Goal: Task Accomplishment & Management: Use online tool/utility

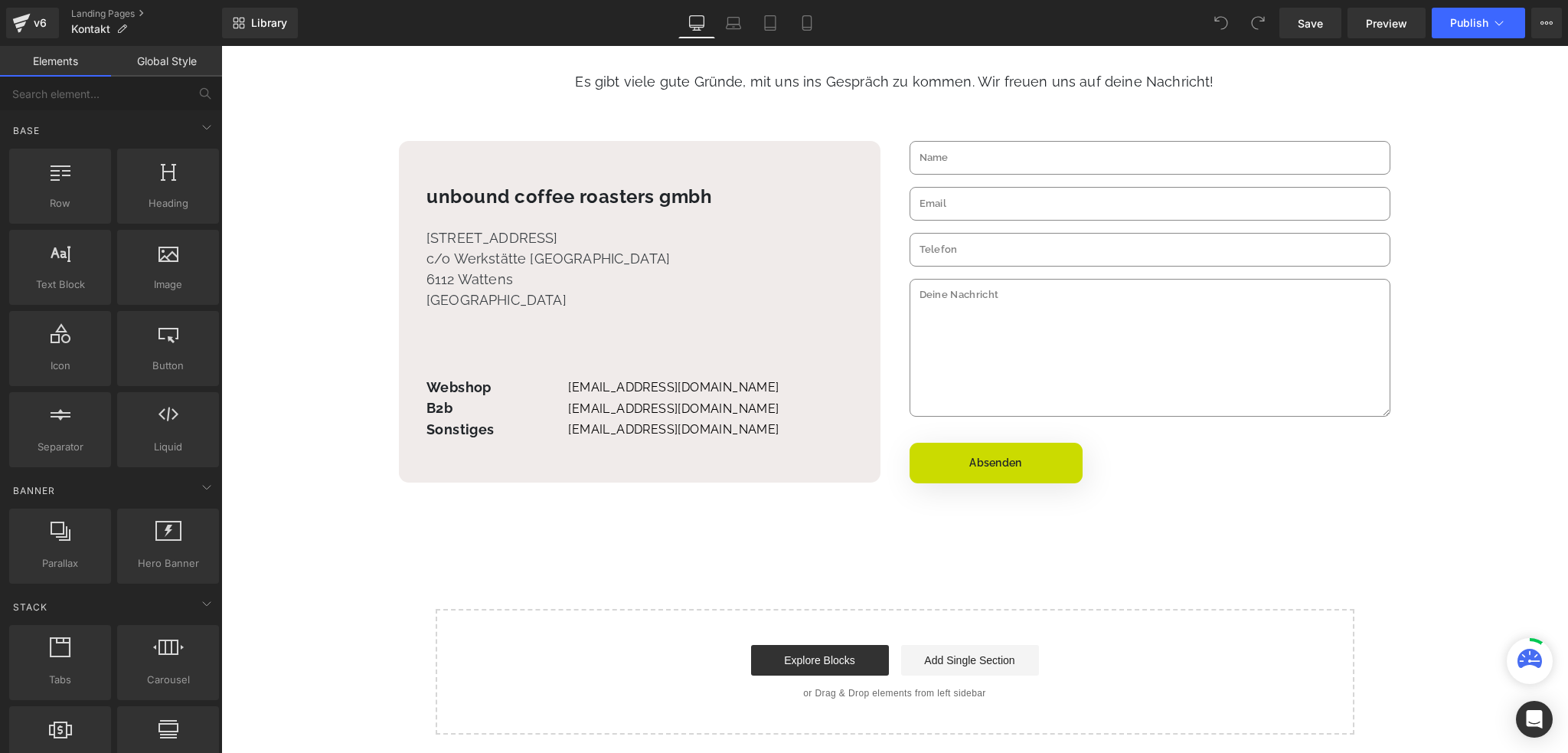
scroll to position [306, 0]
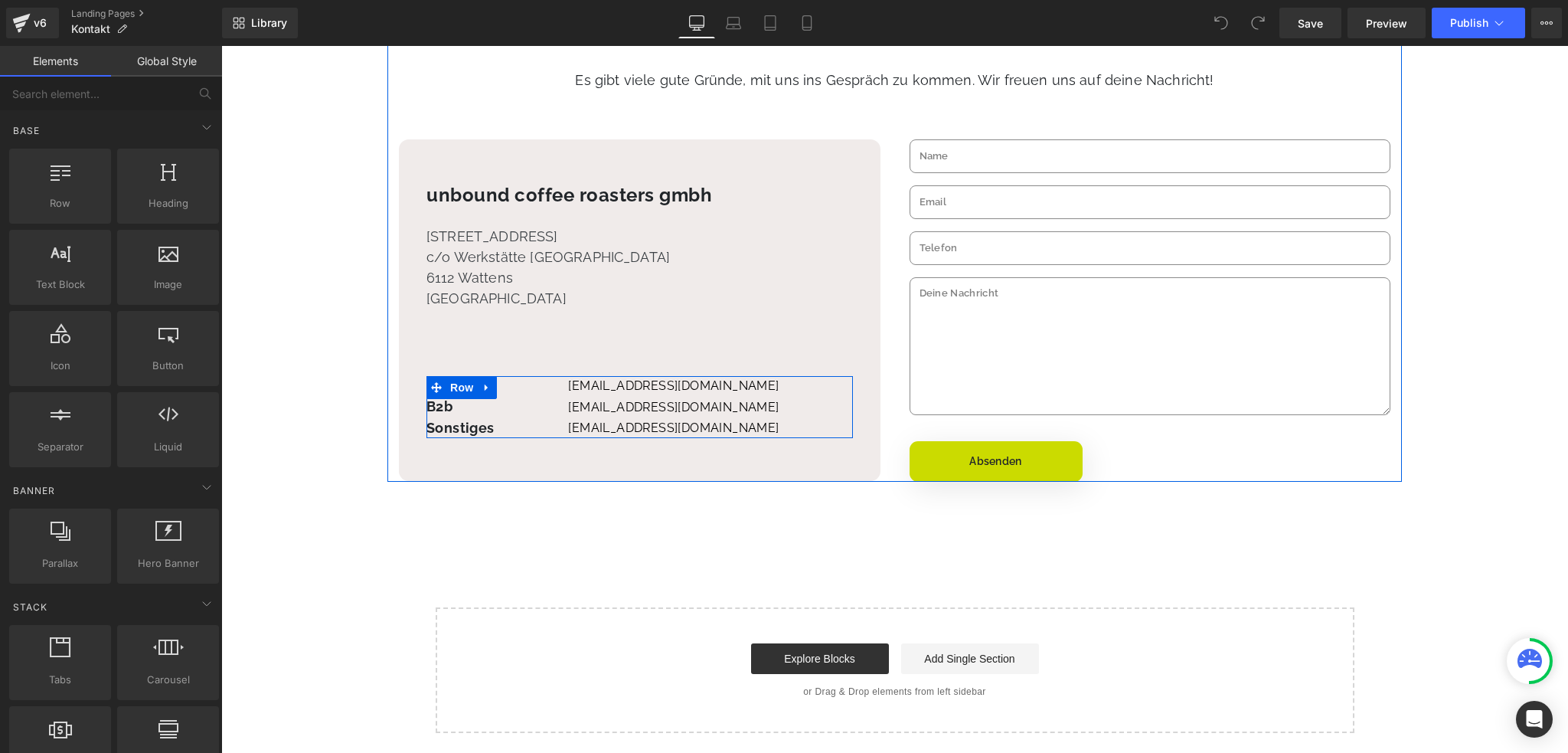
click at [449, 409] on span at bounding box center [455, 406] width 16 height 18
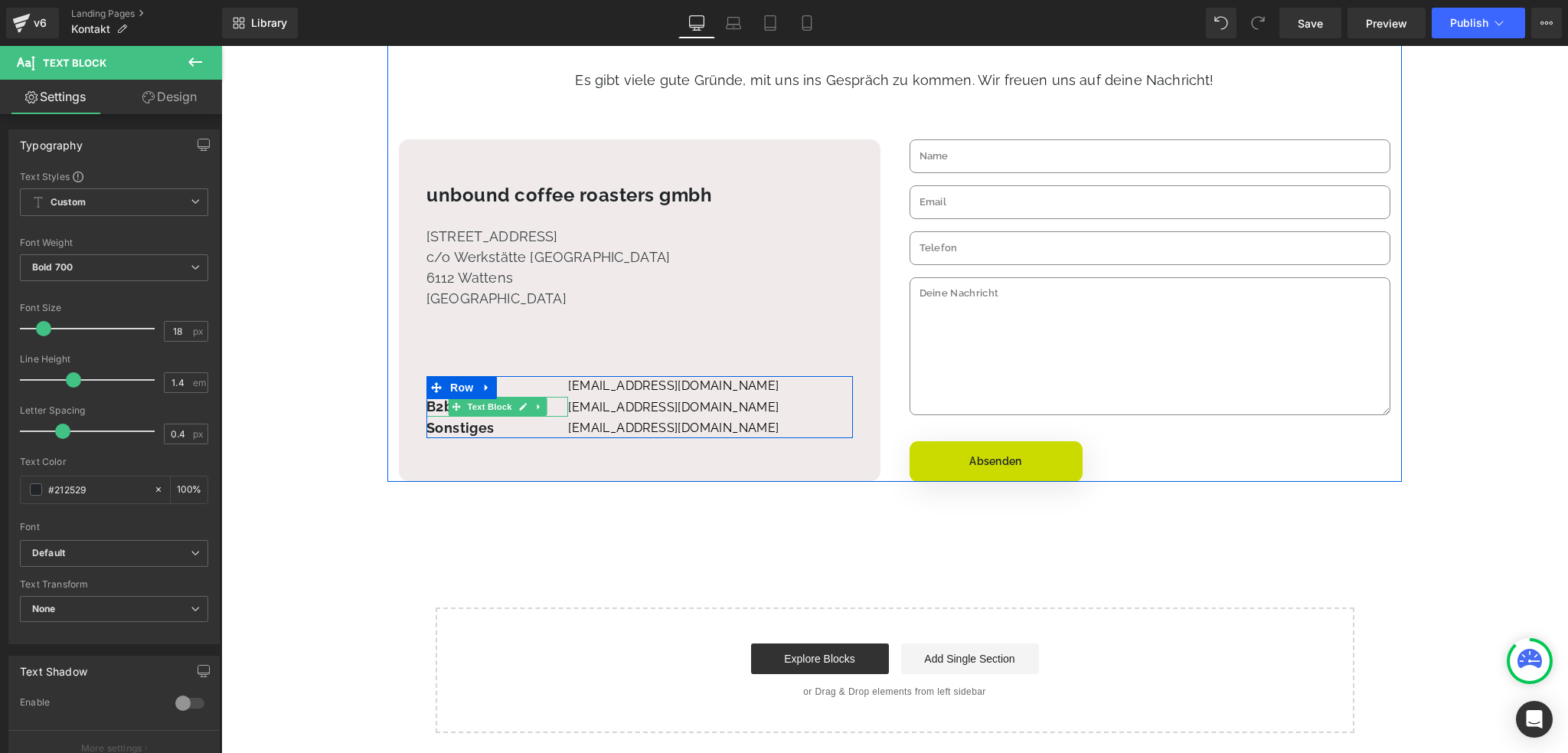
click at [435, 408] on p "B2b" at bounding box center [497, 406] width 142 height 19
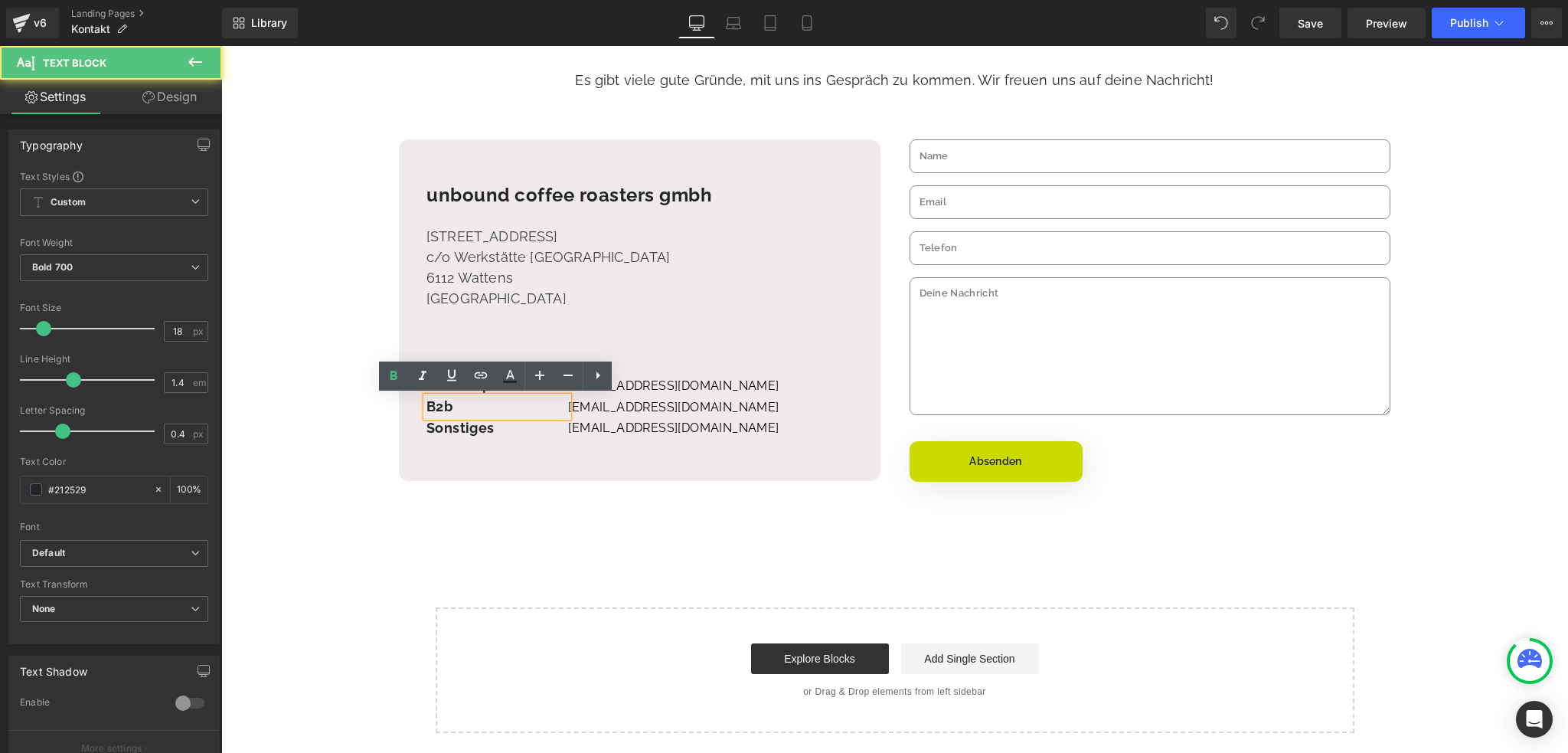
click at [451, 404] on p "B2b" at bounding box center [497, 406] width 142 height 19
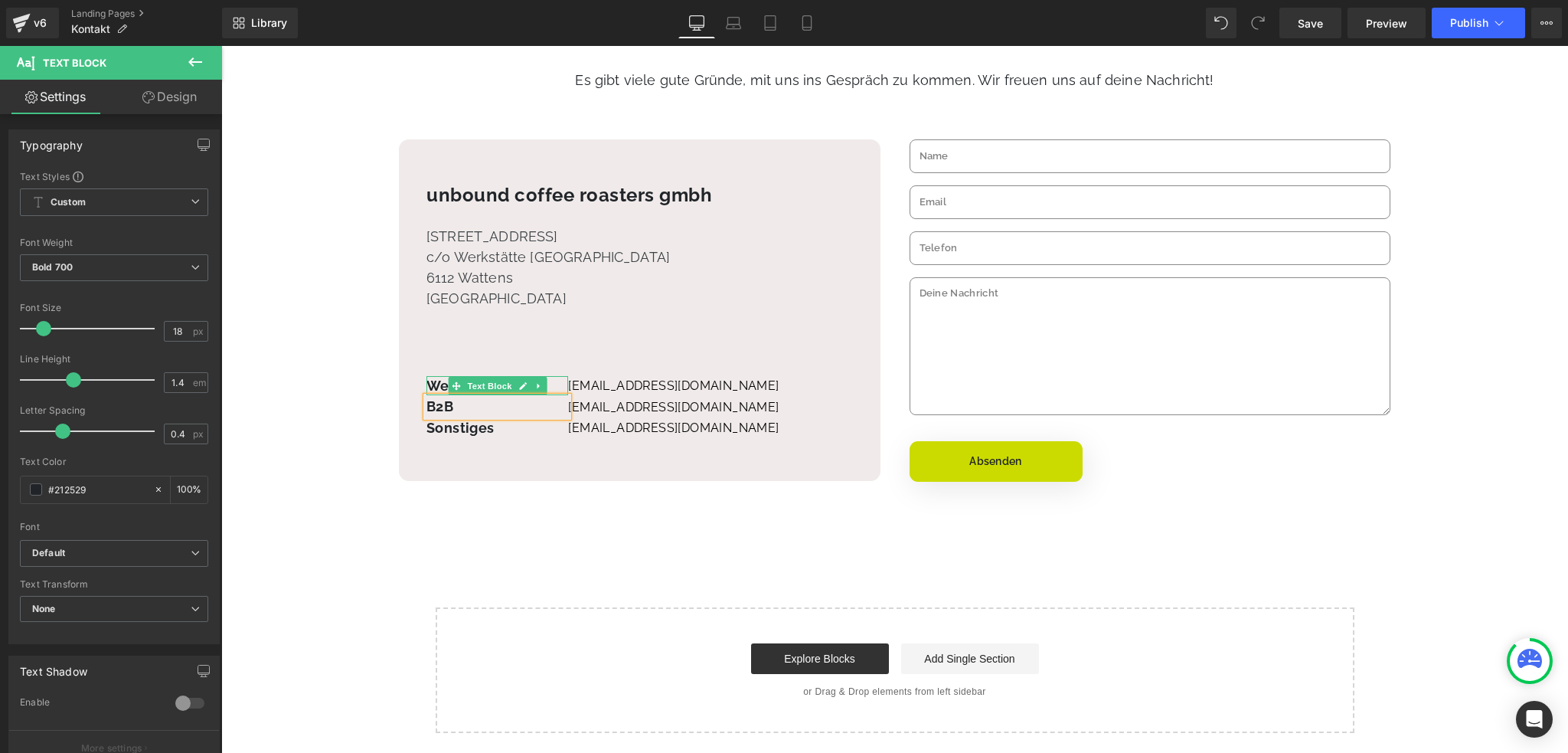
click at [429, 382] on p "Webshop" at bounding box center [497, 385] width 142 height 19
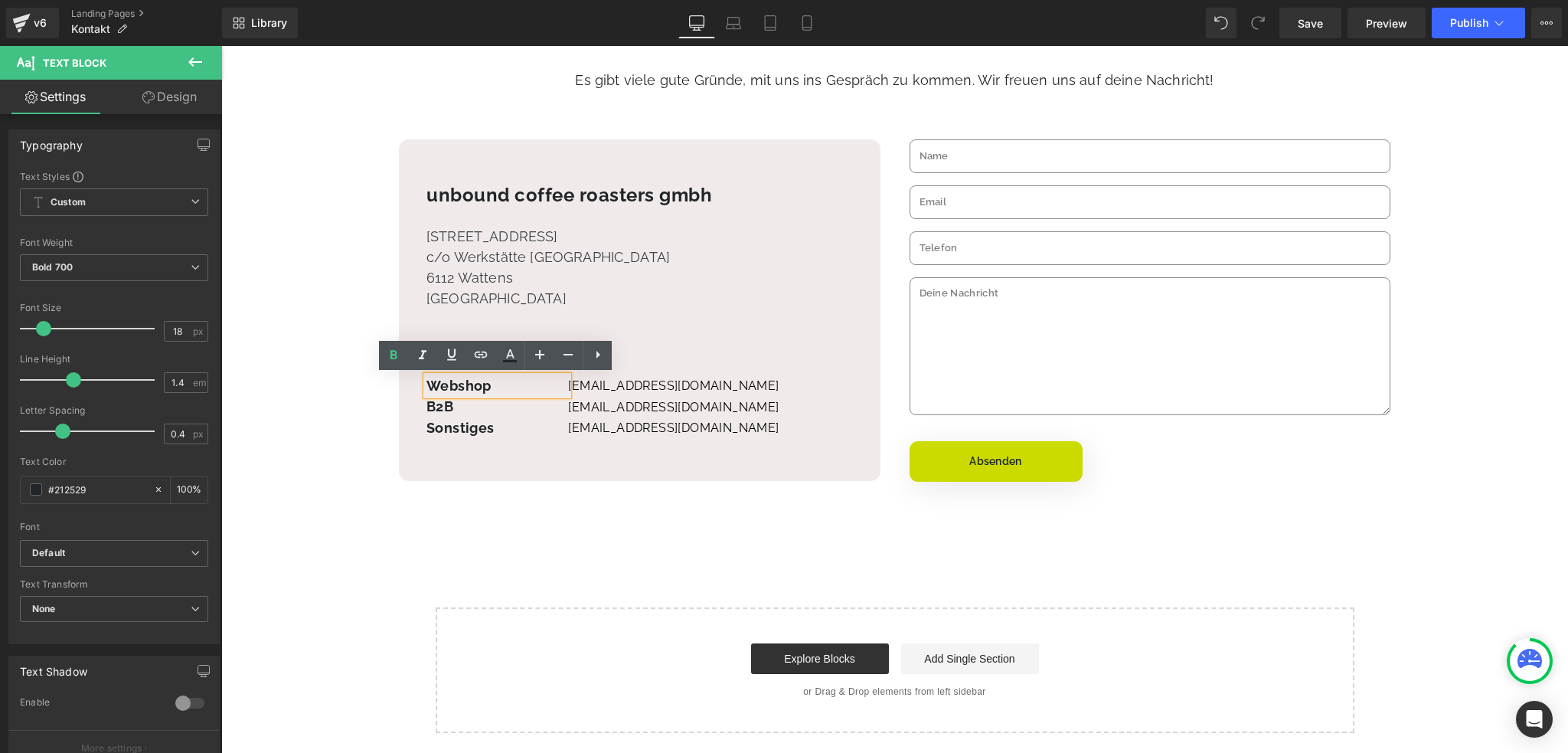
click at [470, 450] on div "unbound coffee roasters gmbh Heading [STREET_ADDRESS] Text Block Webshop Text B…" at bounding box center [640, 310] width 482 height 341
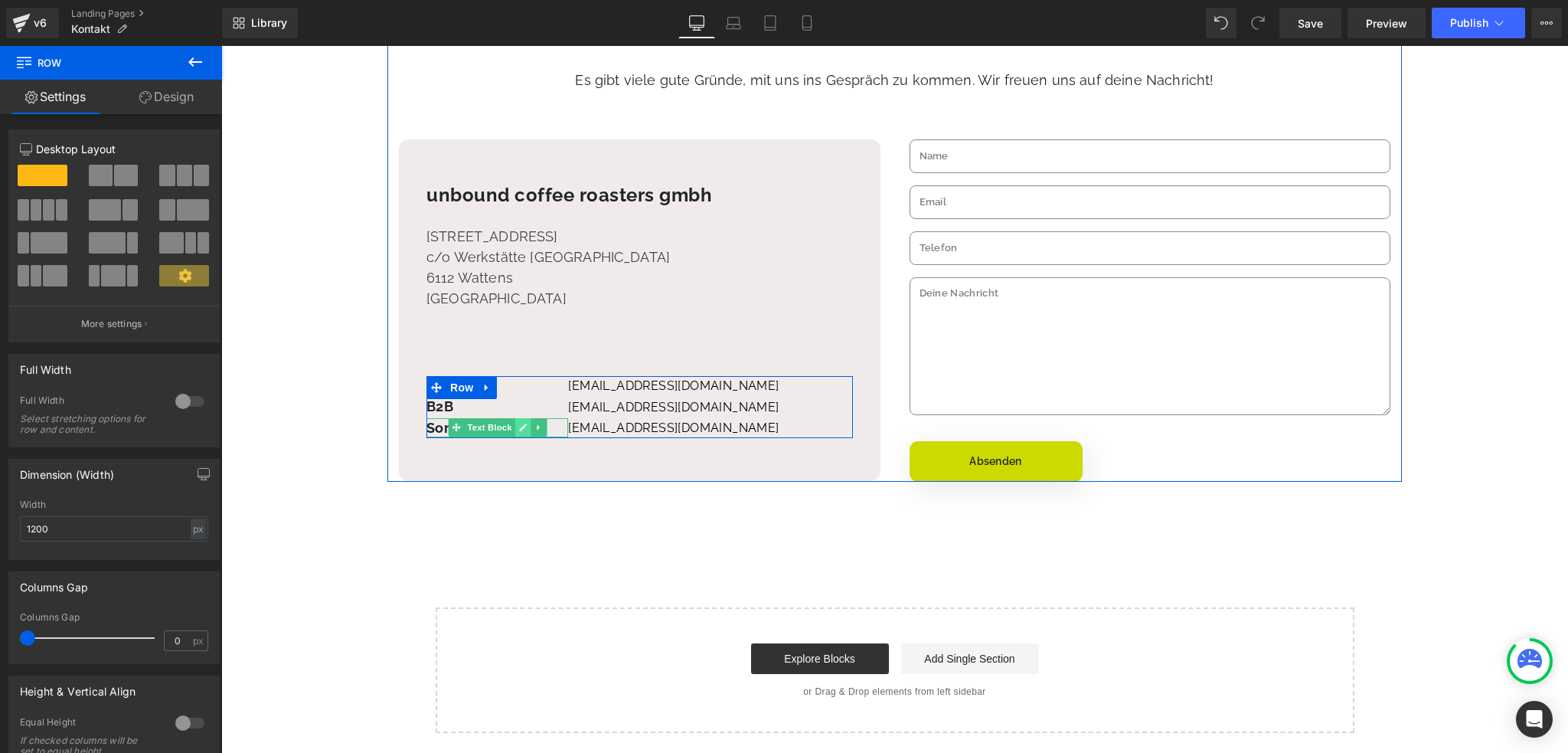
click at [521, 431] on icon at bounding box center [522, 428] width 9 height 10
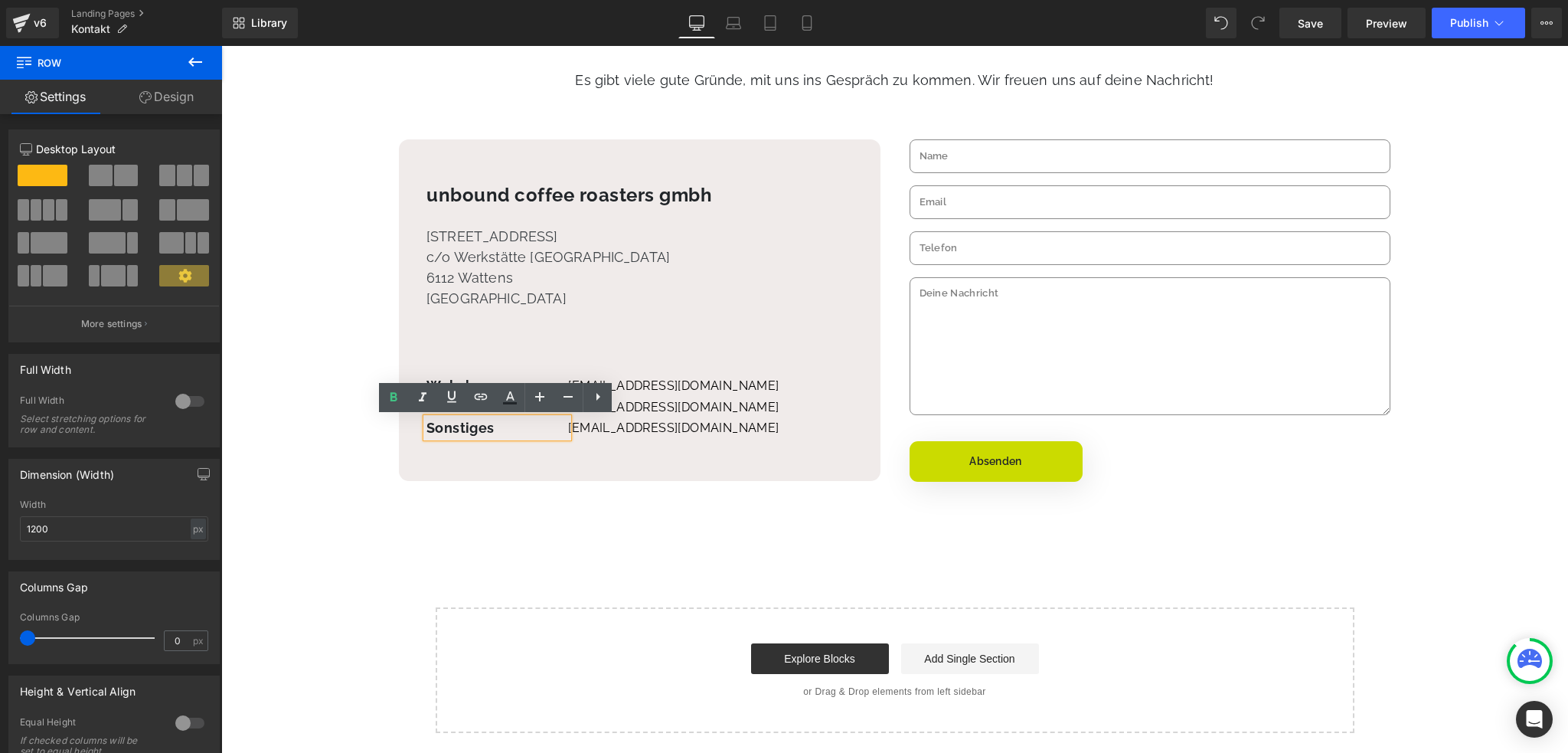
click at [611, 468] on div "unbound coffee roasters gmbh Heading [STREET_ADDRESS] Text Block Webshop Text B…" at bounding box center [640, 310] width 482 height 341
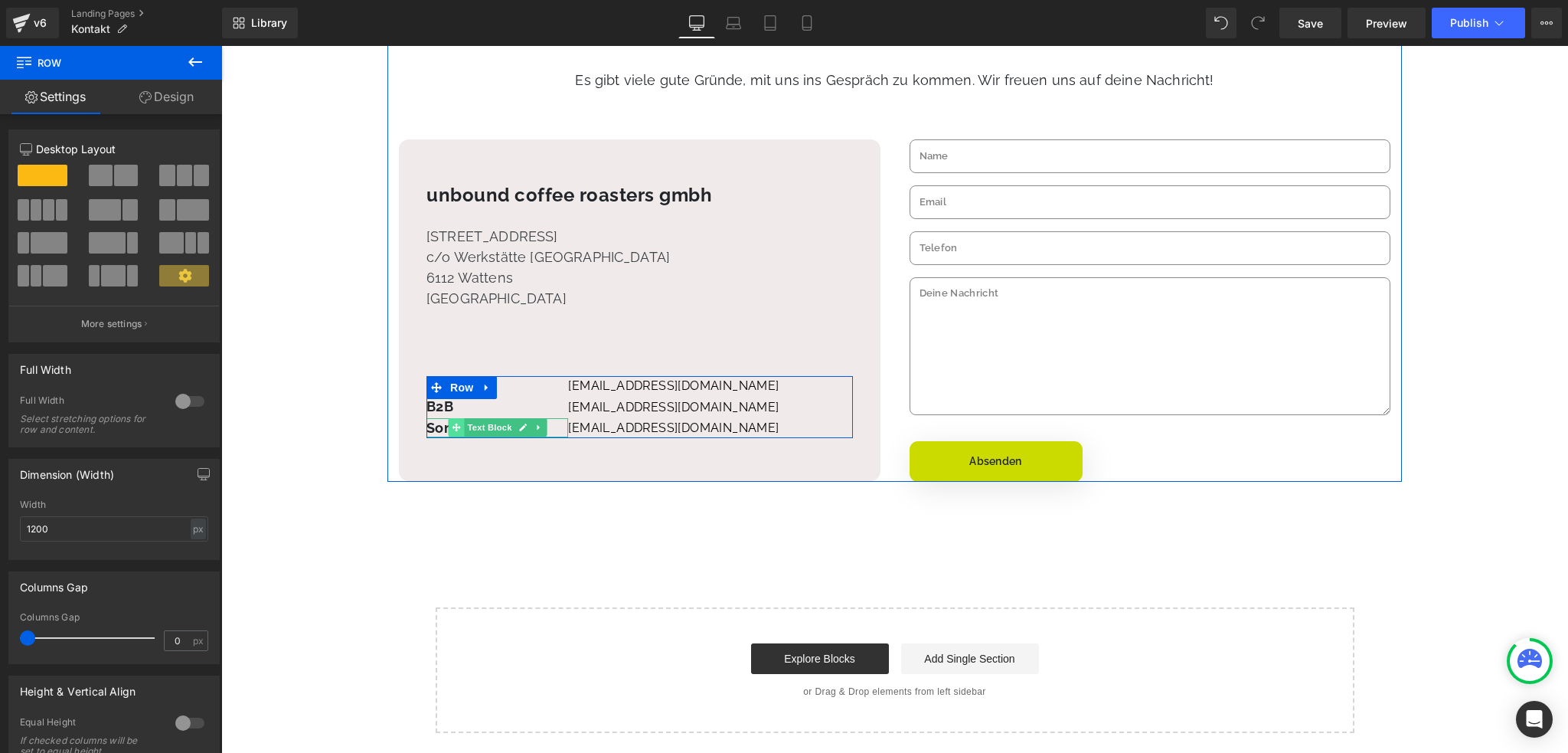
click at [452, 425] on icon at bounding box center [455, 428] width 9 height 10
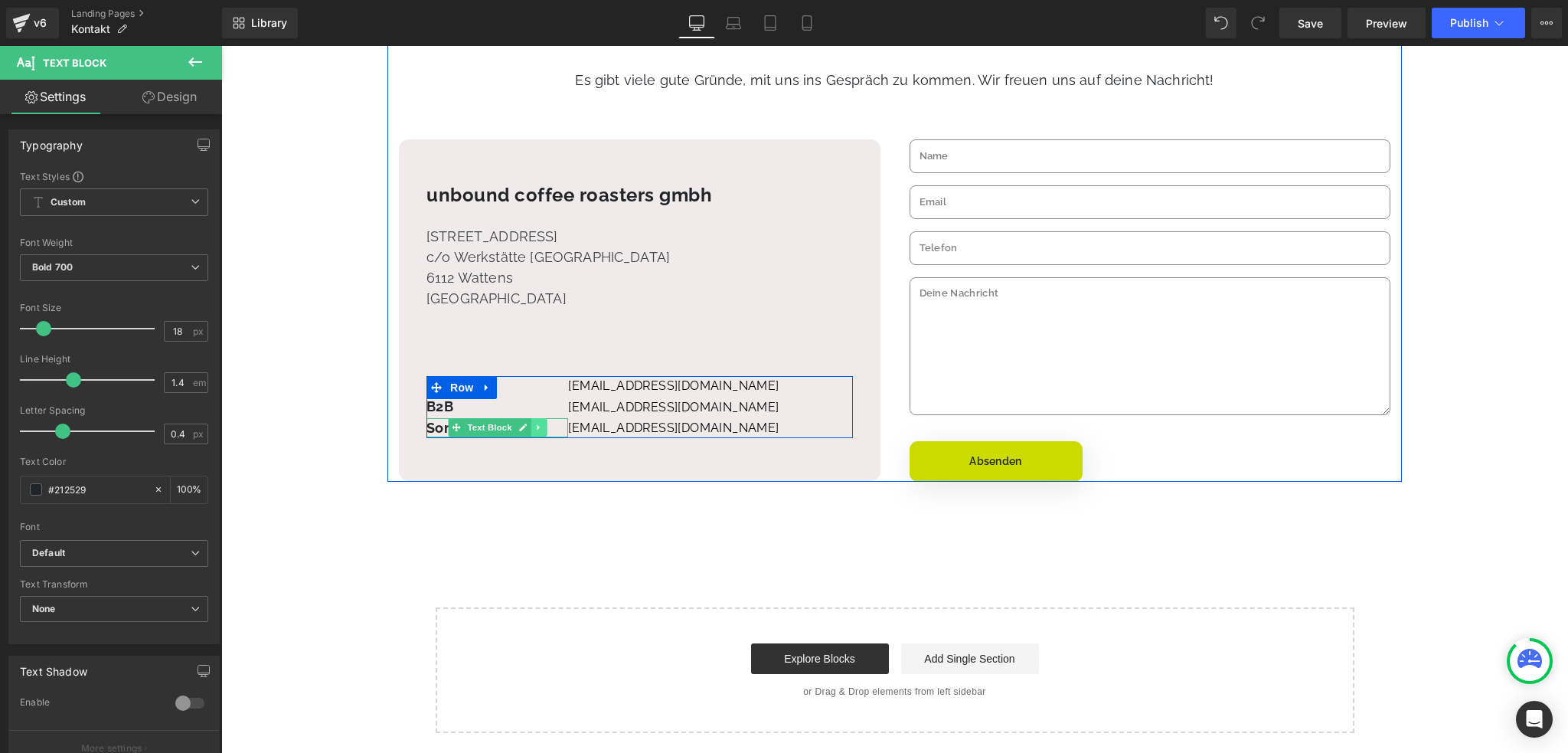
click at [541, 428] on icon at bounding box center [538, 428] width 9 height 10
click at [527, 428] on icon at bounding box center [531, 427] width 9 height 9
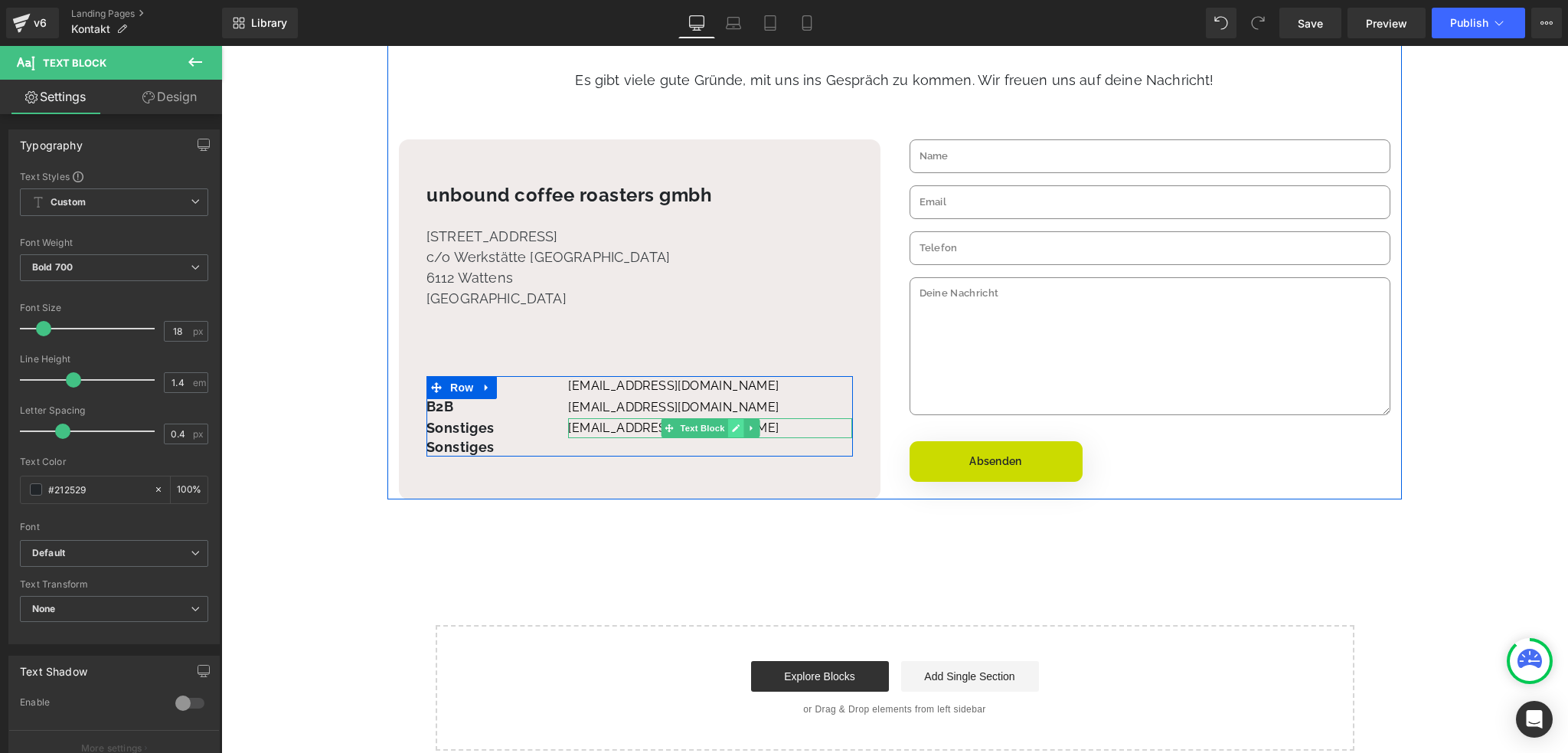
click at [734, 431] on icon at bounding box center [735, 428] width 9 height 10
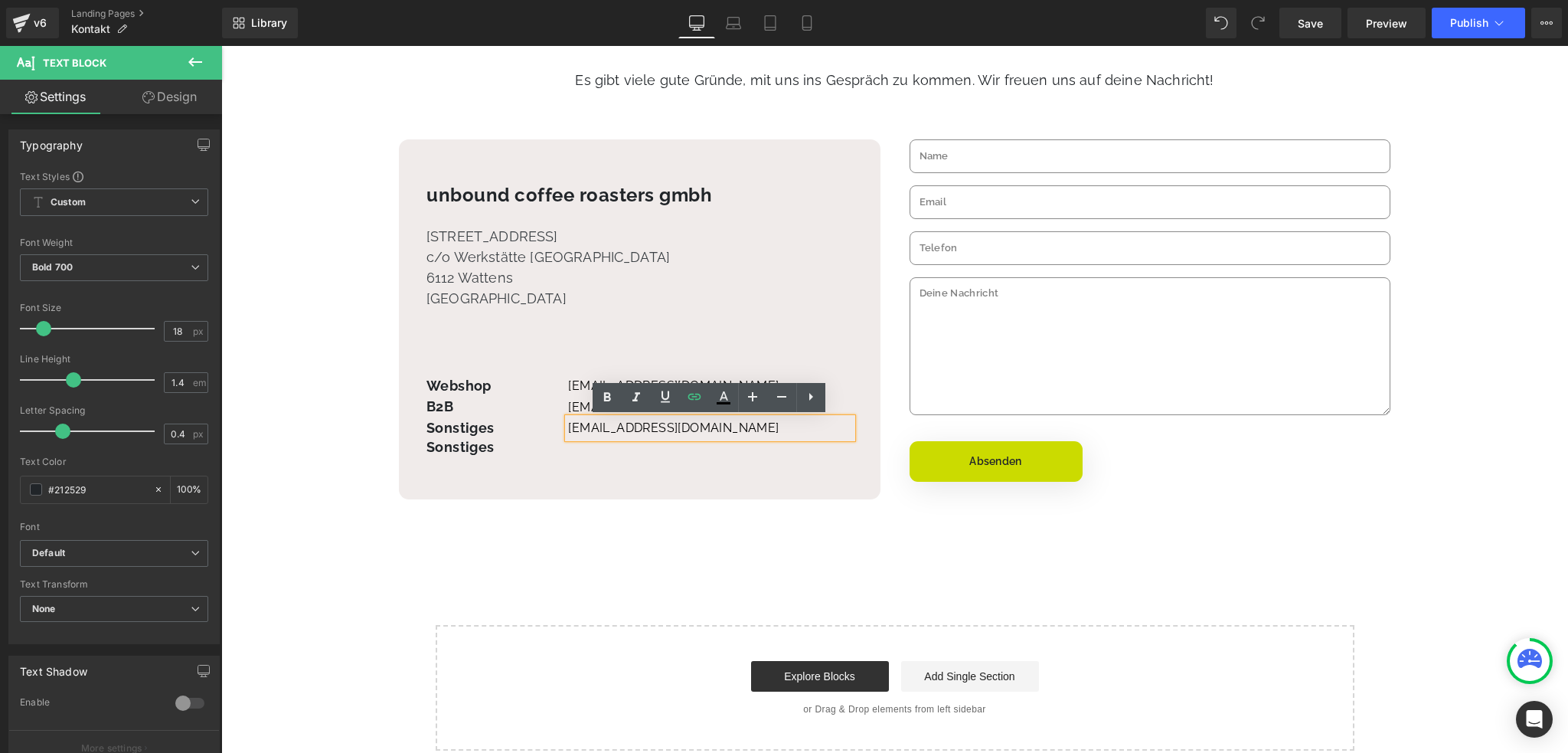
click at [717, 451] on div "Webshop Text Block B2B Text Block Sonstiges Text Block Sonstiges Text Block [EM…" at bounding box center [640, 415] width 427 height 81
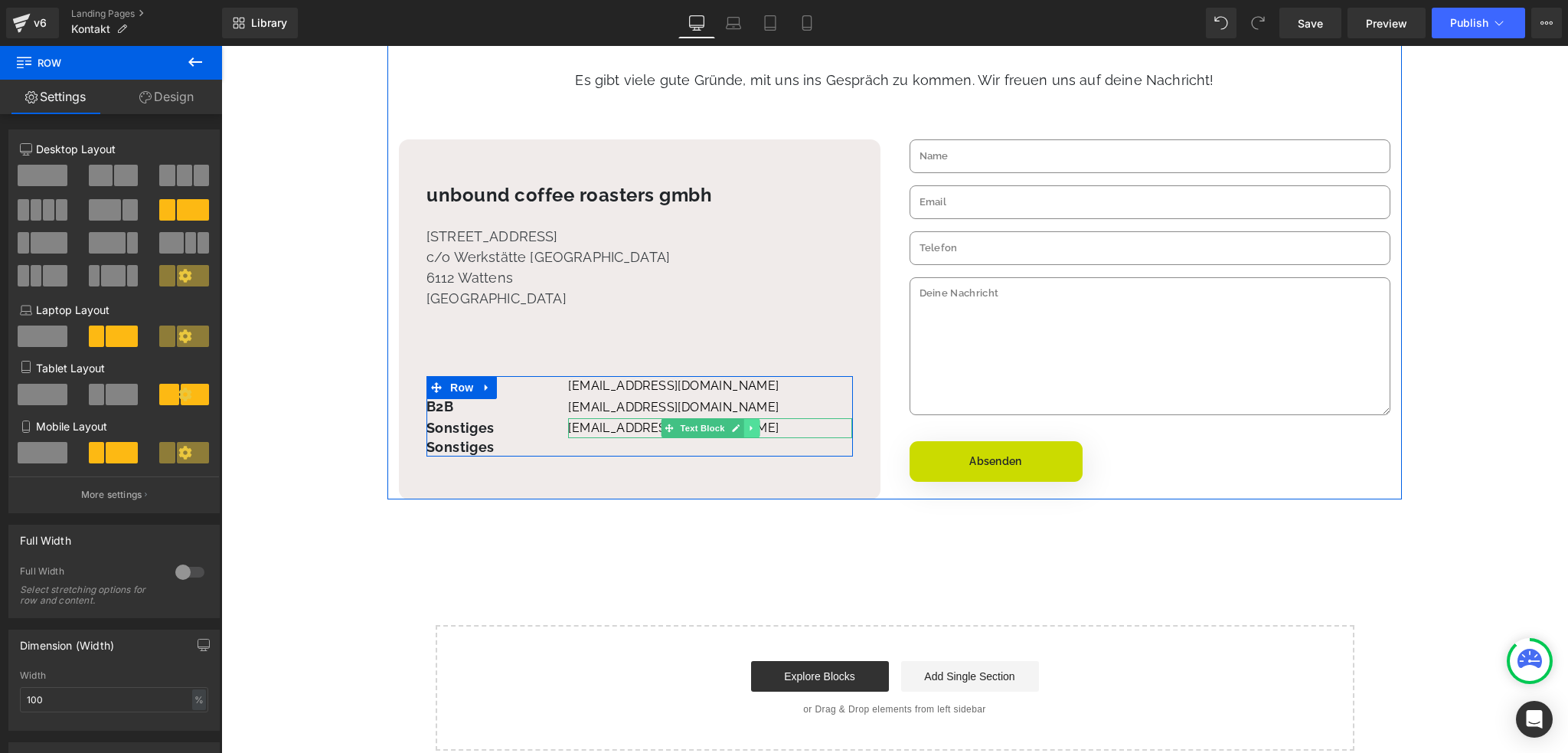
click at [747, 428] on icon at bounding box center [751, 428] width 9 height 10
drag, startPoint x: 741, startPoint y: 430, endPoint x: 718, endPoint y: 434, distance: 23.3
click at [742, 430] on icon at bounding box center [744, 428] width 9 height 9
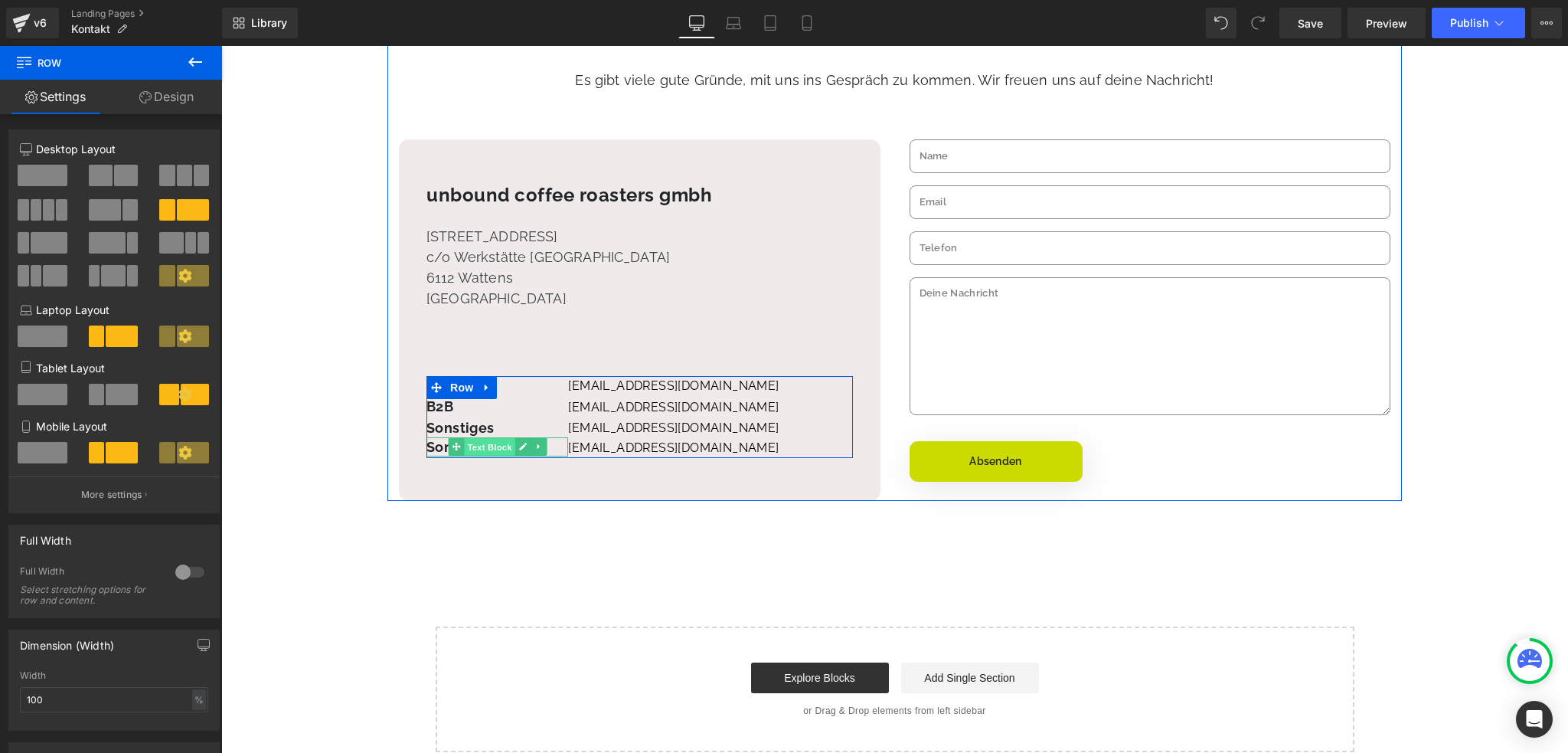
click at [483, 442] on span "Text Block" at bounding box center [489, 447] width 50 height 18
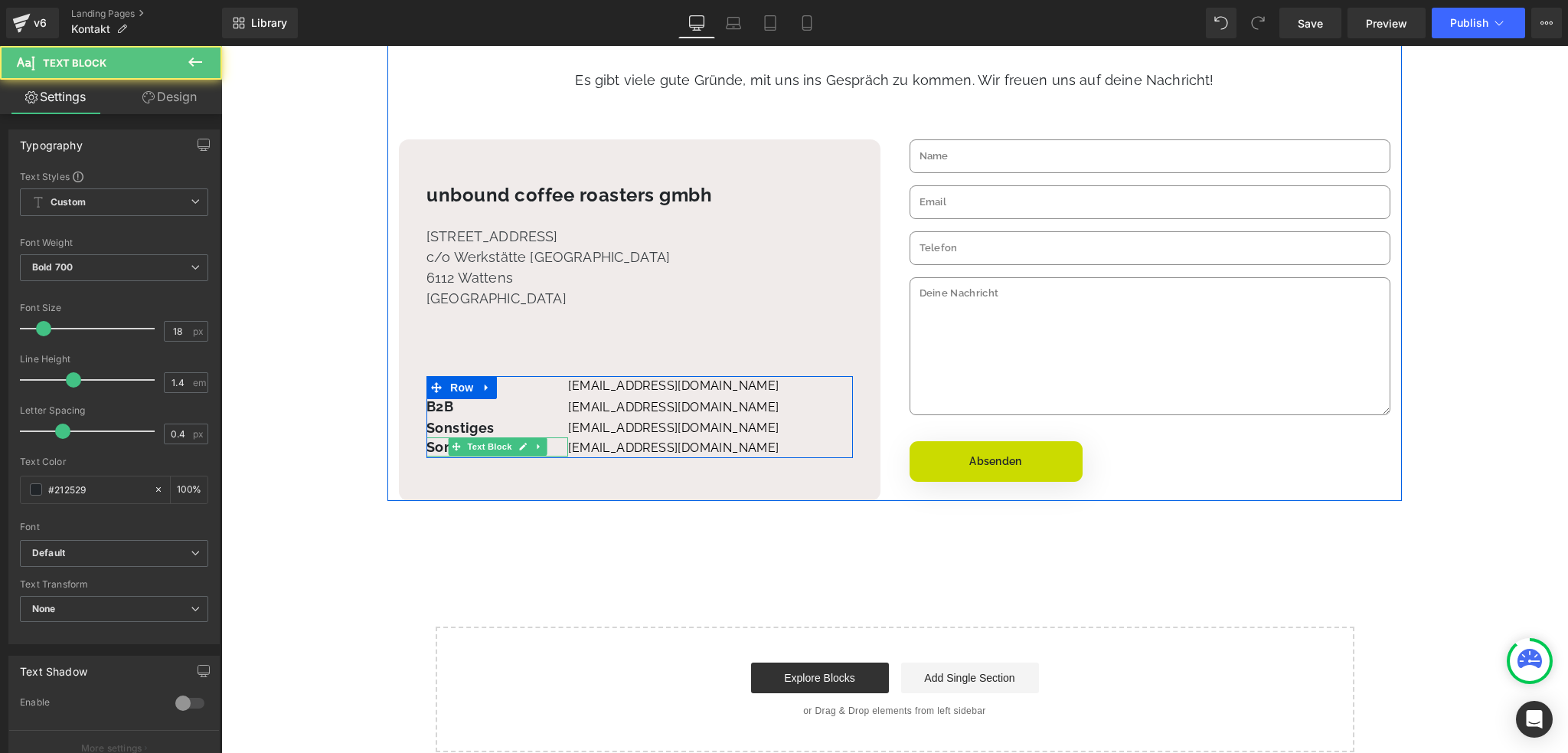
click at [438, 446] on p "Sonstiges" at bounding box center [497, 447] width 142 height 19
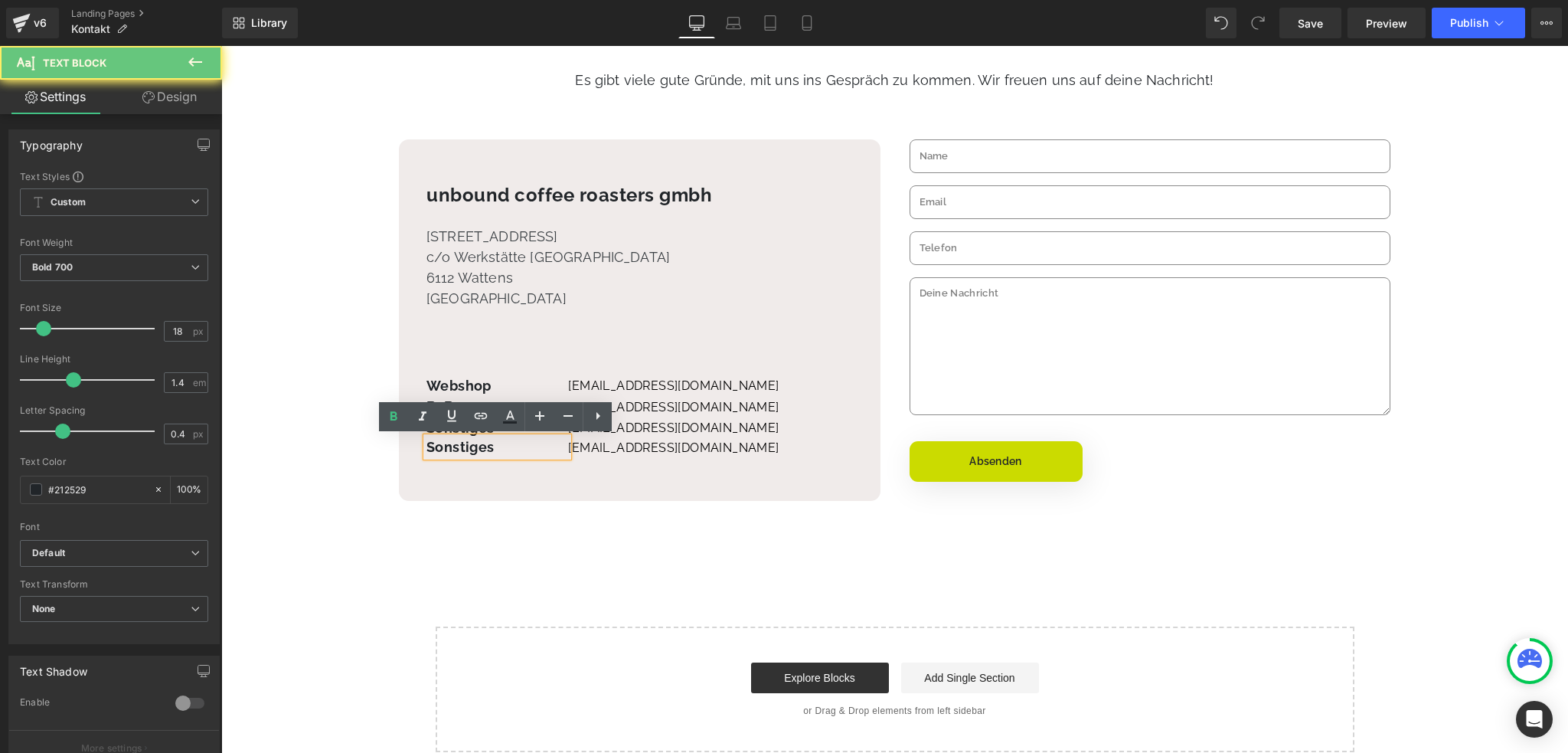
click at [441, 446] on p "Sonstiges" at bounding box center [497, 447] width 142 height 19
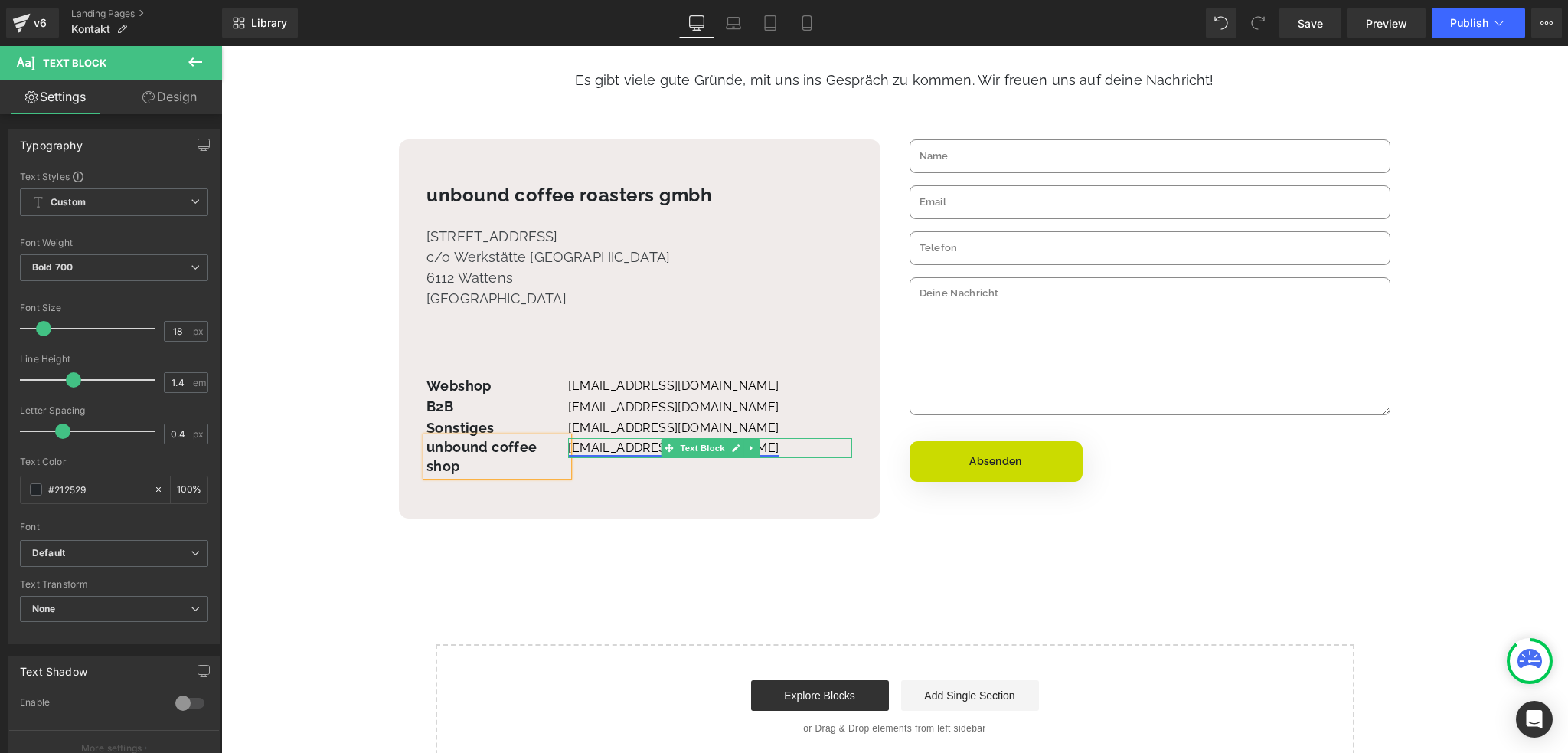
click at [588, 446] on u "[EMAIL_ADDRESS][DOMAIN_NAME]" at bounding box center [672, 447] width 210 height 14
click at [603, 442] on u "[EMAIL_ADDRESS][DOMAIN_NAME]" at bounding box center [672, 447] width 210 height 14
click at [588, 443] on u "[EMAIL_ADDRESS][DOMAIN_NAME]" at bounding box center [672, 447] width 210 height 14
click at [677, 450] on span "Text Block" at bounding box center [702, 447] width 50 height 18
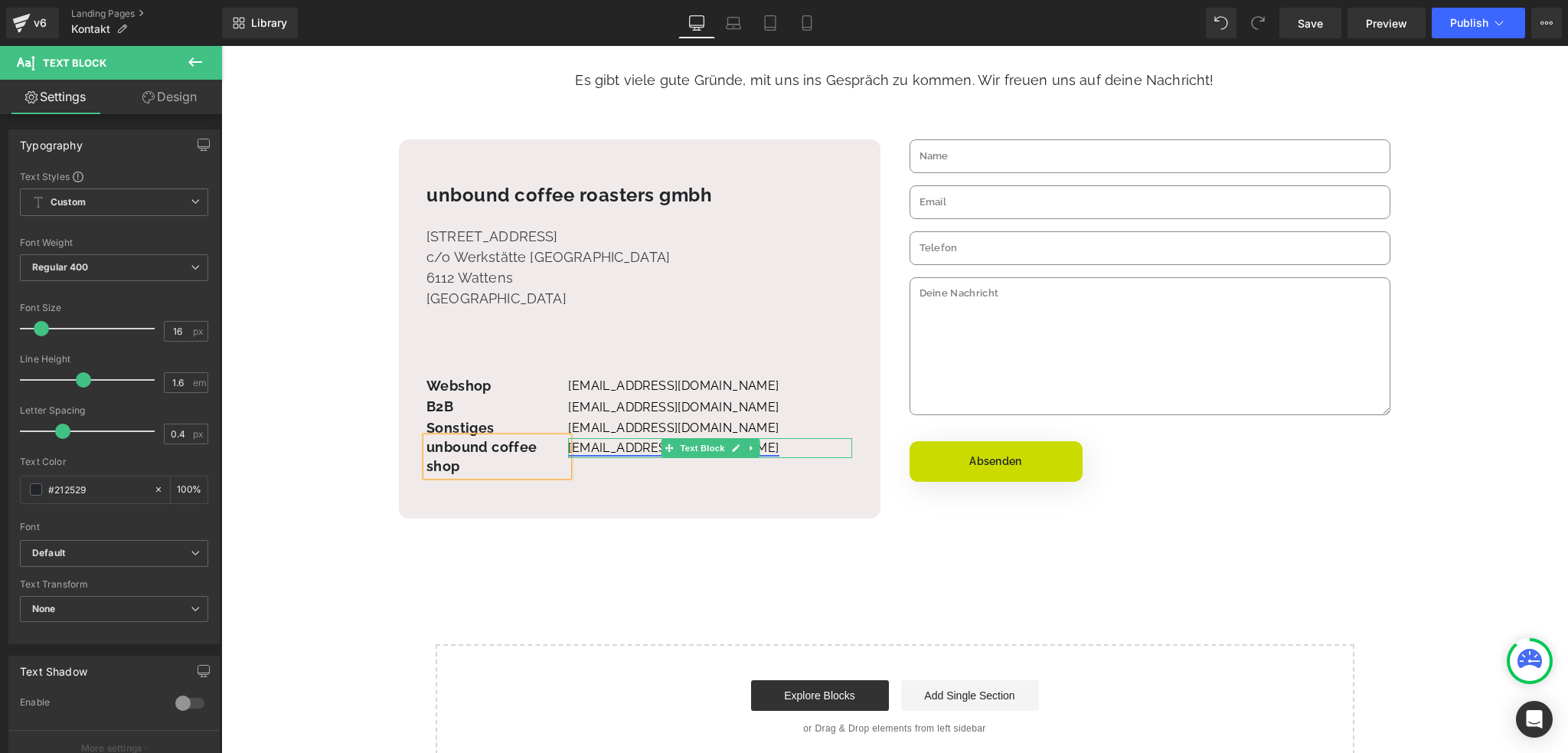
click at [628, 448] on u "[EMAIL_ADDRESS][DOMAIN_NAME]" at bounding box center [672, 447] width 210 height 14
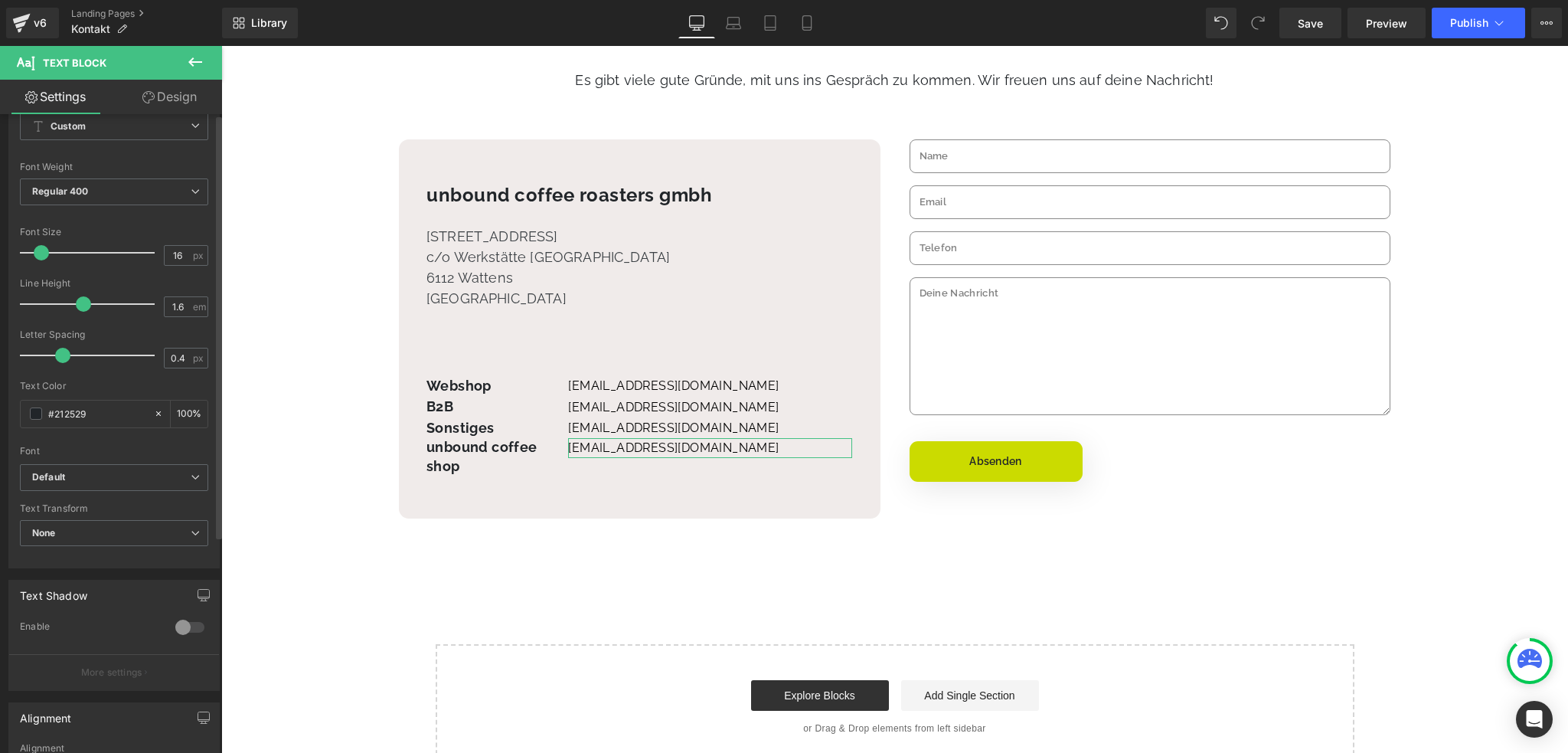
scroll to position [0, 0]
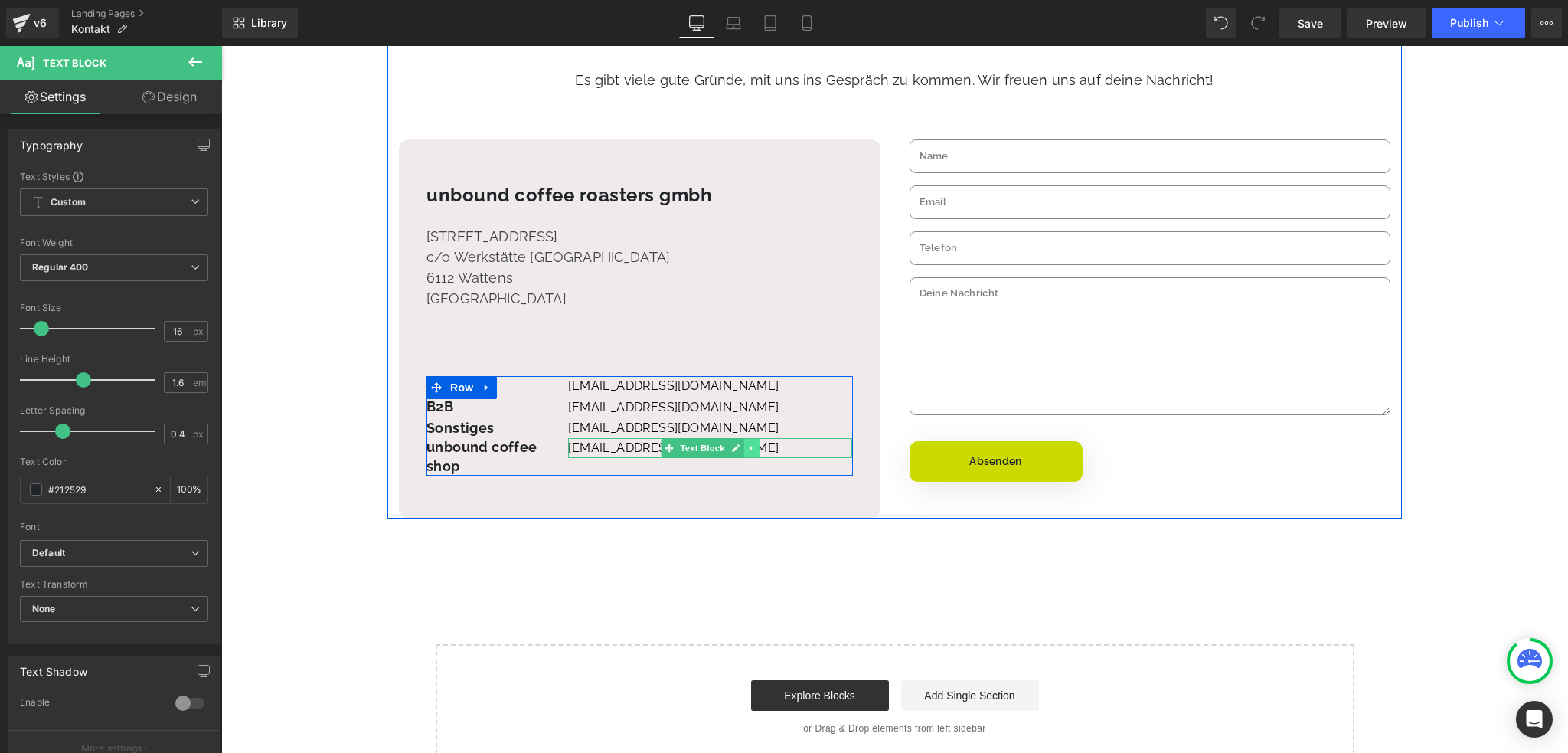
click at [752, 448] on icon at bounding box center [751, 448] width 9 height 10
click at [804, 450] on p "[EMAIL_ADDRESS][DOMAIN_NAME]" at bounding box center [709, 448] width 284 height 20
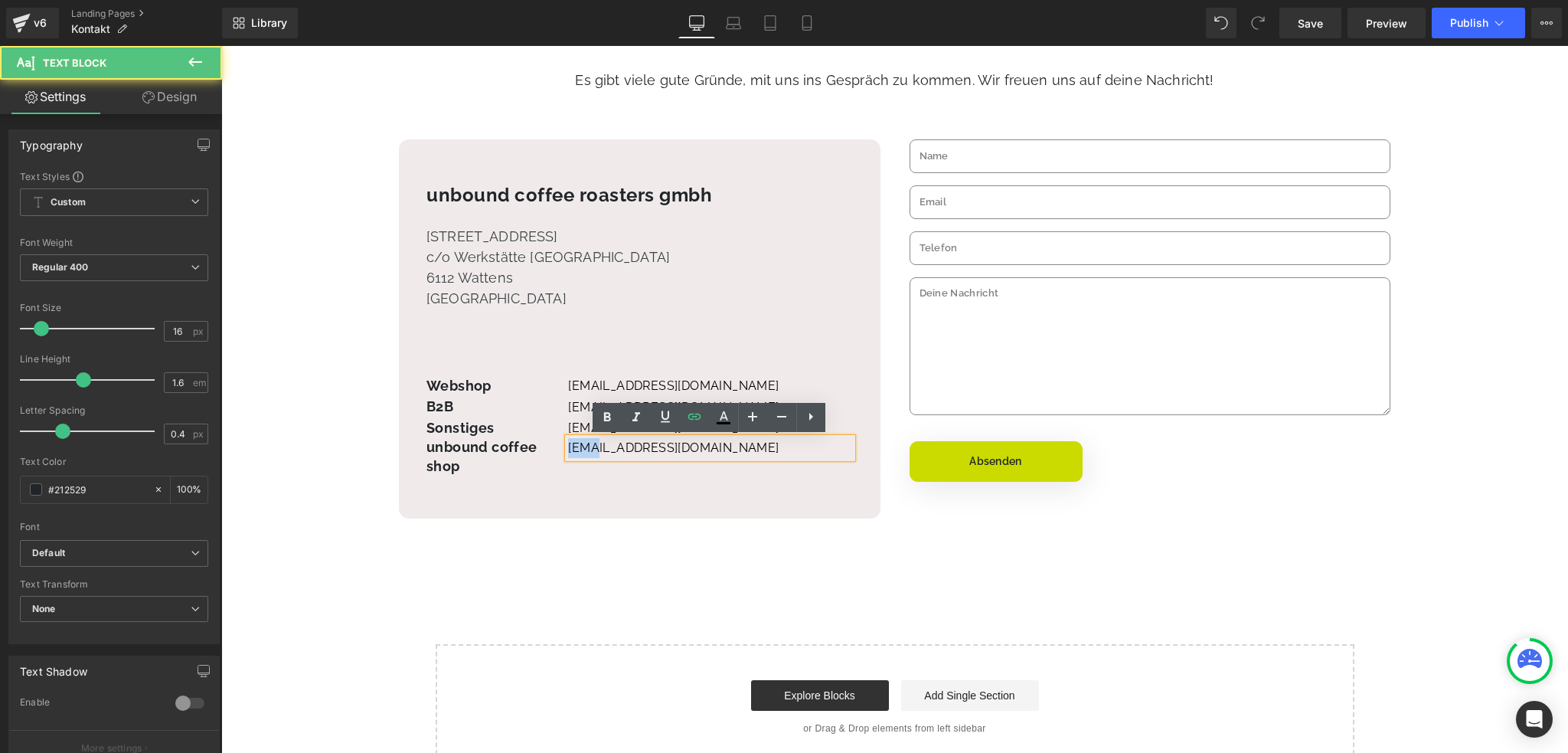
drag, startPoint x: 588, startPoint y: 446, endPoint x: 534, endPoint y: 451, distance: 54.2
click at [534, 451] on div "Webshop Text Block B2B Text Block Sonstiges Text Block unbound coffee shop Text…" at bounding box center [640, 425] width 427 height 100
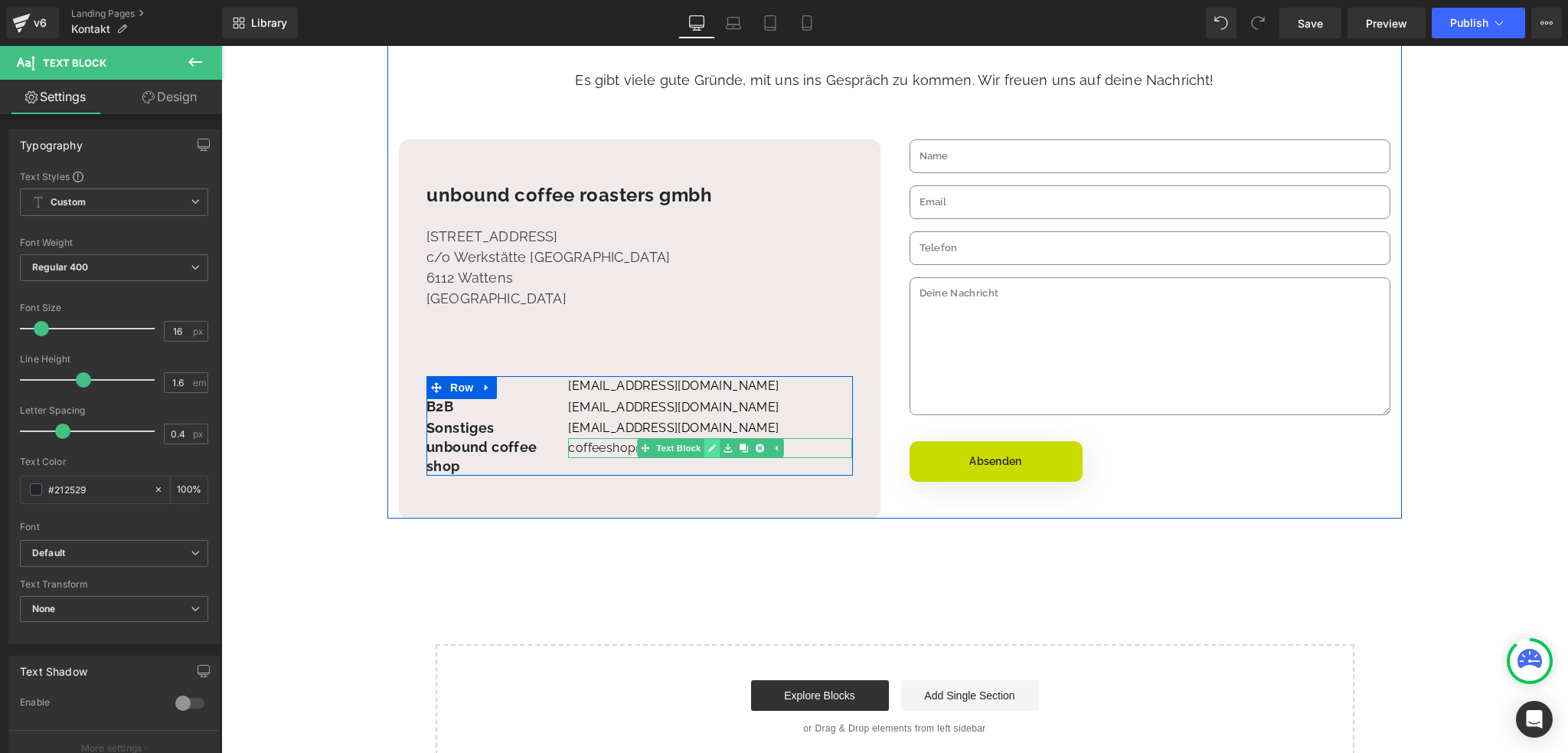
click at [709, 445] on icon at bounding box center [711, 448] width 9 height 10
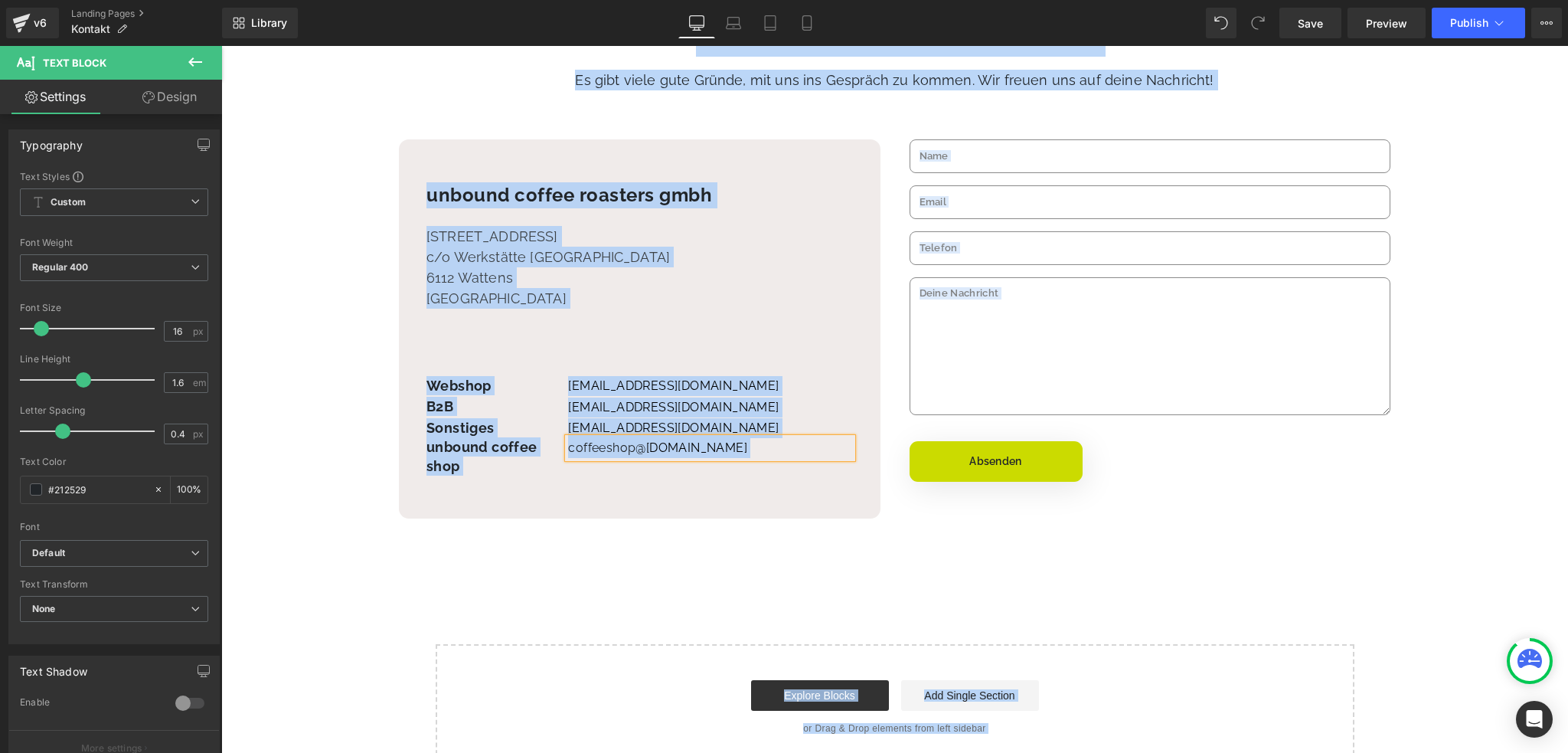
click at [720, 446] on p "coffeeshop @[DOMAIN_NAME]" at bounding box center [709, 448] width 284 height 20
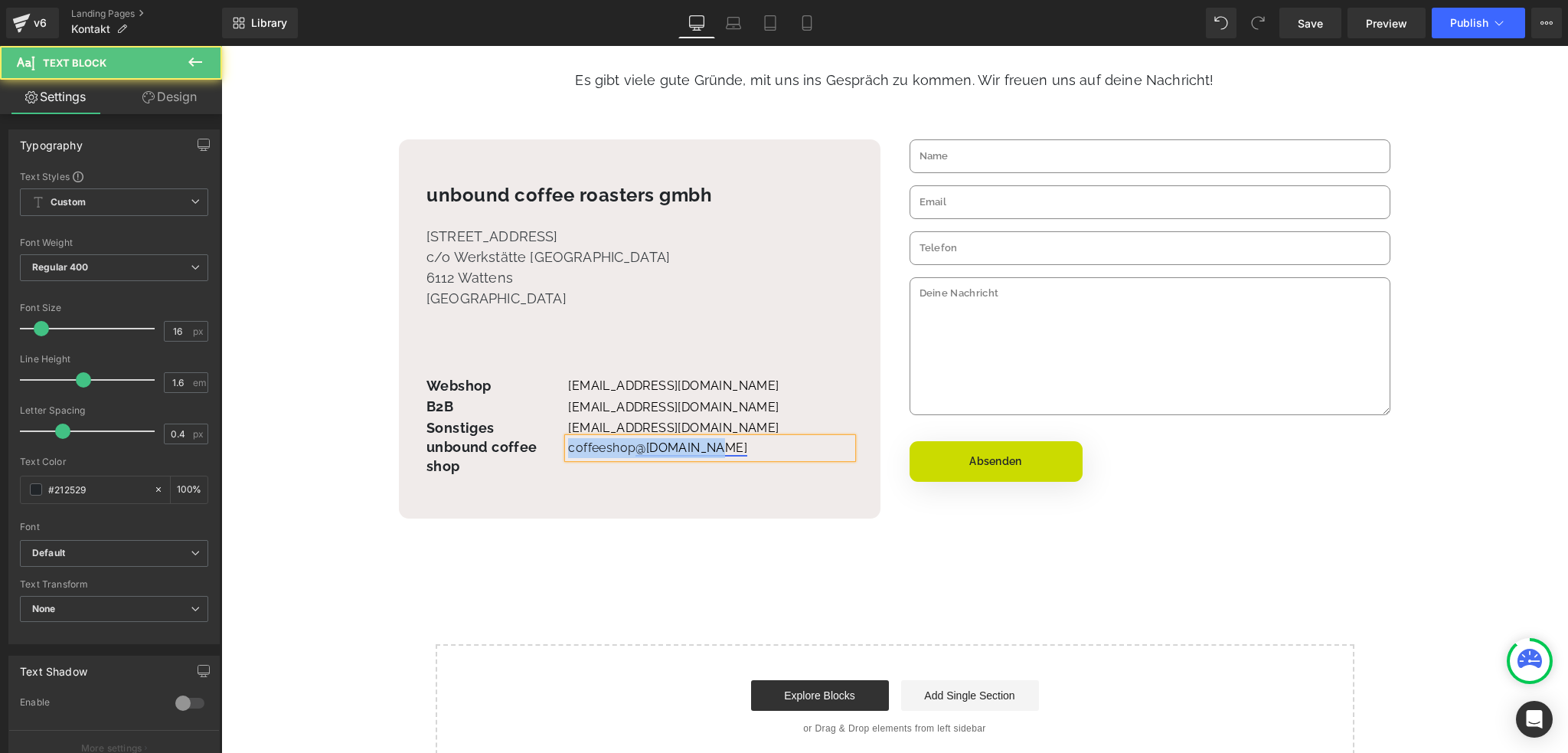
click at [643, 450] on u "@[DOMAIN_NAME]" at bounding box center [691, 447] width 112 height 14
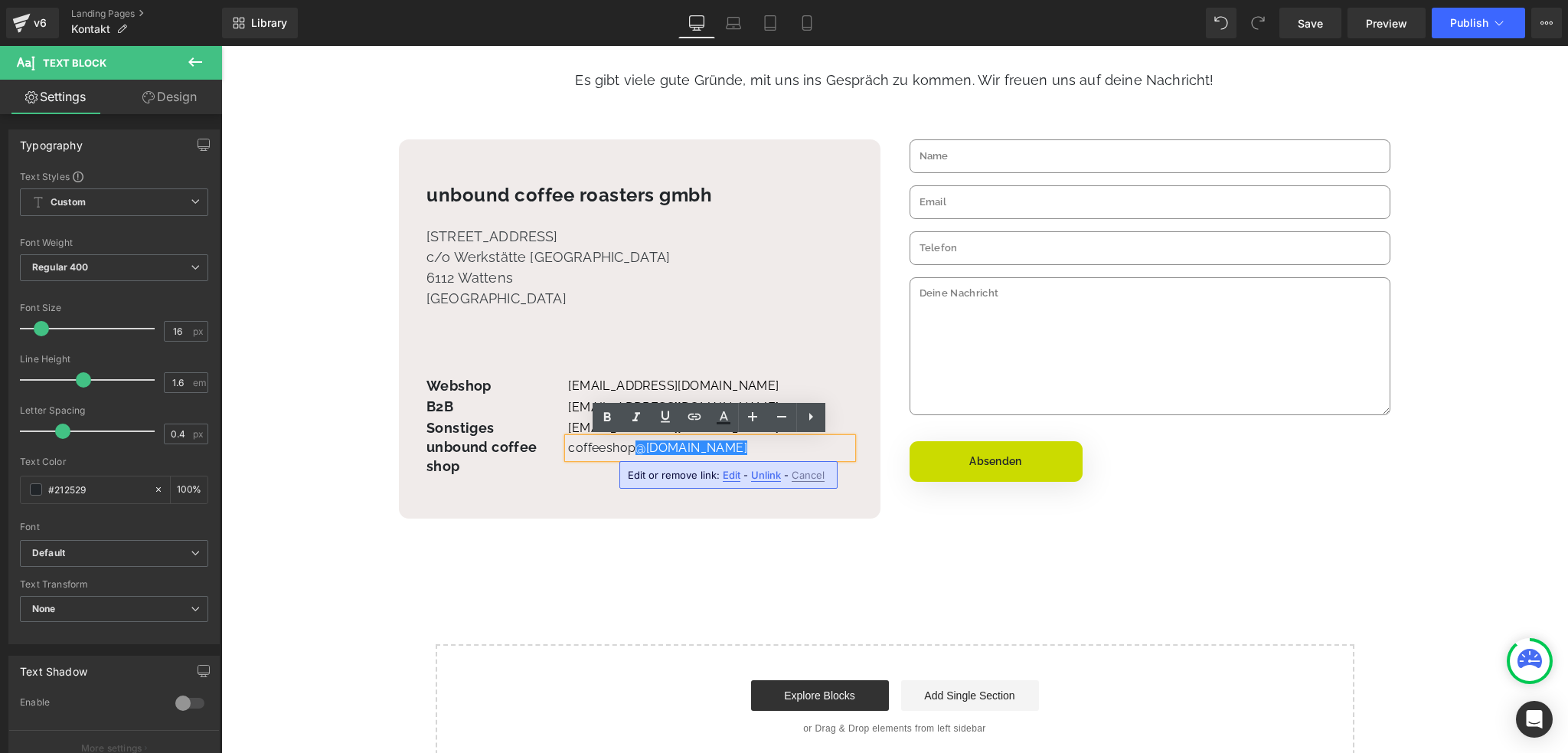
click at [757, 477] on span "Unlink" at bounding box center [765, 475] width 29 height 13
click at [729, 454] on p "coffeeshop @[DOMAIN_NAME]" at bounding box center [709, 448] width 284 height 20
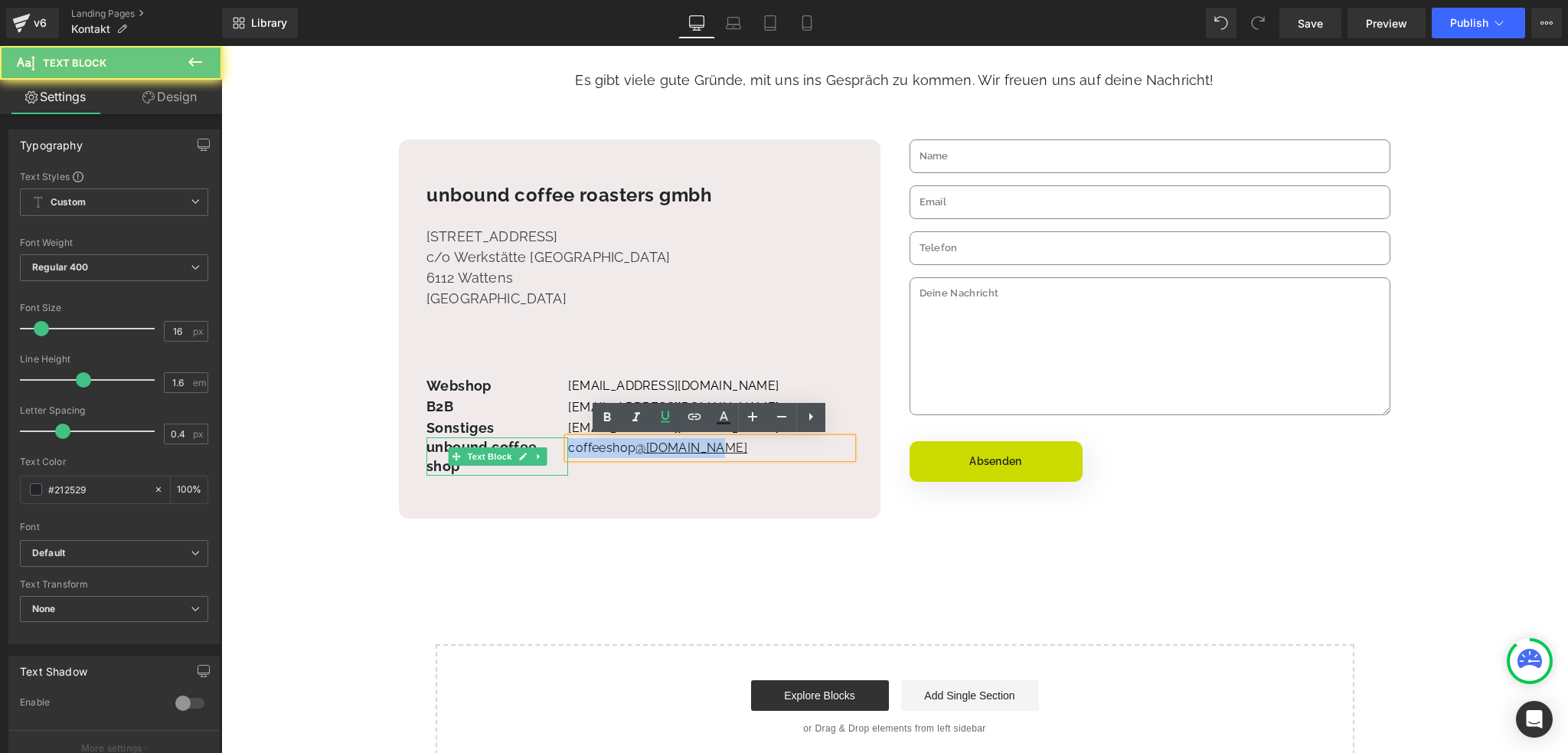
drag, startPoint x: 702, startPoint y: 450, endPoint x: 466, endPoint y: 442, distance: 236.1
click at [466, 442] on div "Webshop Text Block B2B Text Block Sonstiges Text Block unbound coffee shop Text…" at bounding box center [640, 425] width 427 height 100
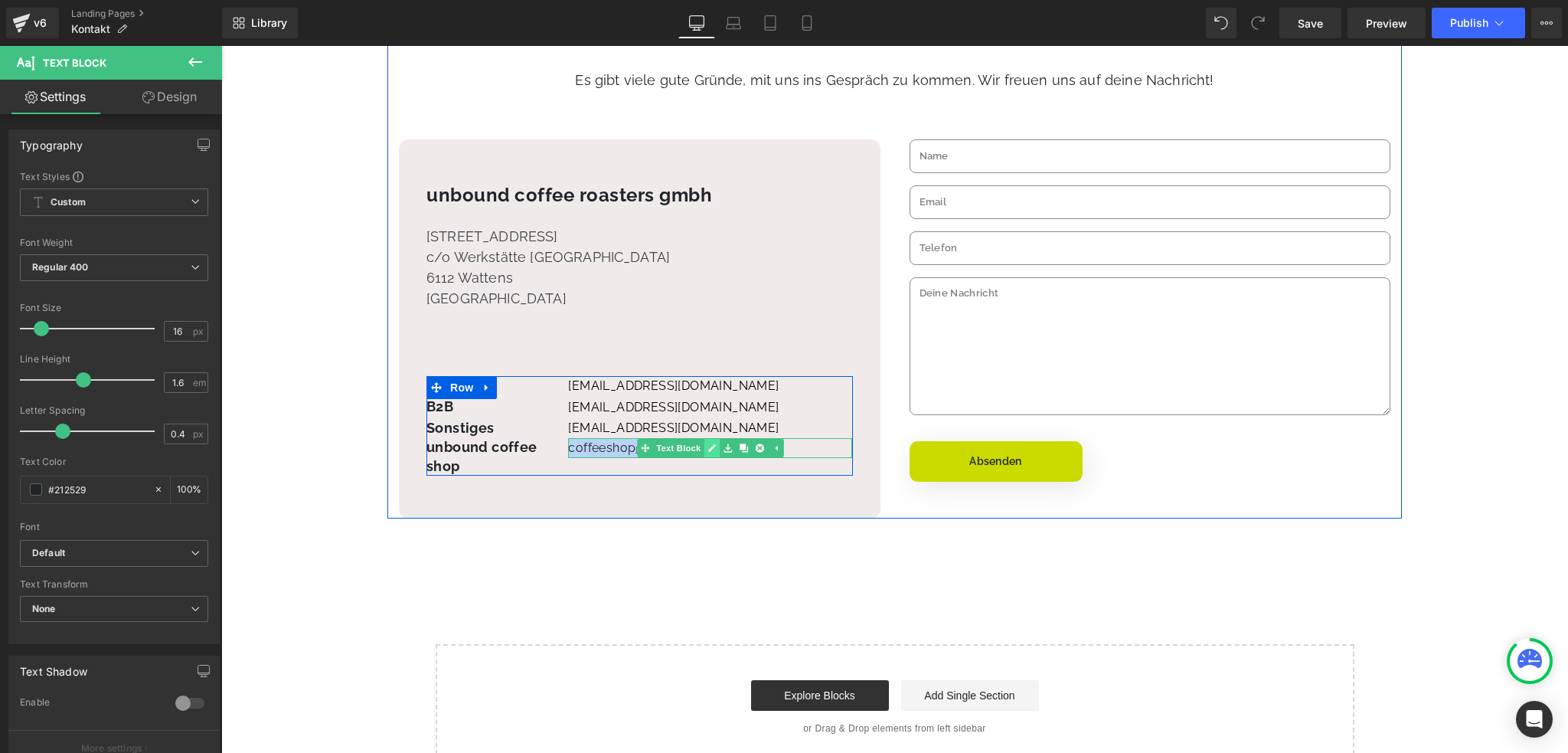
click at [708, 450] on icon at bounding box center [712, 448] width 8 height 8
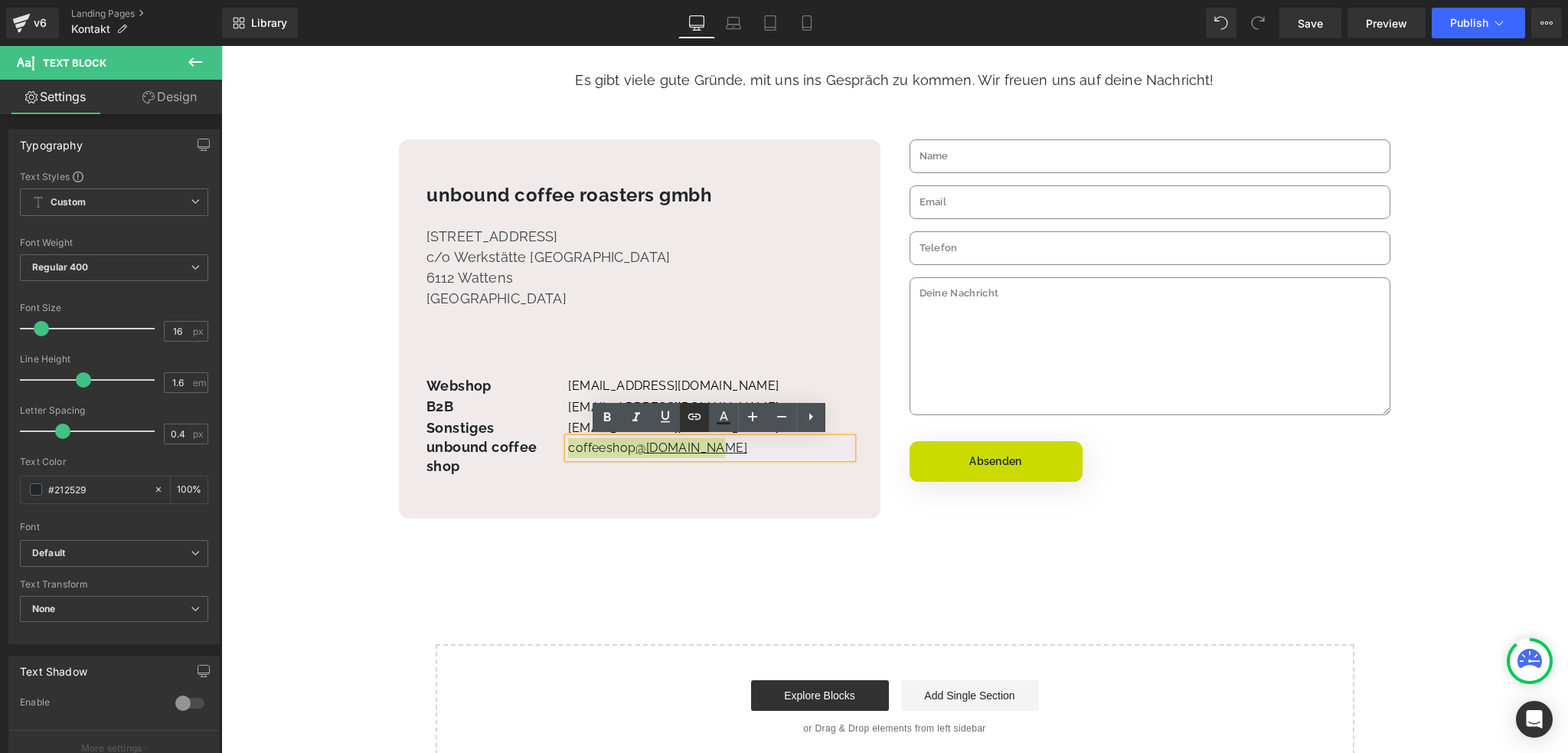
click at [699, 422] on icon at bounding box center [694, 415] width 18 height 18
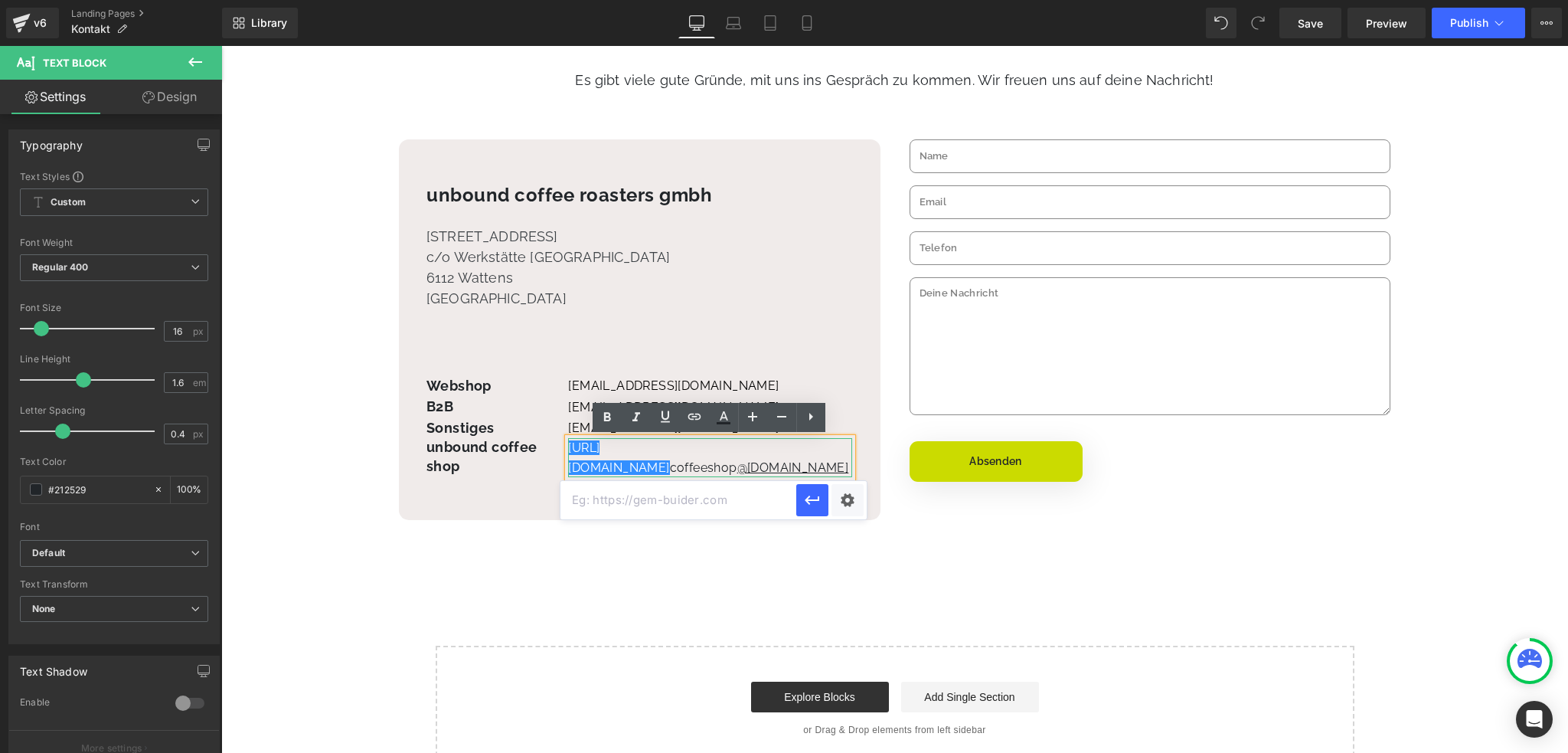
click at [650, 468] on p "[URL][DOMAIN_NAME] coffeeshop @[DOMAIN_NAME]" at bounding box center [709, 457] width 284 height 39
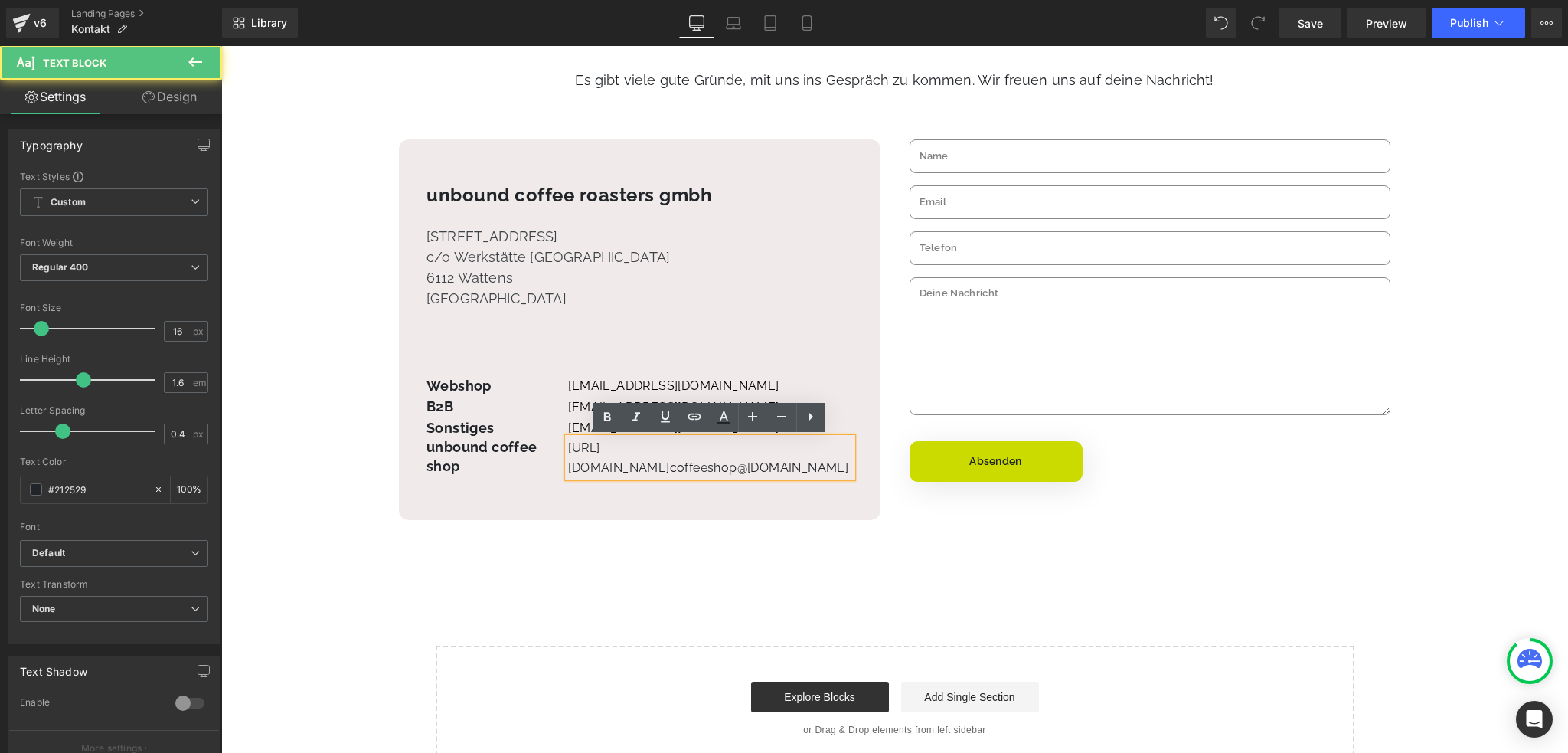
click at [803, 465] on p "[URL][DOMAIN_NAME] coffeeshop @[DOMAIN_NAME]" at bounding box center [709, 457] width 284 height 39
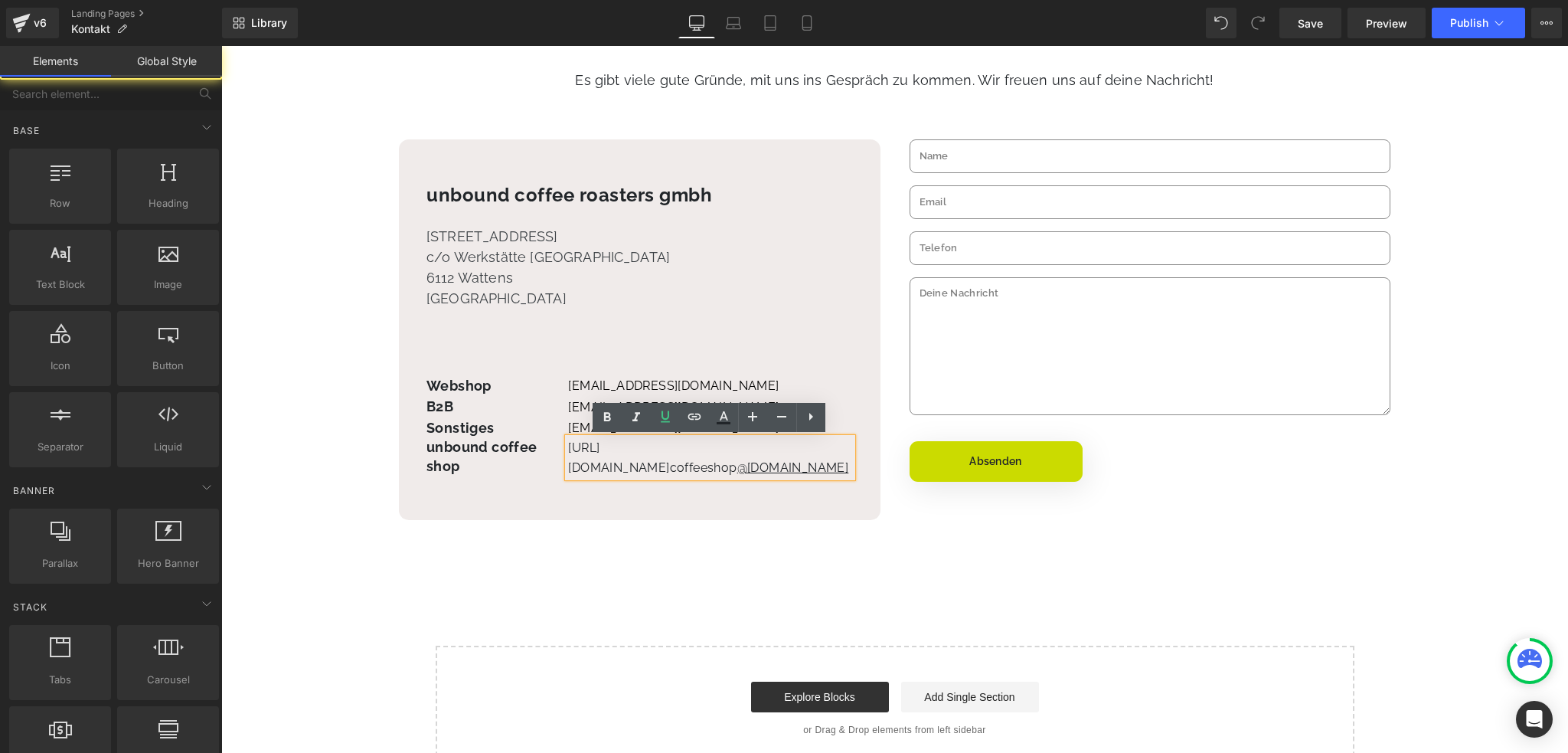
click at [694, 533] on div "Liquid Row Kontakt zu unbound coffee roasters Heading Es gibt viele gute Gründe…" at bounding box center [895, 314] width 1346 height 916
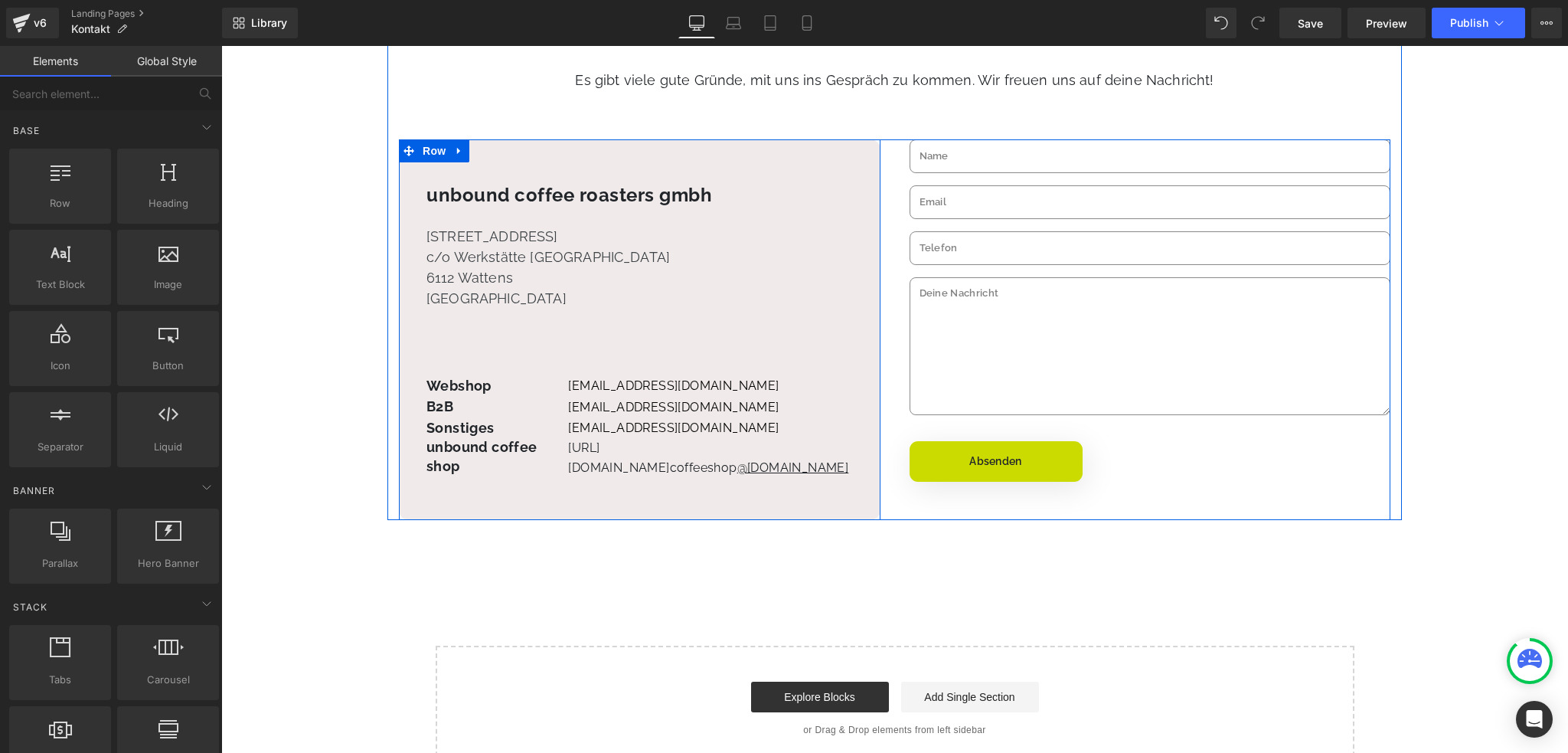
click at [604, 458] on p "[URL][DOMAIN_NAME] coffeeshop @[DOMAIN_NAME]" at bounding box center [709, 457] width 284 height 39
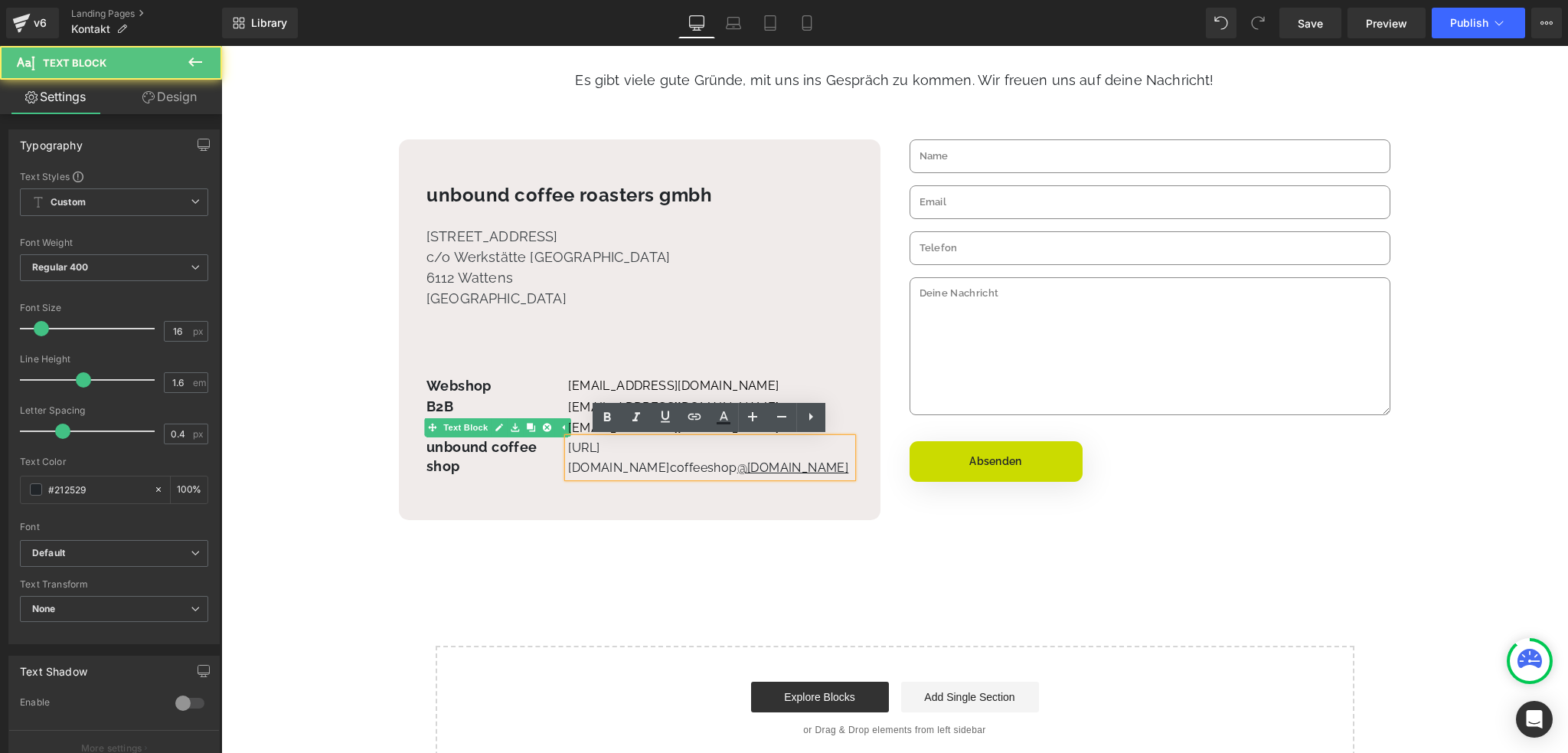
drag, startPoint x: 619, startPoint y: 467, endPoint x: 495, endPoint y: 424, distance: 131.2
click at [495, 424] on div "Webshop Text Block B2B Text Block Sonstiges Text Block unbound coffee shop Text…" at bounding box center [640, 426] width 427 height 101
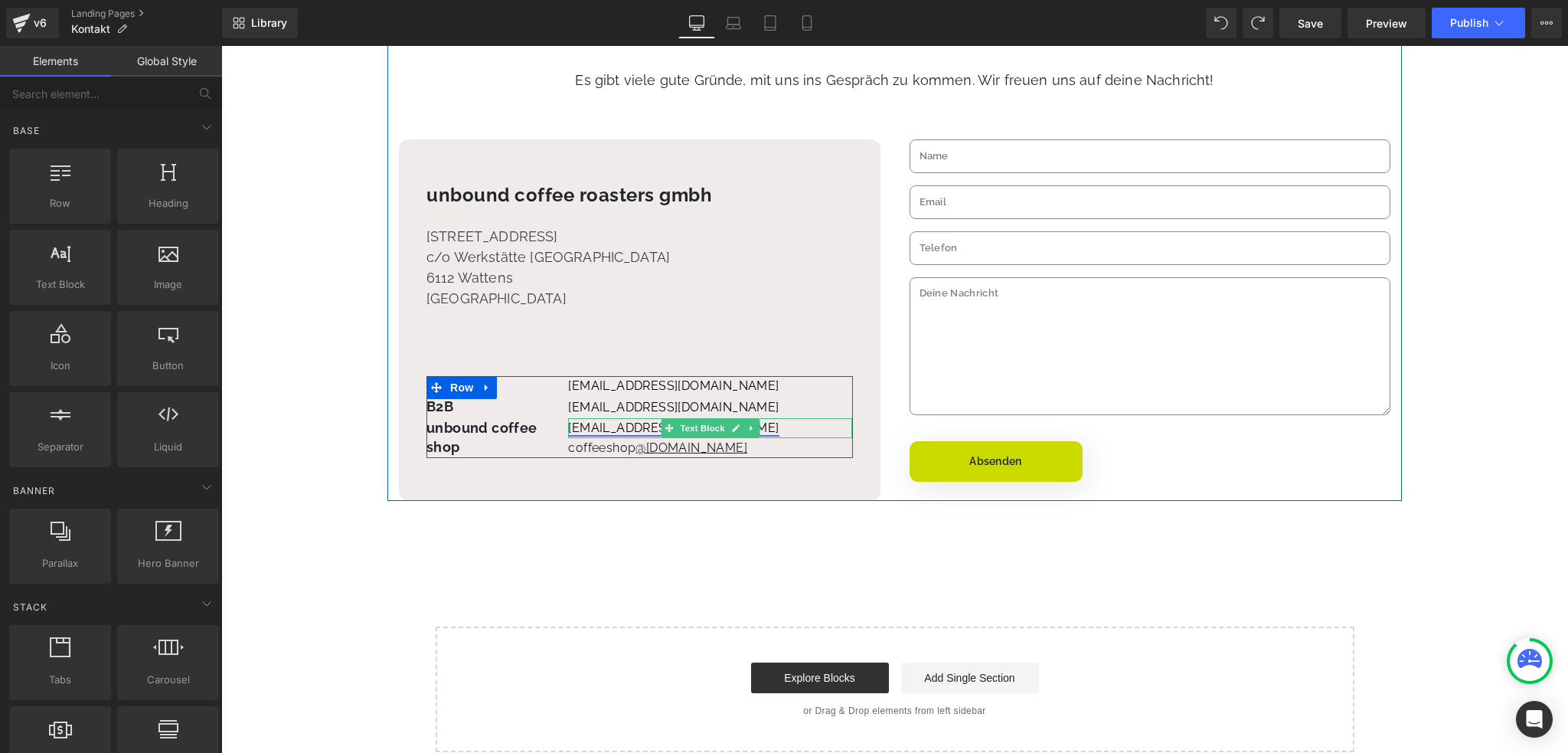
click at [619, 431] on u "[EMAIL_ADDRESS][DOMAIN_NAME]" at bounding box center [672, 427] width 210 height 14
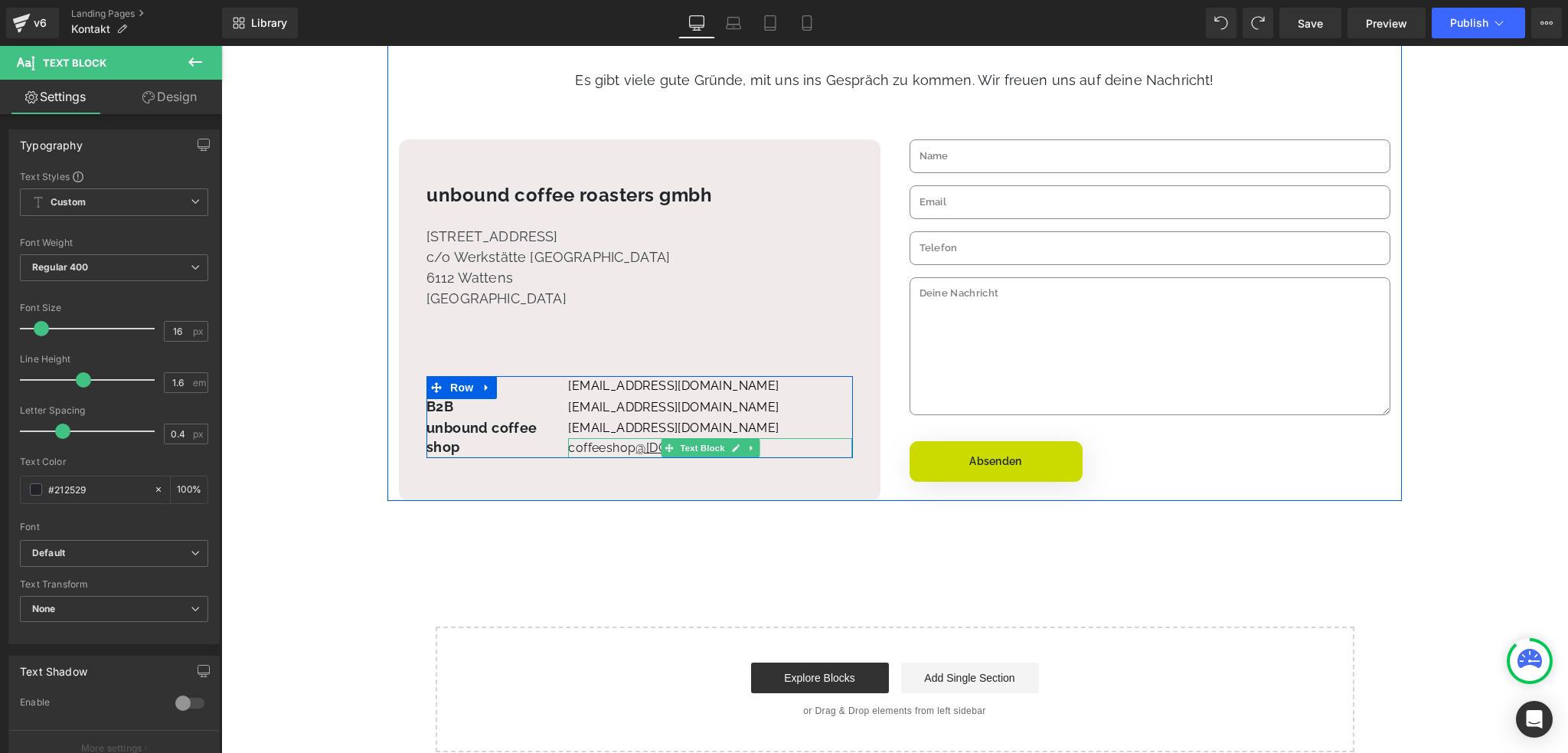
click at [616, 451] on p "coffeeshop @[DOMAIN_NAME]" at bounding box center [709, 448] width 284 height 20
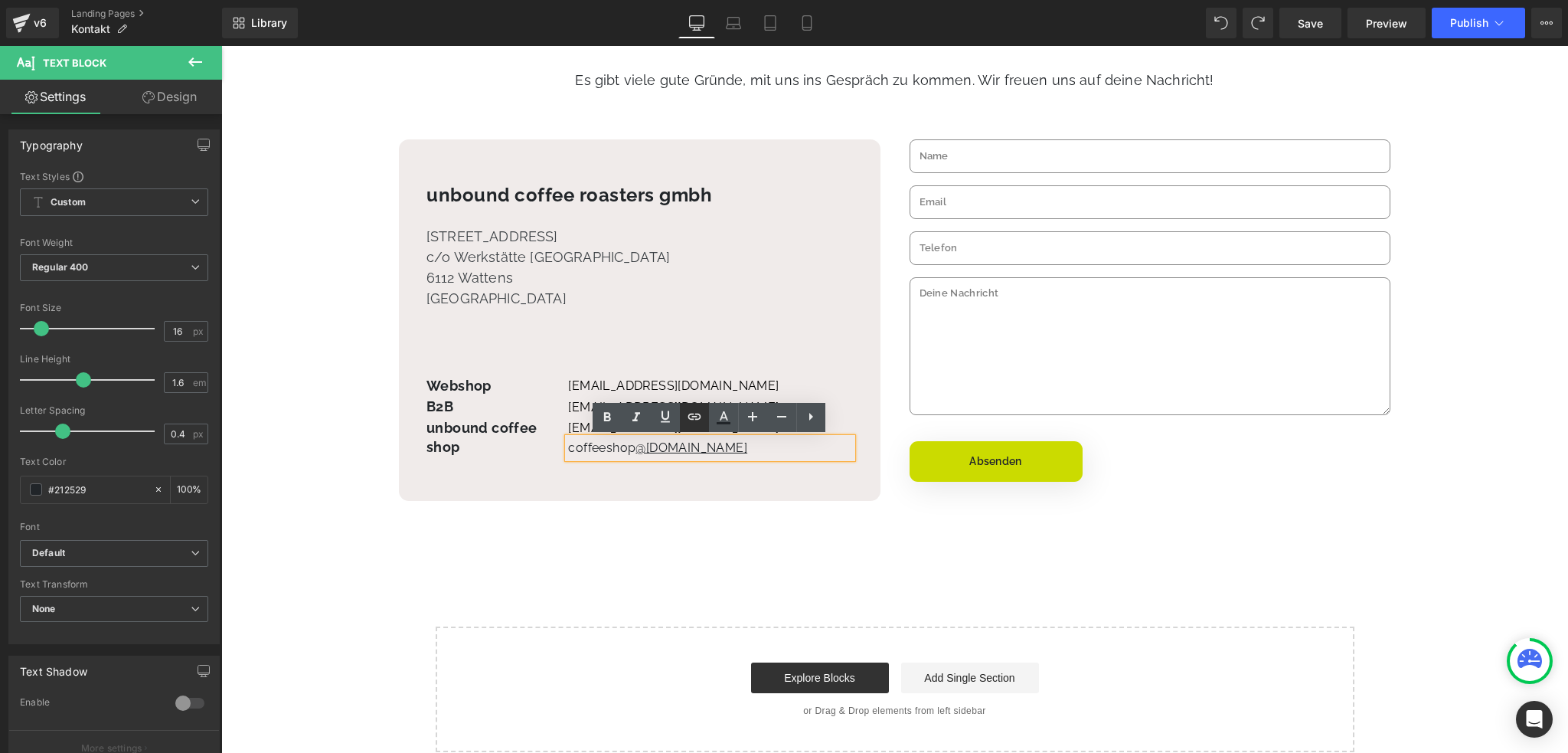
click at [698, 419] on icon at bounding box center [694, 415] width 18 height 18
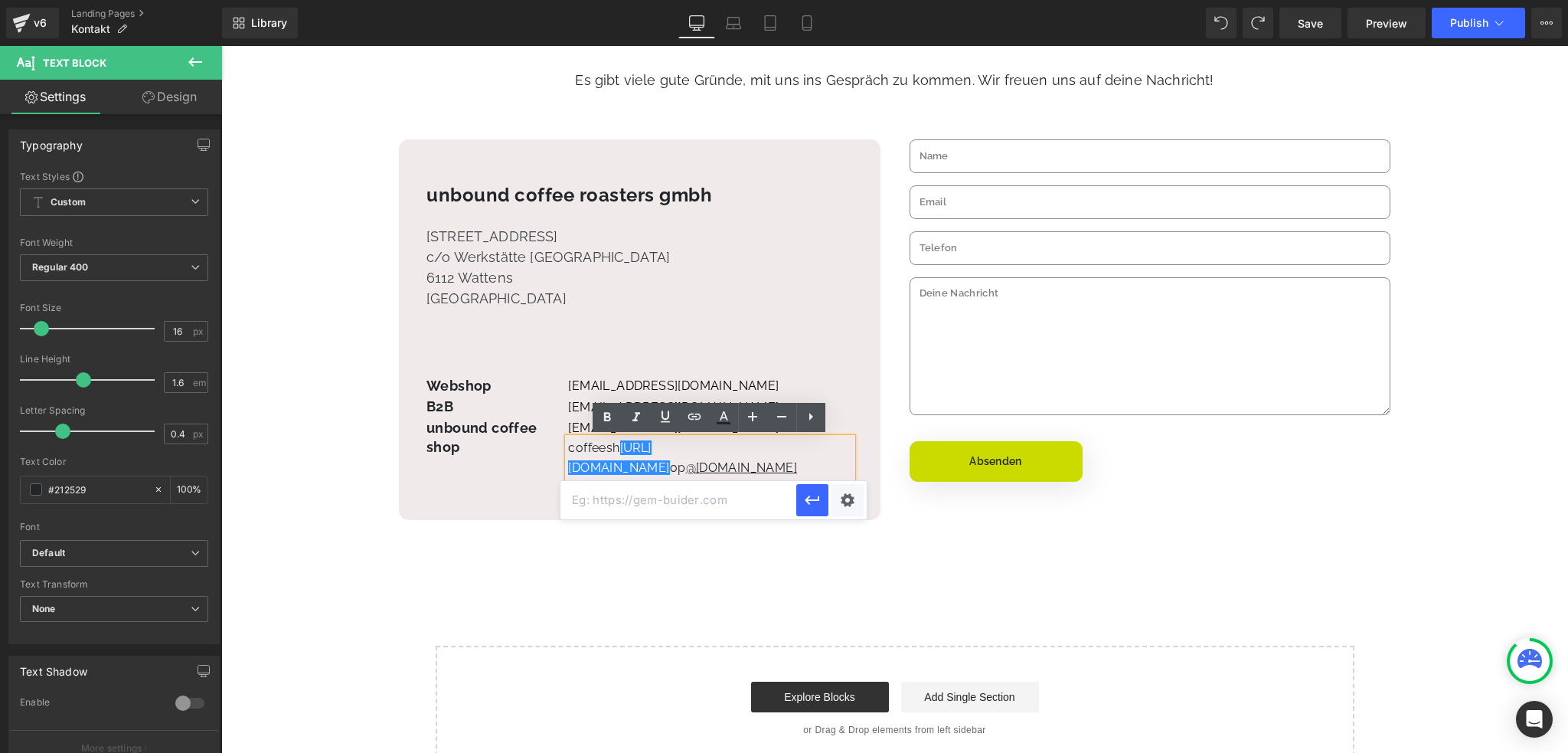
click at [695, 501] on input "text" at bounding box center [678, 500] width 236 height 38
click at [699, 407] on icon at bounding box center [694, 415] width 18 height 18
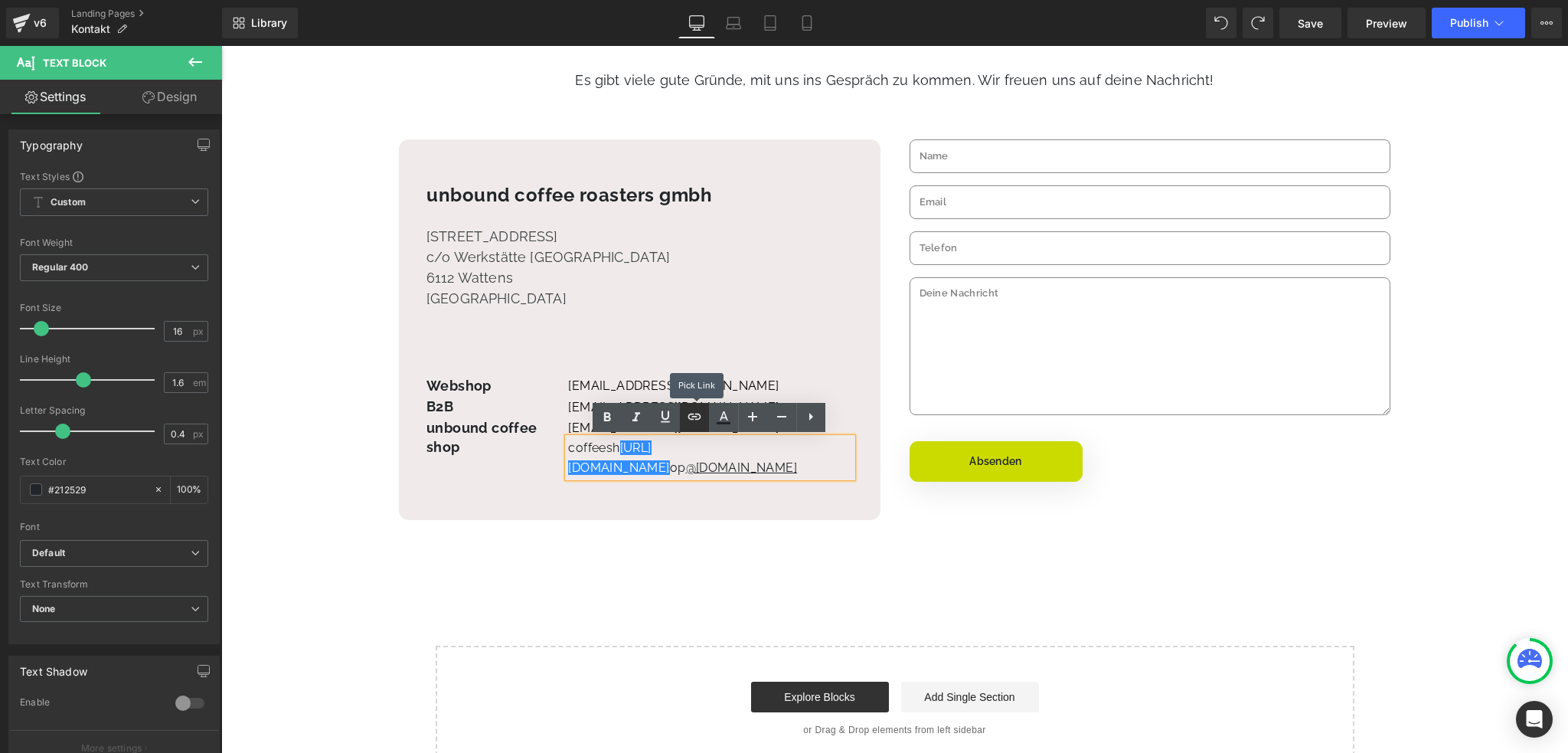
click at [699, 415] on icon at bounding box center [694, 416] width 13 height 6
click at [691, 414] on icon at bounding box center [694, 416] width 13 height 6
click at [678, 451] on p "coffeesh [URL][DOMAIN_NAME] op @[DOMAIN_NAME]" at bounding box center [709, 457] width 284 height 39
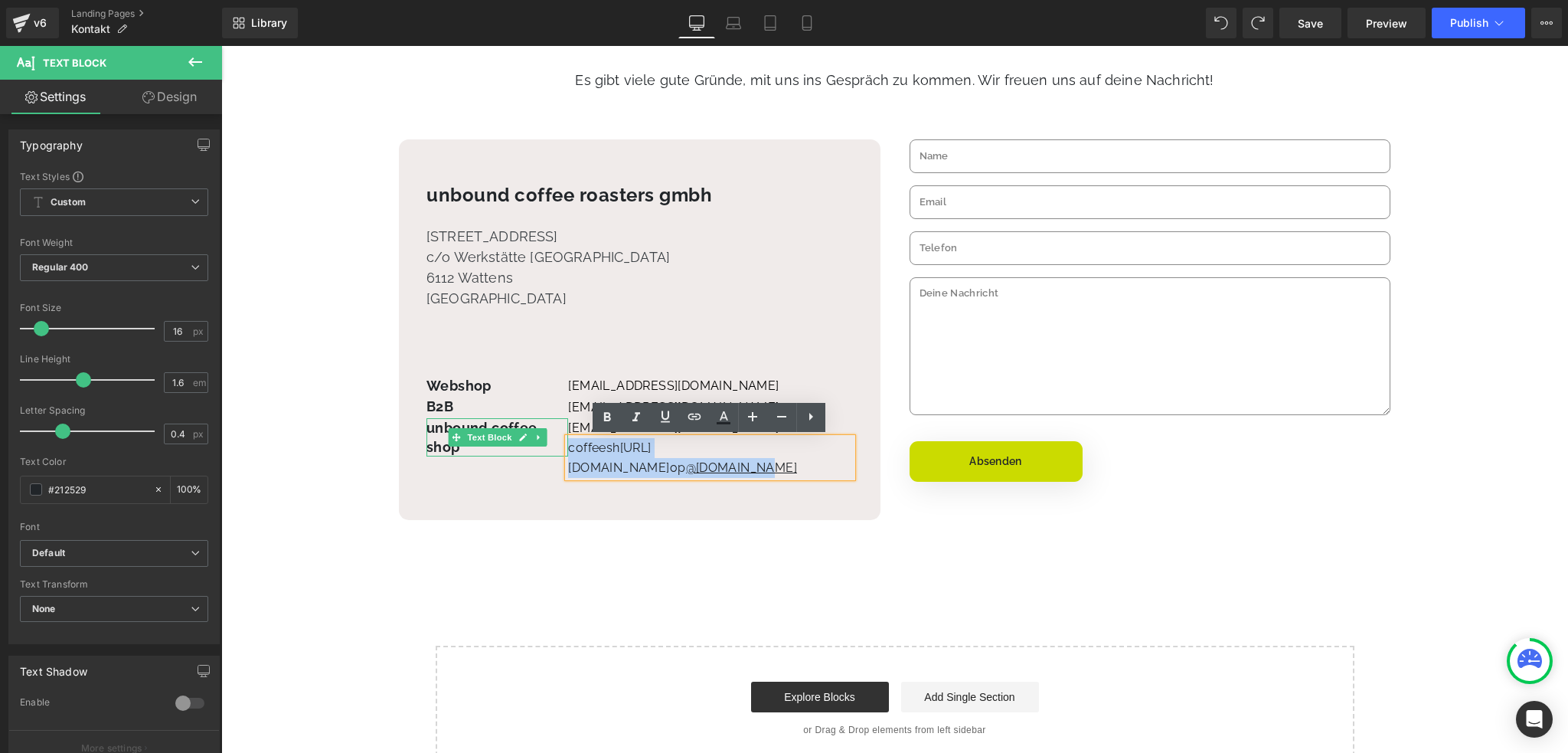
drag, startPoint x: 761, startPoint y: 472, endPoint x: 554, endPoint y: 443, distance: 209.0
click at [554, 443] on div "Webshop Text Block B2B Text Block unbound coffee shop Text Block [EMAIL_ADDRESS…" at bounding box center [640, 426] width 427 height 101
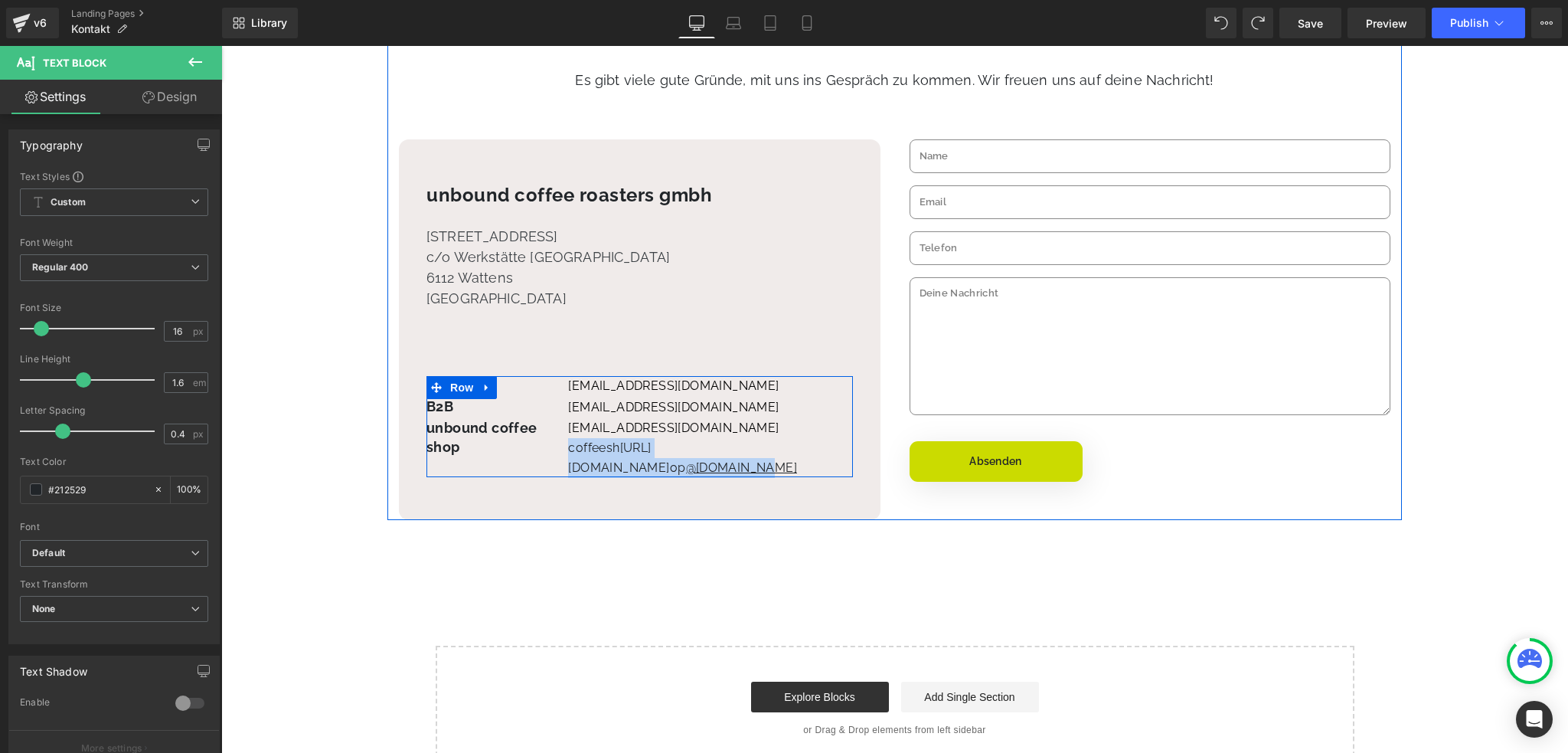
click at [629, 448] on p "coffeesh [URL][DOMAIN_NAME] op @[DOMAIN_NAME]" at bounding box center [709, 457] width 284 height 39
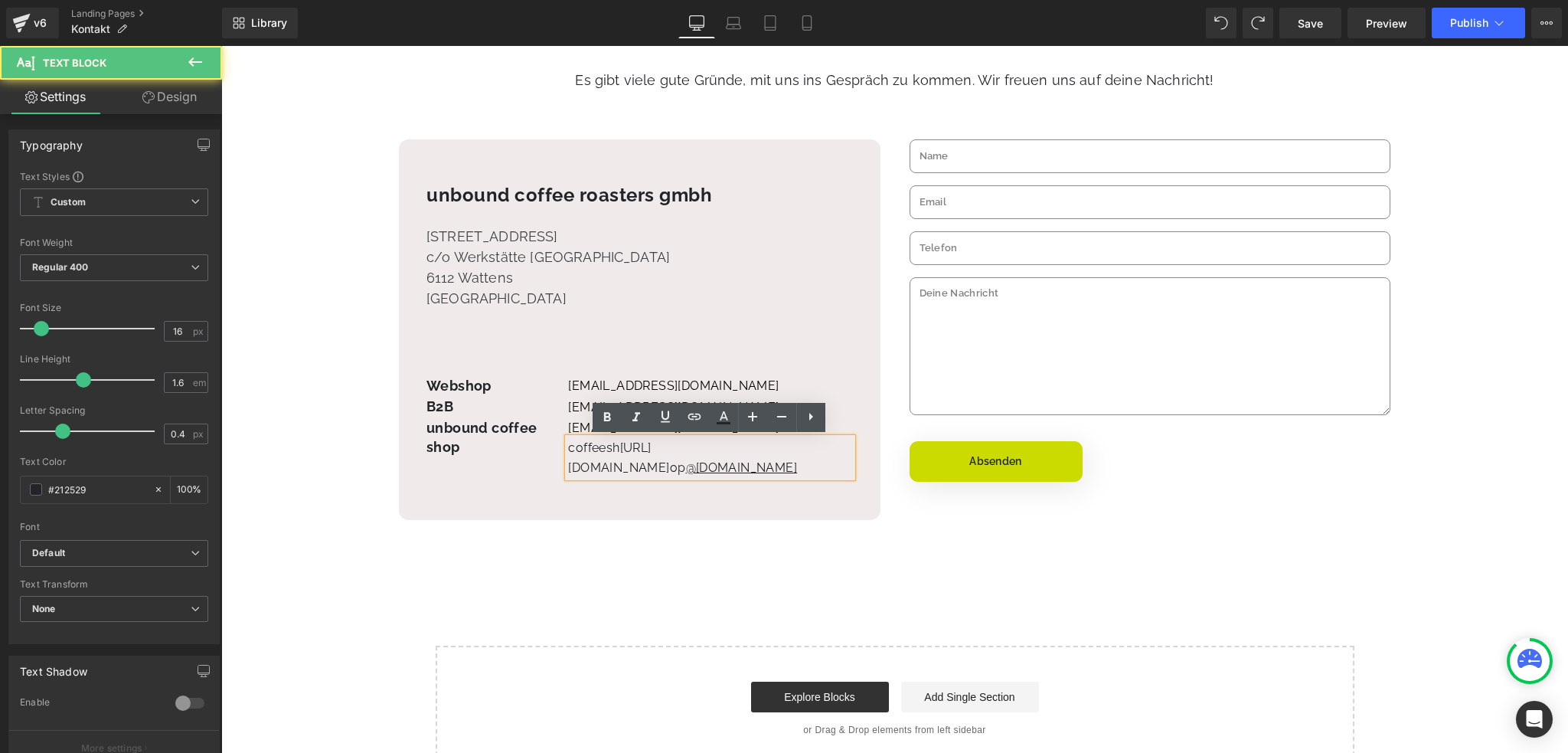
click at [617, 449] on p "coffeesh [URL][DOMAIN_NAME] op @[DOMAIN_NAME]" at bounding box center [709, 457] width 284 height 39
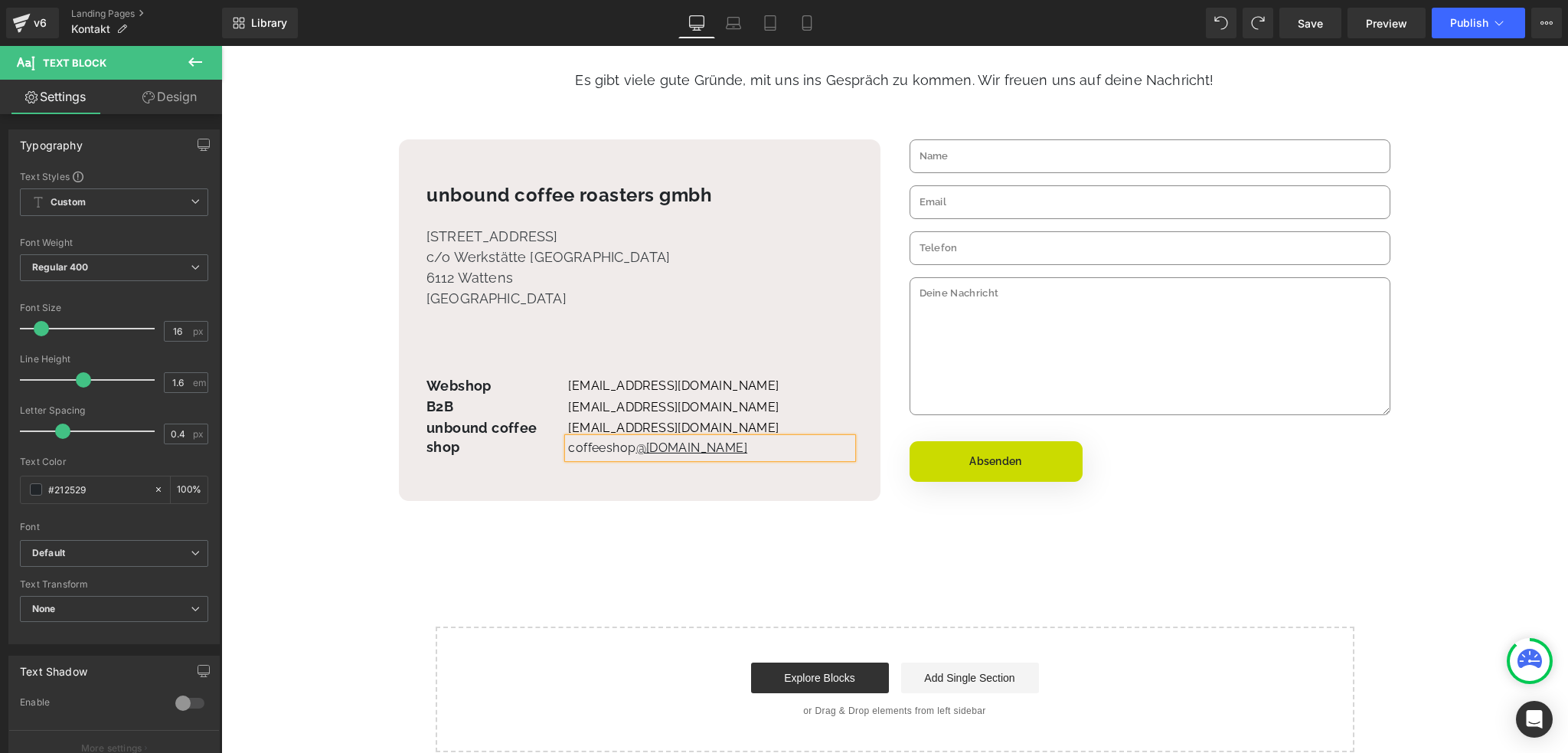
click at [609, 438] on div "coffeesh op @[DOMAIN_NAME]" at bounding box center [709, 448] width 284 height 20
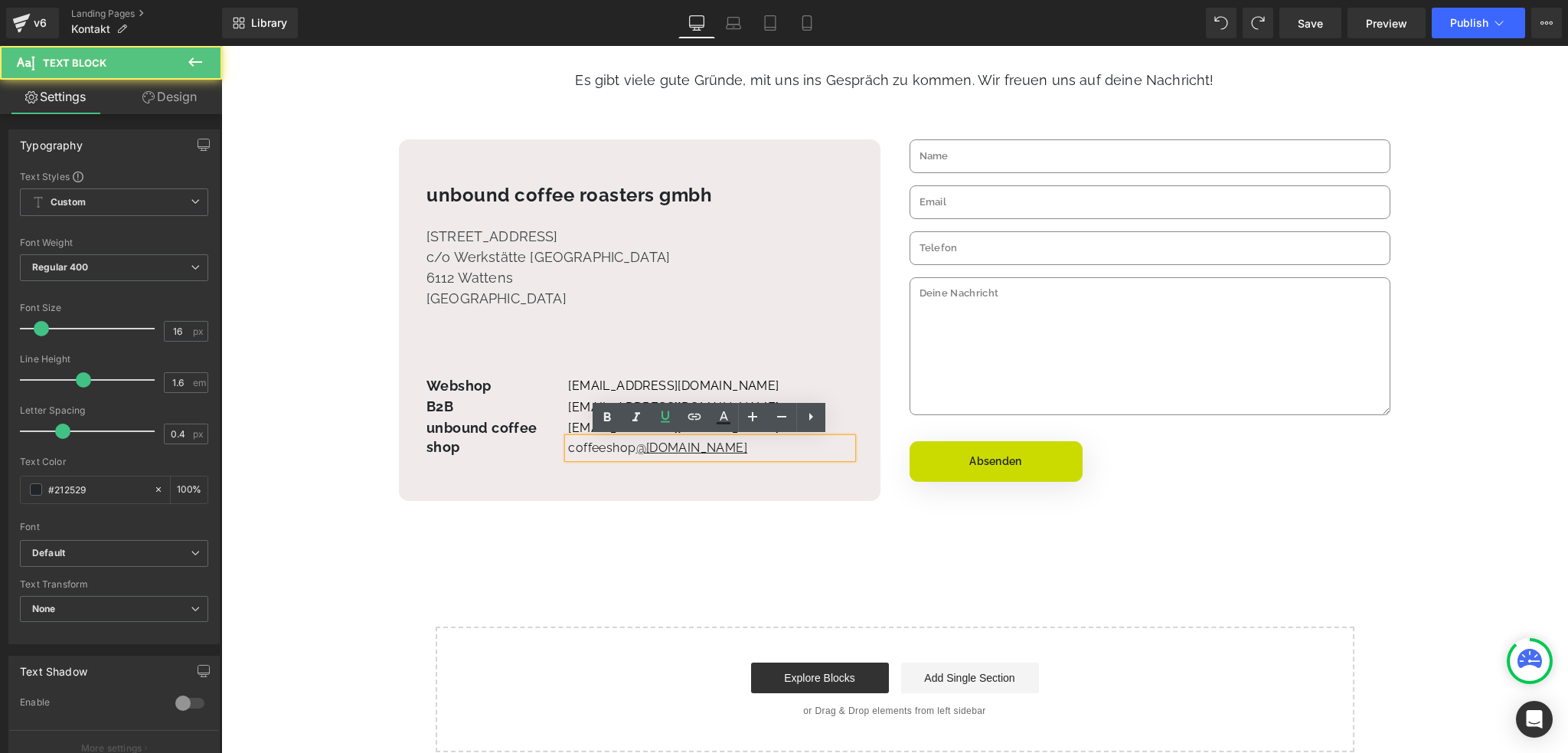
click at [631, 446] on p "coffeesh op @[DOMAIN_NAME]" at bounding box center [709, 448] width 284 height 20
click at [628, 443] on p "coffeesh op@ [DOMAIN_NAME]" at bounding box center [709, 448] width 284 height 20
drag, startPoint x: 568, startPoint y: 444, endPoint x: 719, endPoint y: 449, distance: 151.1
click at [719, 449] on p "coffeesh op@ [DOMAIN_NAME]" at bounding box center [709, 448] width 284 height 20
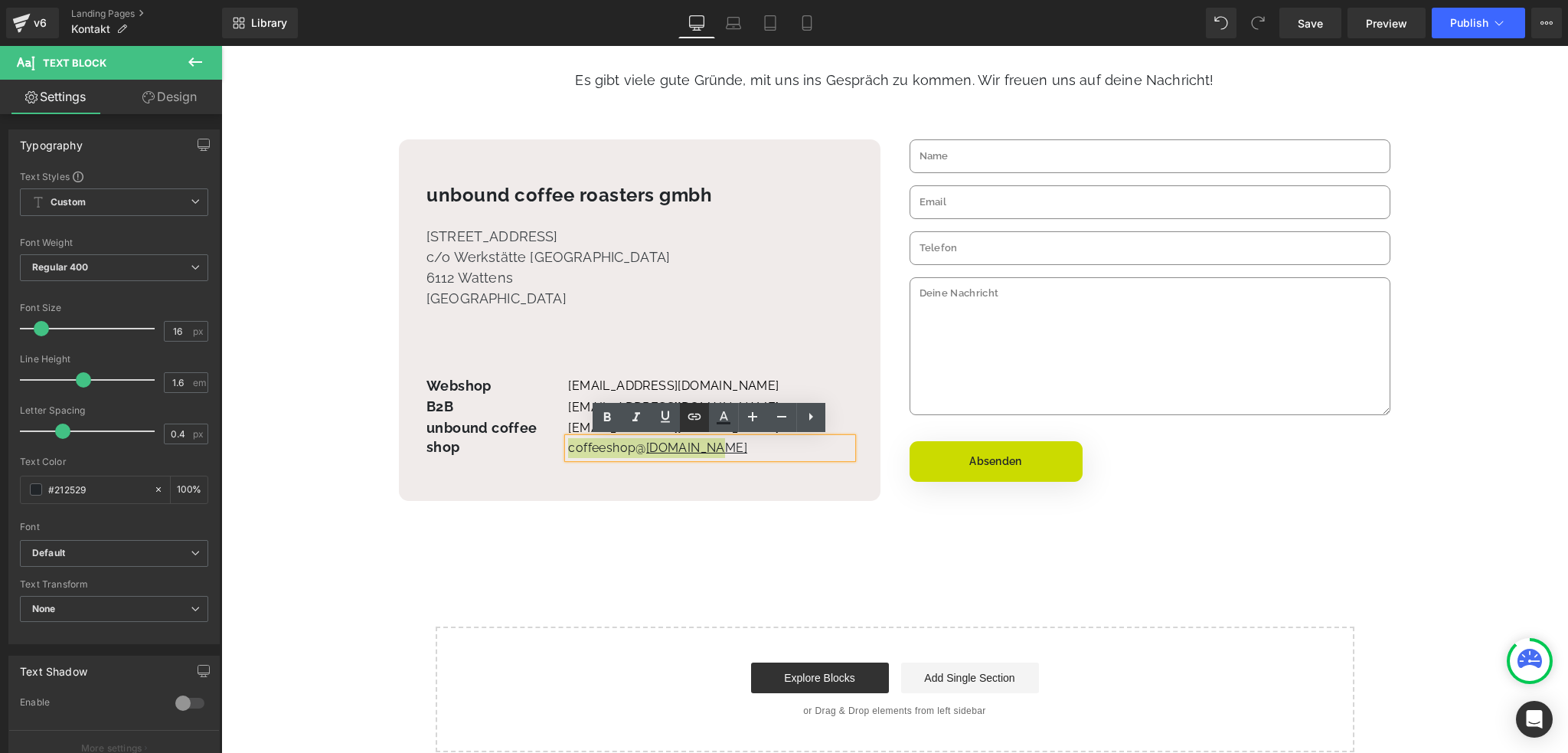
click at [696, 418] on icon at bounding box center [694, 416] width 13 height 6
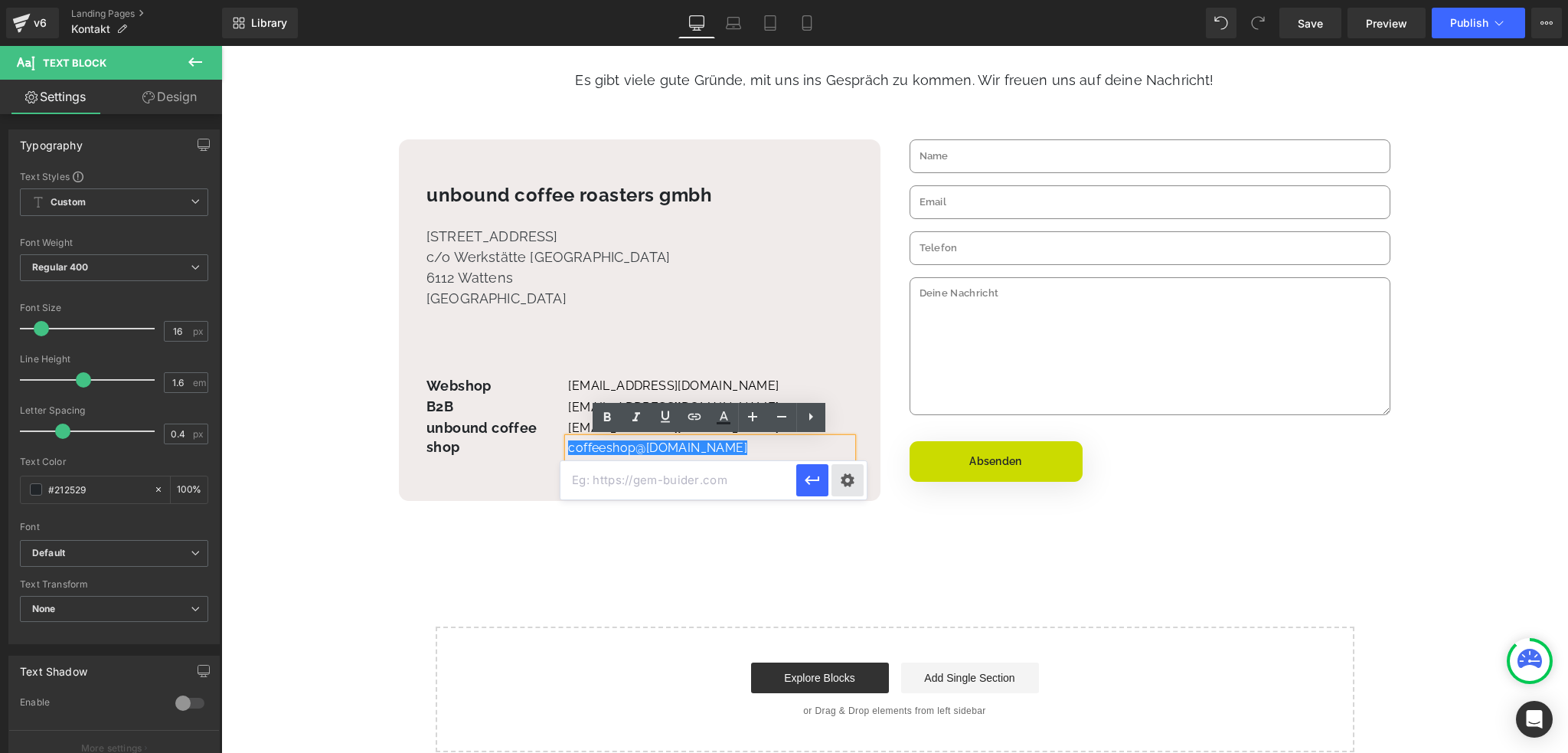
click at [843, 0] on div "Text Color Highlight Color #333333 Edit or remove link: Edit - Unlink - Cancel" at bounding box center [784, 0] width 1568 height 0
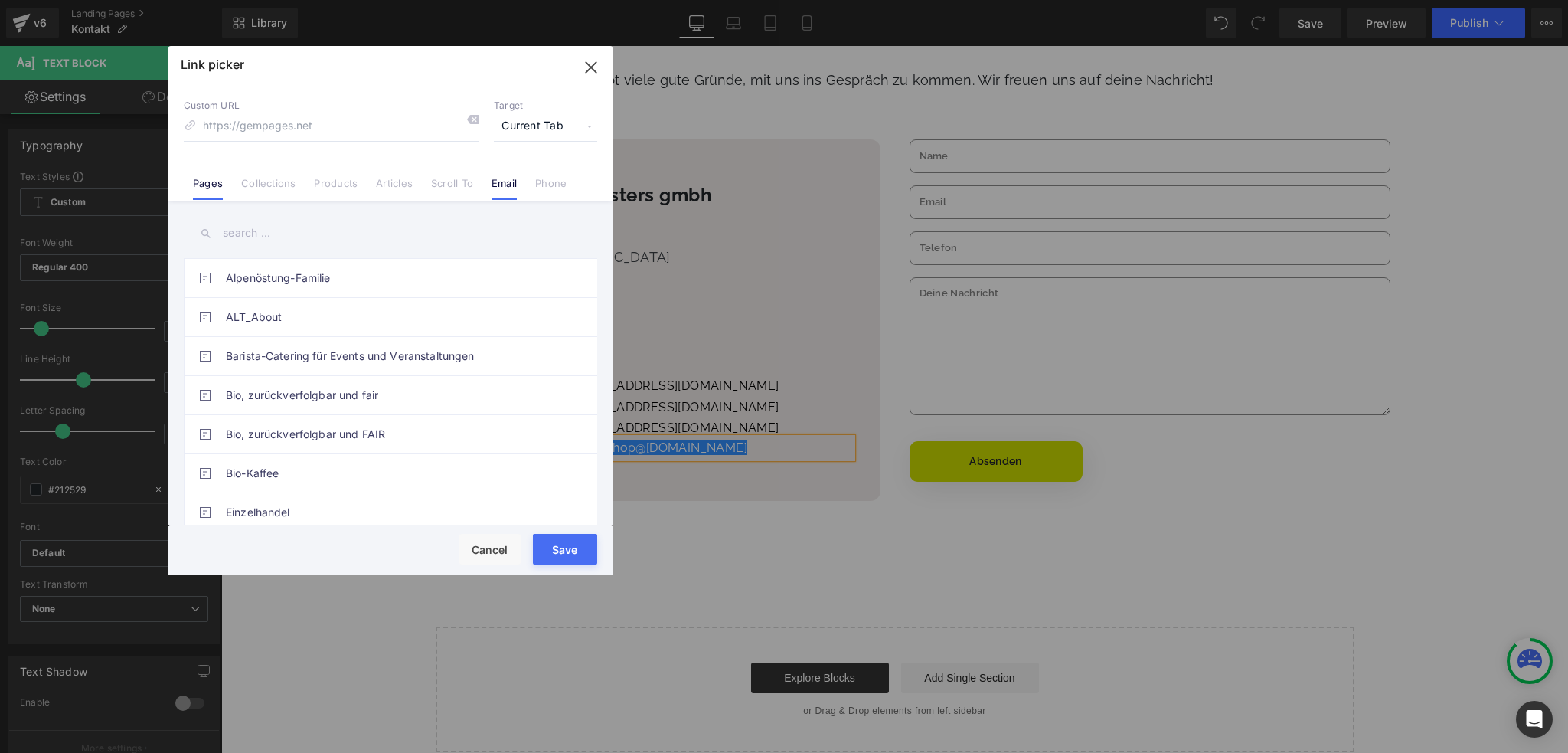
click at [514, 185] on link "Email" at bounding box center [504, 188] width 26 height 23
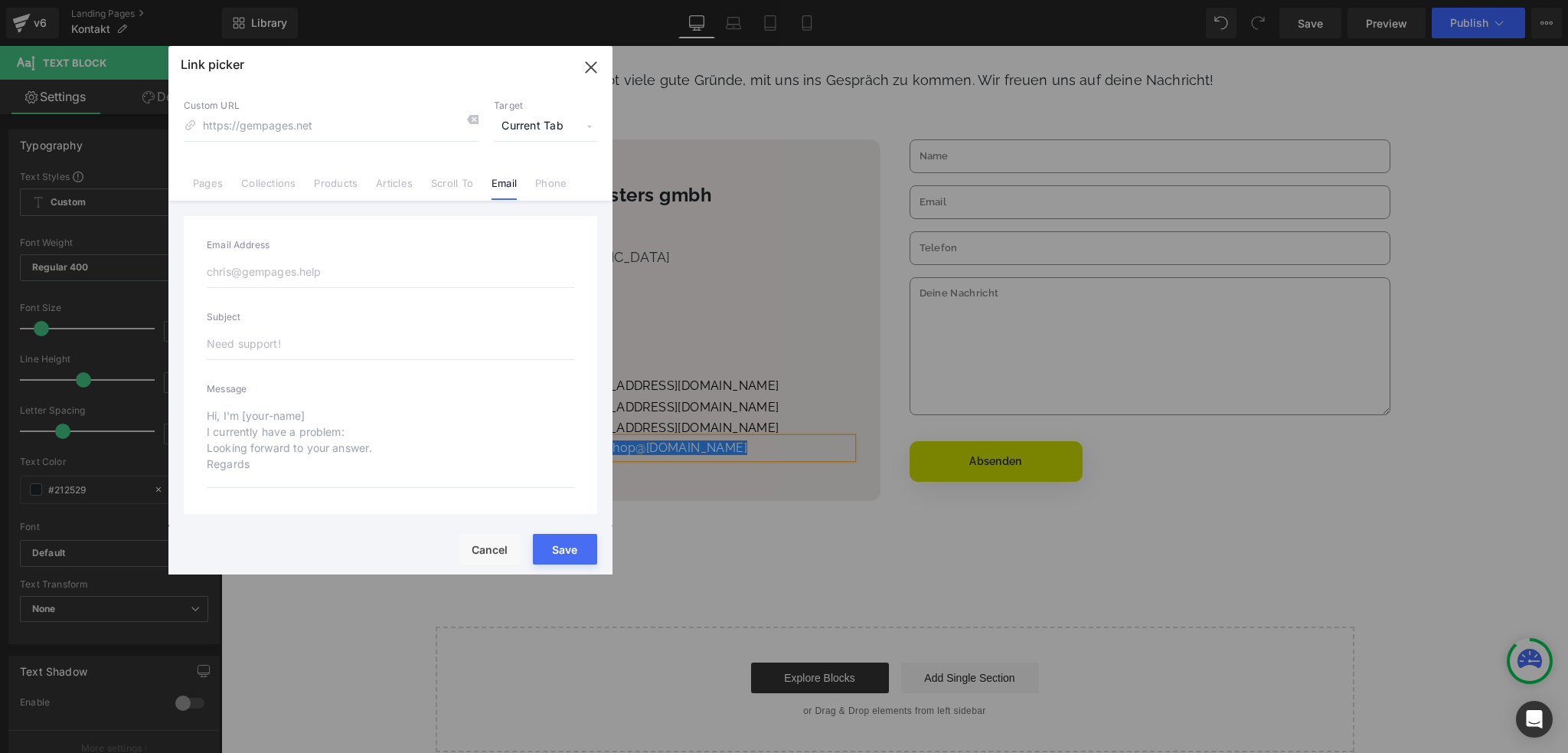
click at [358, 281] on input "email" at bounding box center [390, 272] width 368 height 32
type input "[EMAIL_ADDRESS][DOMAIN_NAME]"
type input "mailto:[EMAIL_ADDRESS][DOMAIN_NAME]"
type input "[EMAIL_ADDRESS][DOMAIN_NAME]"
click at [293, 344] on input "text" at bounding box center [390, 344] width 368 height 32
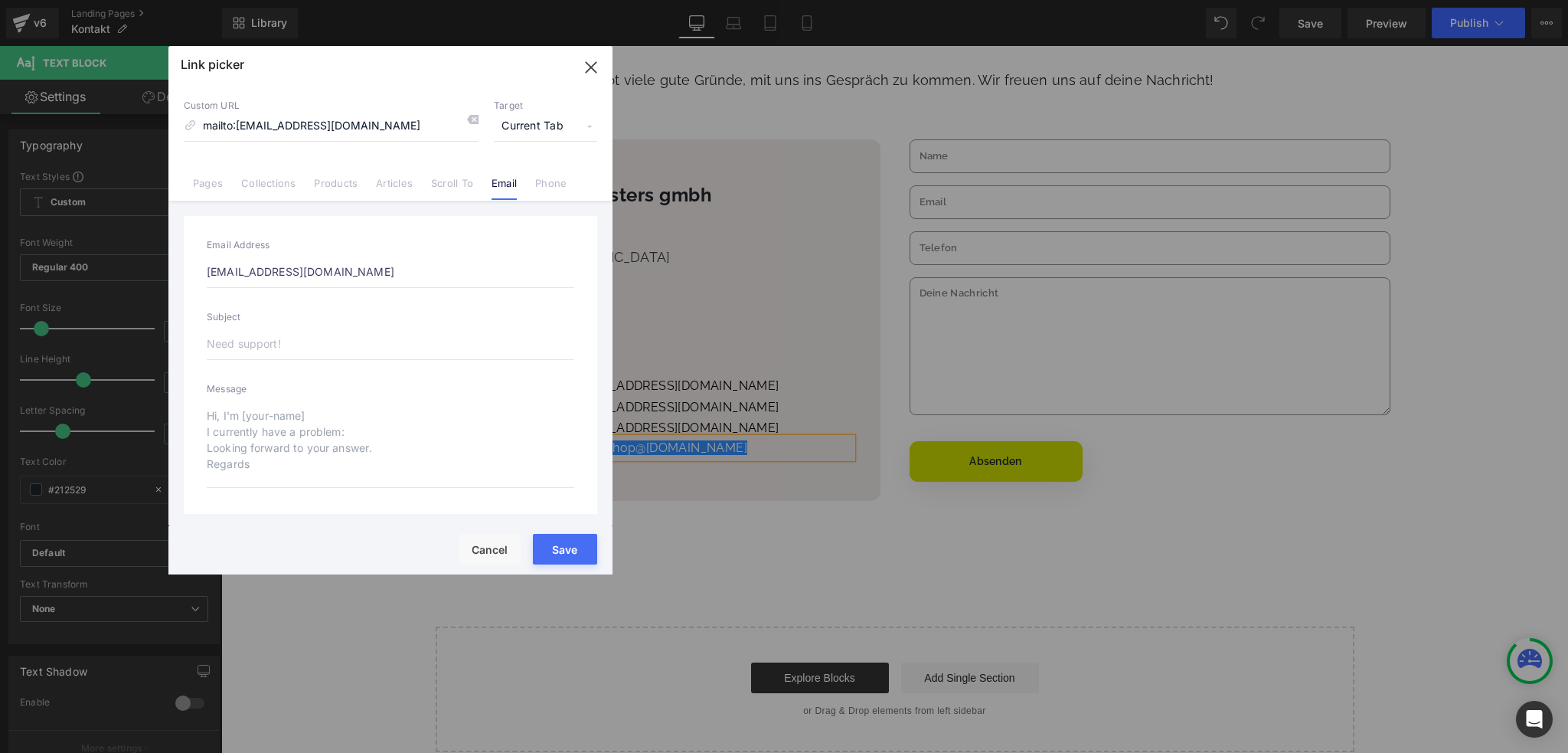
click at [560, 552] on button "Save" at bounding box center [565, 549] width 65 height 30
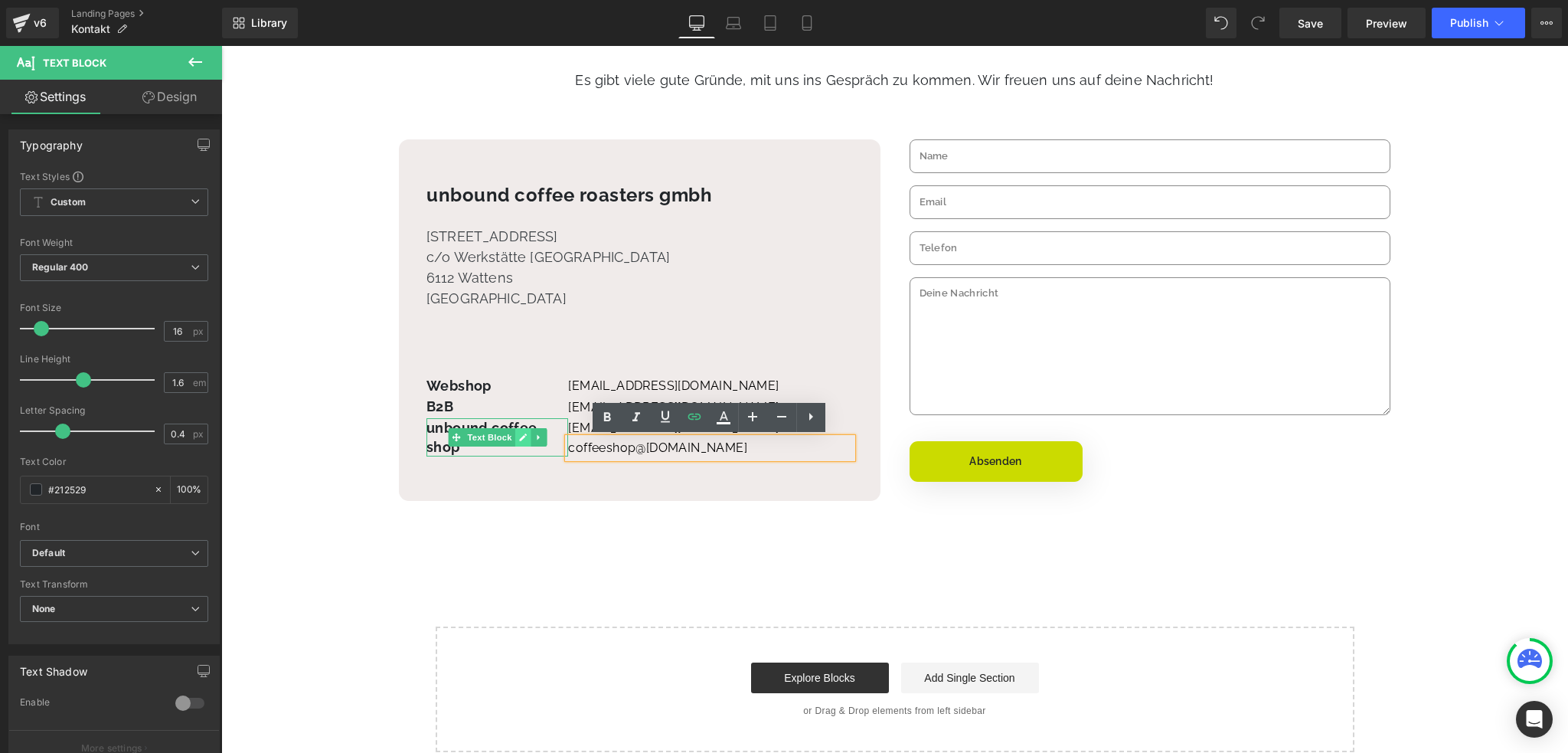
click at [520, 438] on icon at bounding box center [523, 437] width 8 height 8
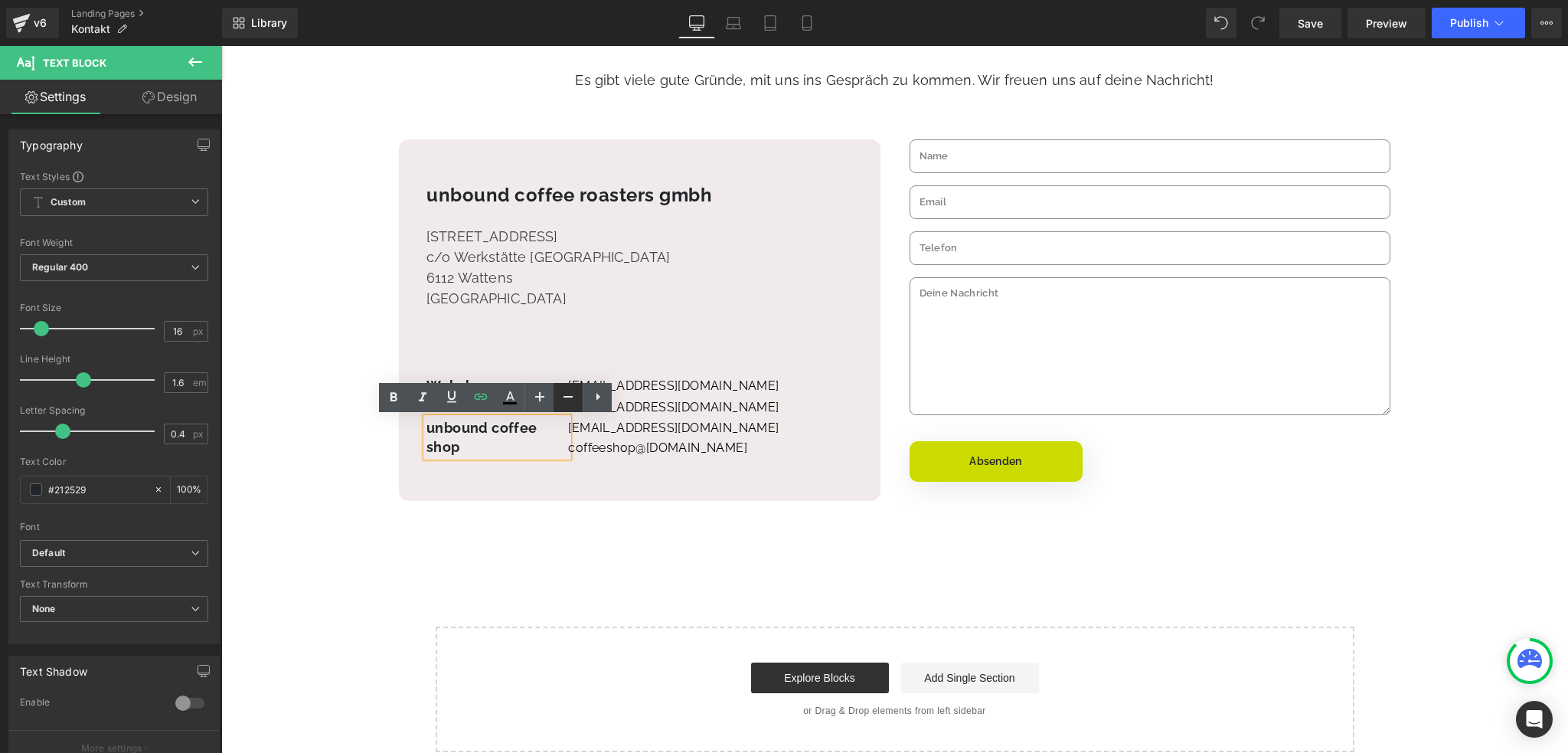
click at [562, 396] on icon at bounding box center [568, 396] width 18 height 18
click at [563, 396] on icon at bounding box center [568, 396] width 18 height 18
drag, startPoint x: 543, startPoint y: 396, endPoint x: 300, endPoint y: 400, distance: 243.0
click at [543, 396] on icon at bounding box center [540, 396] width 10 height 10
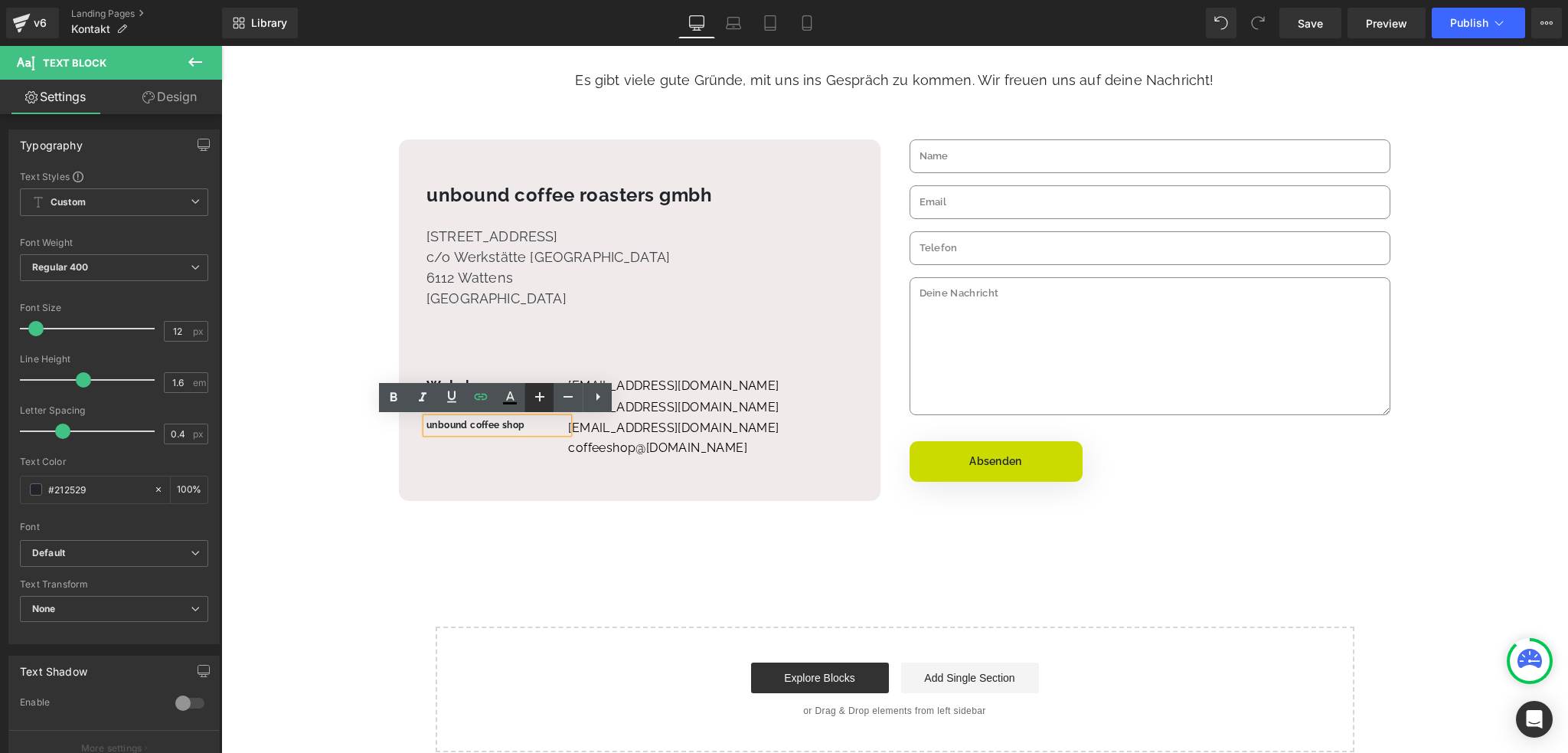
type input "14"
click at [494, 483] on div "unbound coffee roasters gmbh Heading [STREET_ADDRESS] Text Block Webshop Text B…" at bounding box center [640, 320] width 482 height 361
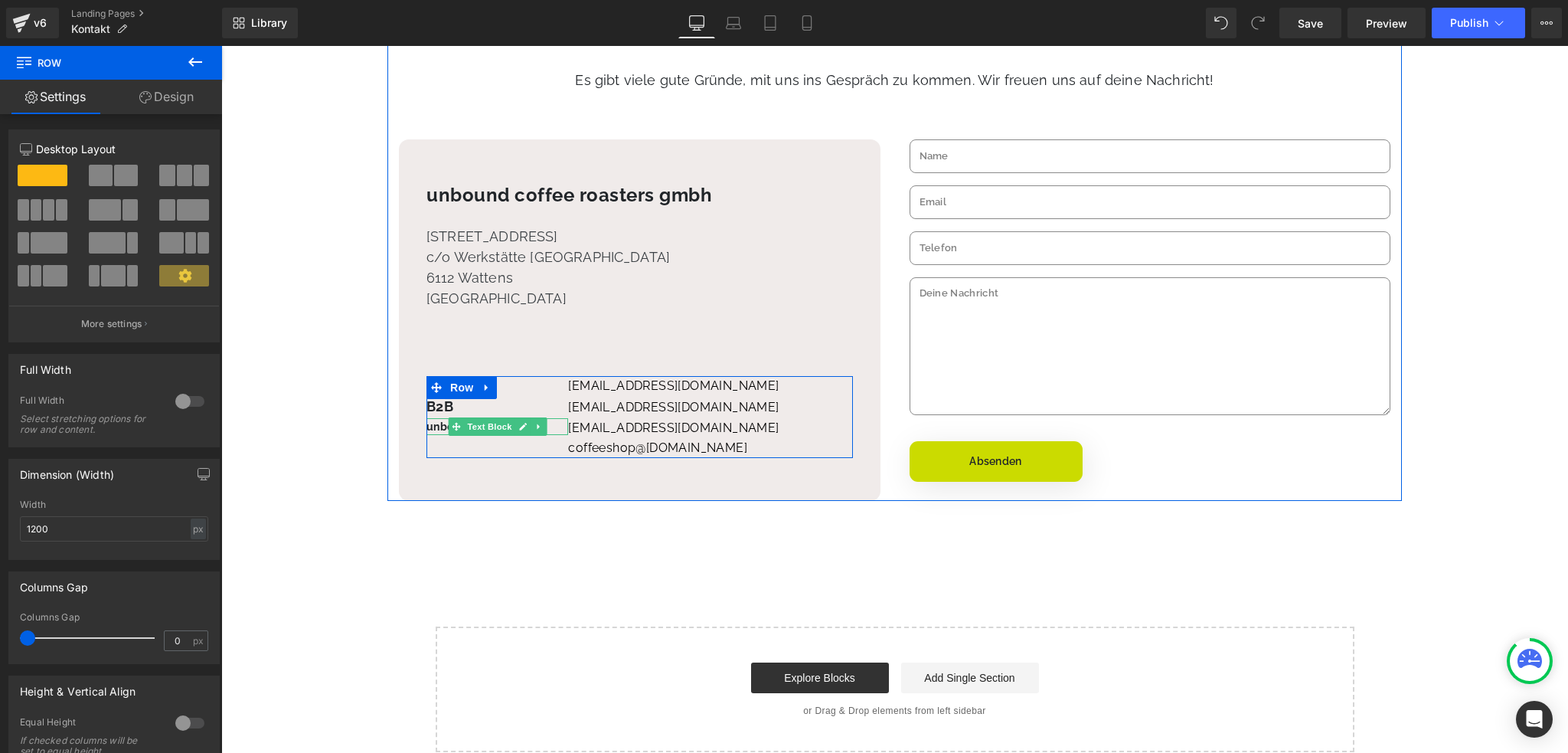
click at [488, 426] on span "Text Block" at bounding box center [489, 426] width 50 height 18
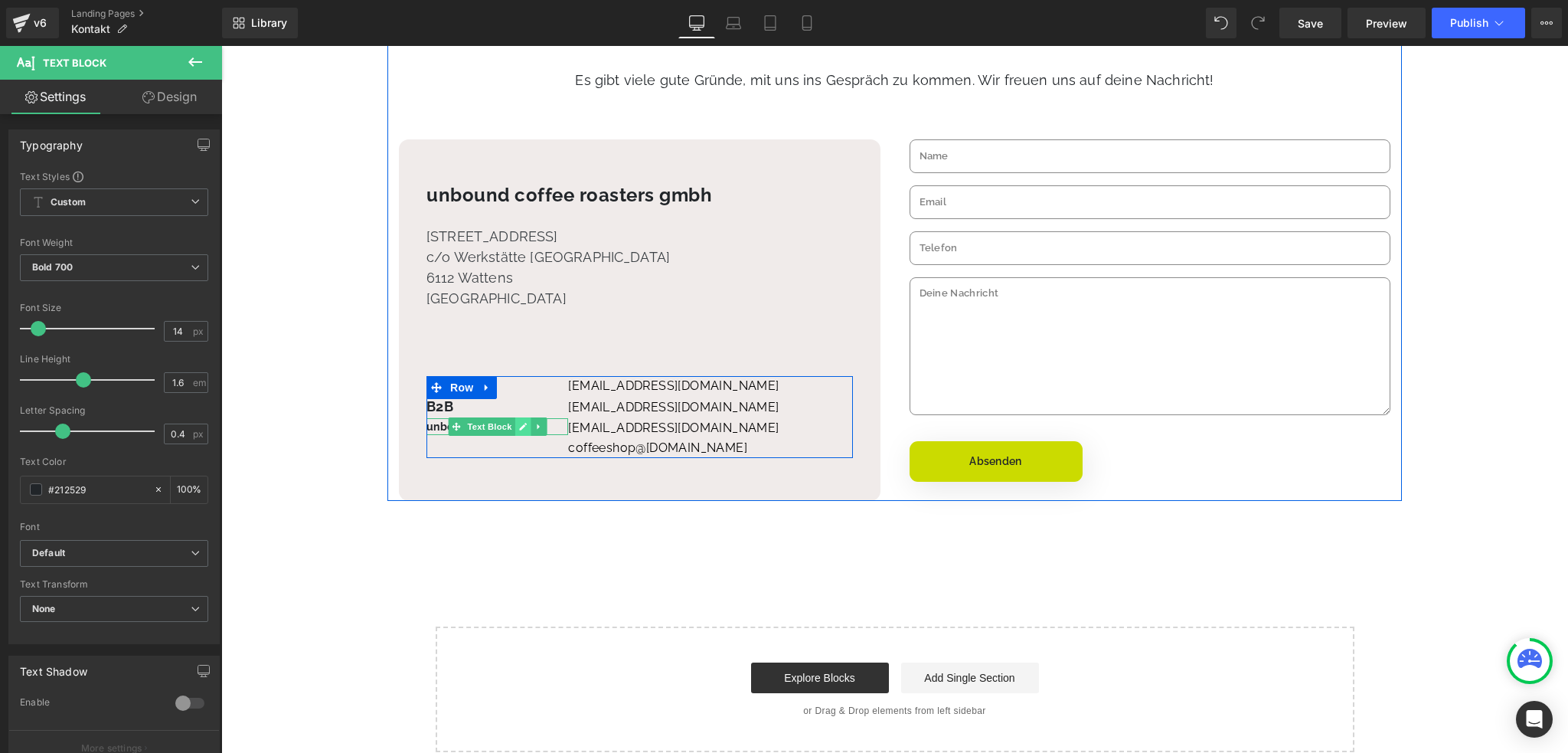
click at [526, 426] on link at bounding box center [522, 426] width 16 height 18
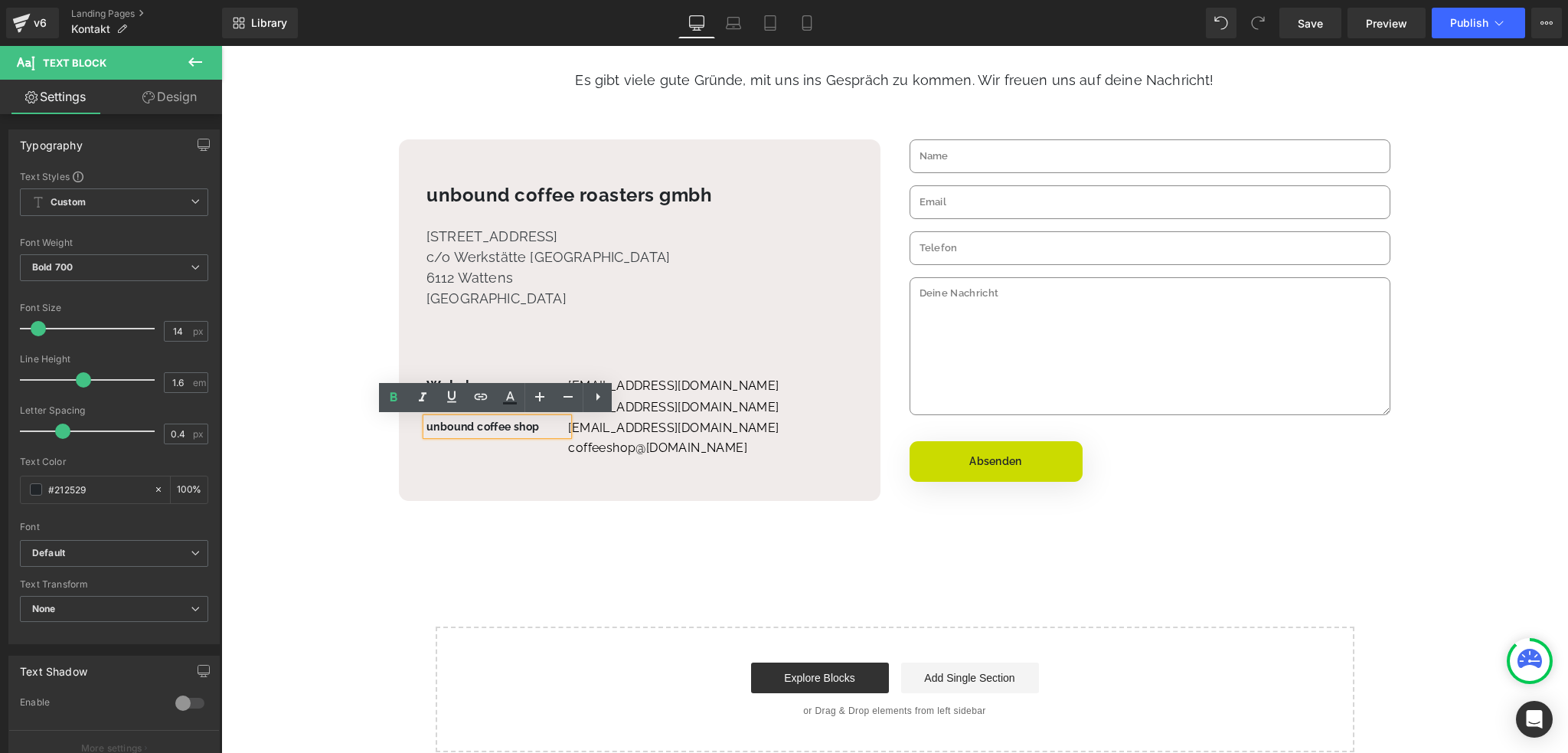
click at [532, 433] on p "unbound coffee shop" at bounding box center [497, 427] width 142 height 17
click at [527, 477] on div "unbound coffee roasters gmbh Heading [STREET_ADDRESS] Text Block Webshop Text B…" at bounding box center [640, 320] width 482 height 361
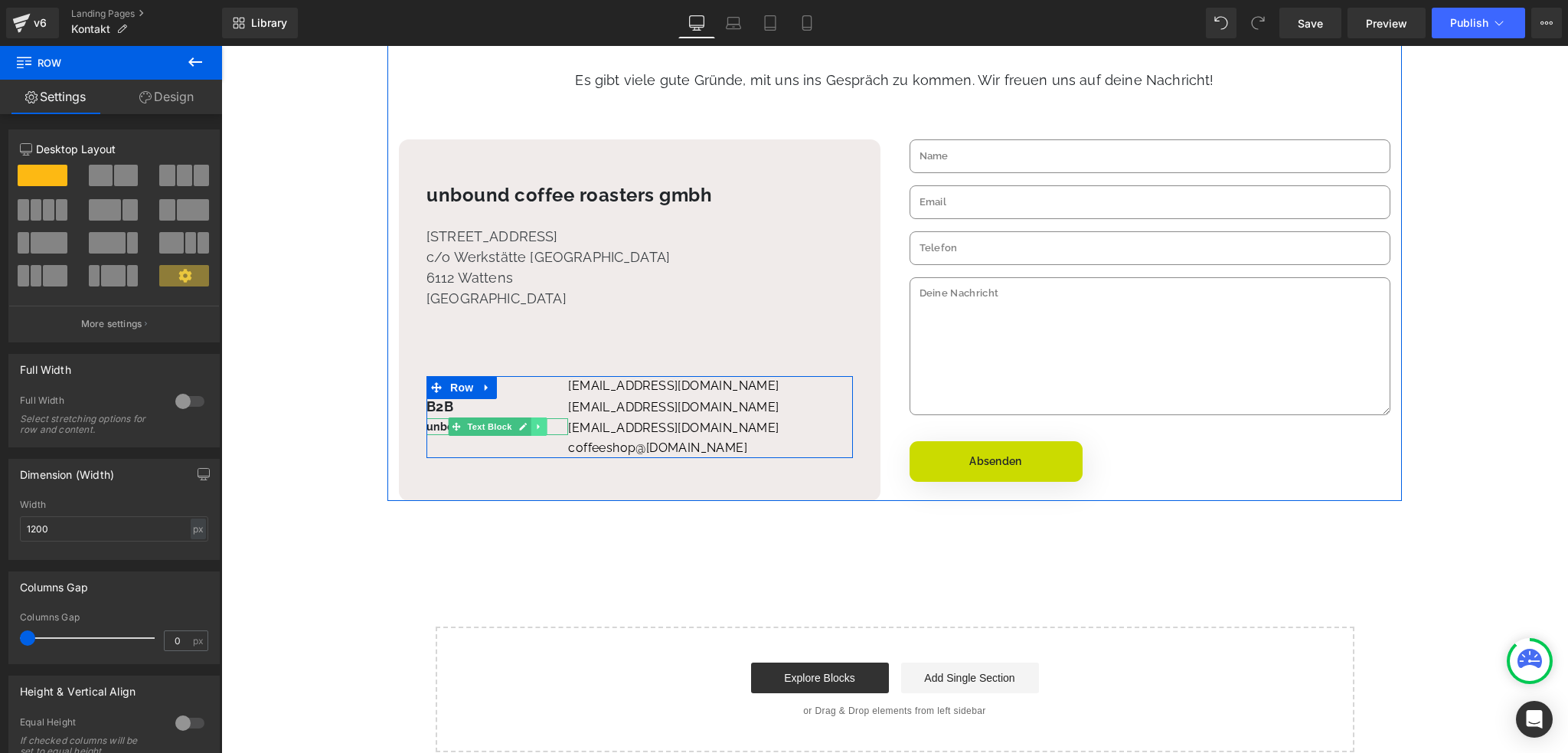
click at [540, 425] on icon at bounding box center [538, 427] width 9 height 10
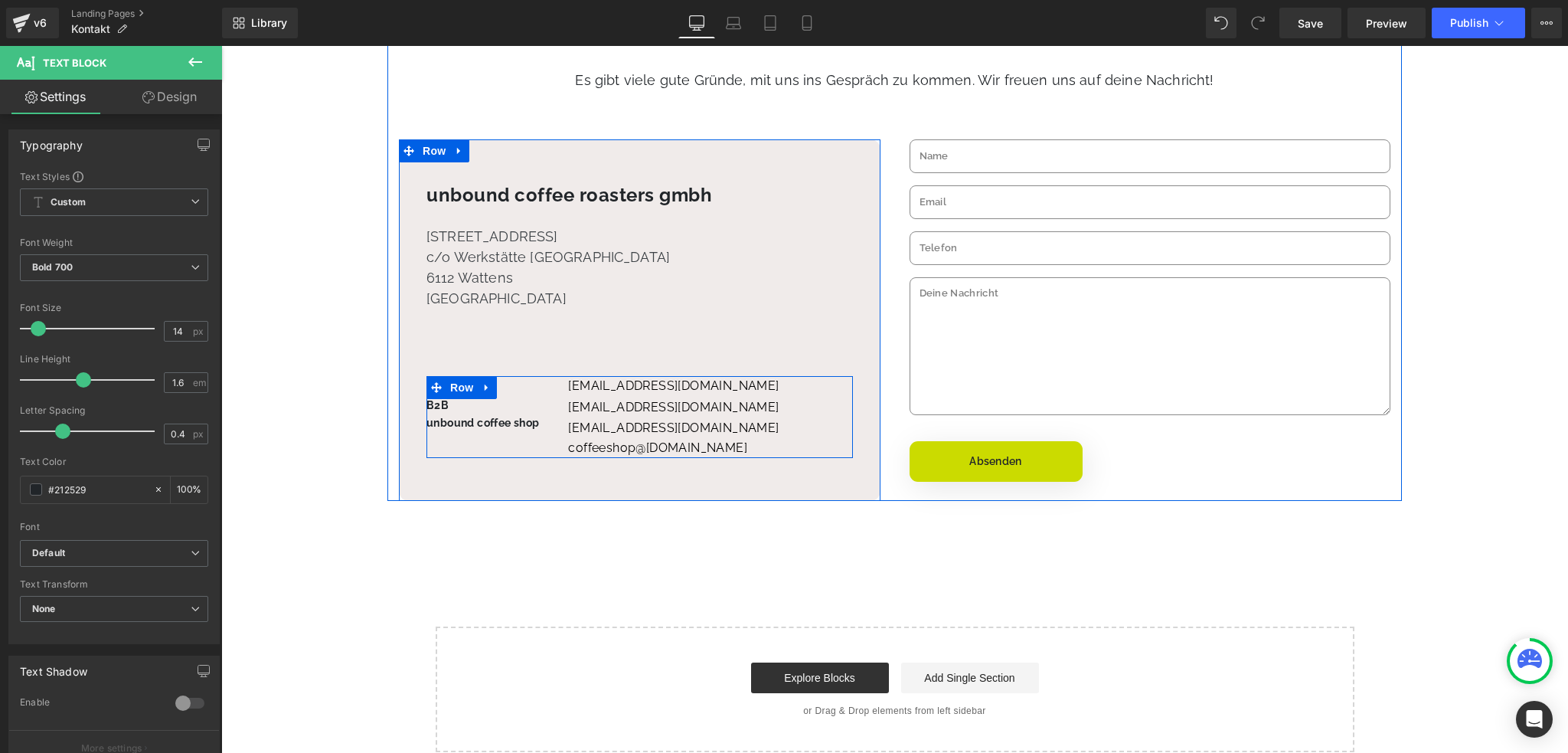
click at [496, 463] on div "unbound coffee roasters gmbh Heading [STREET_ADDRESS] Text Block Webshop Text B…" at bounding box center [640, 320] width 482 height 361
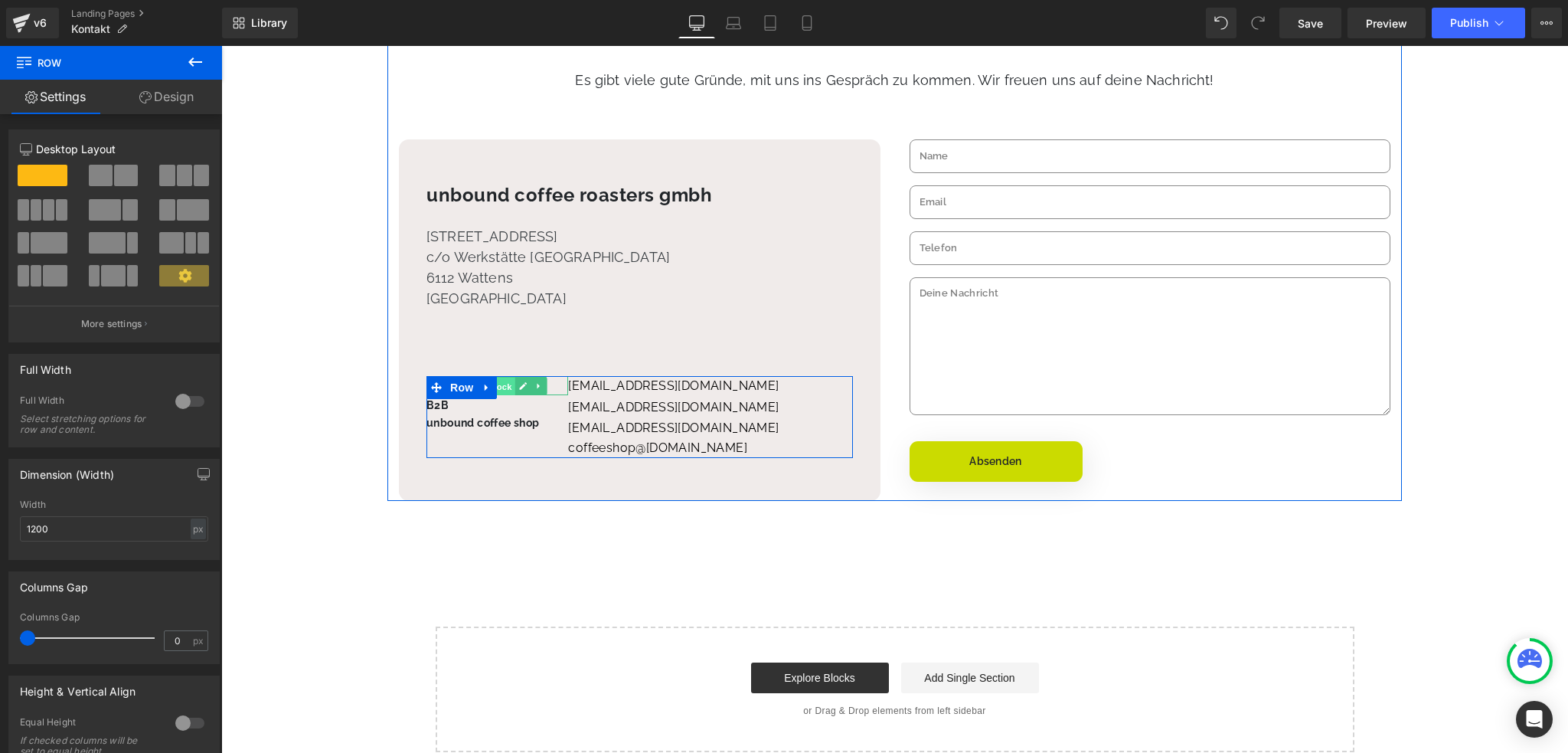
click at [511, 389] on span "Text Block" at bounding box center [489, 386] width 50 height 18
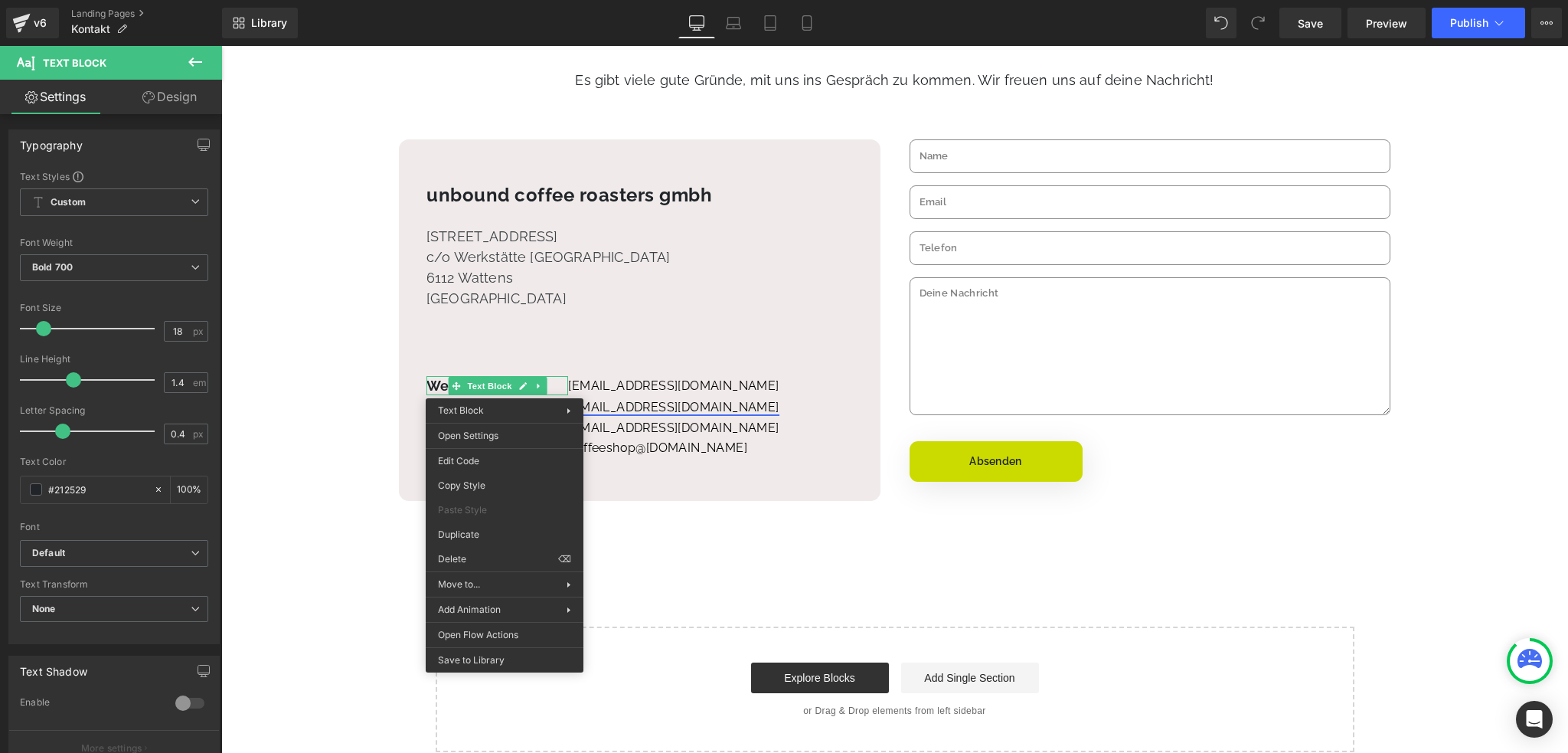
drag, startPoint x: 636, startPoint y: 406, endPoint x: 610, endPoint y: 418, distance: 28.6
click at [635, 406] on u "[EMAIL_ADDRESS][DOMAIN_NAME]" at bounding box center [672, 406] width 210 height 14
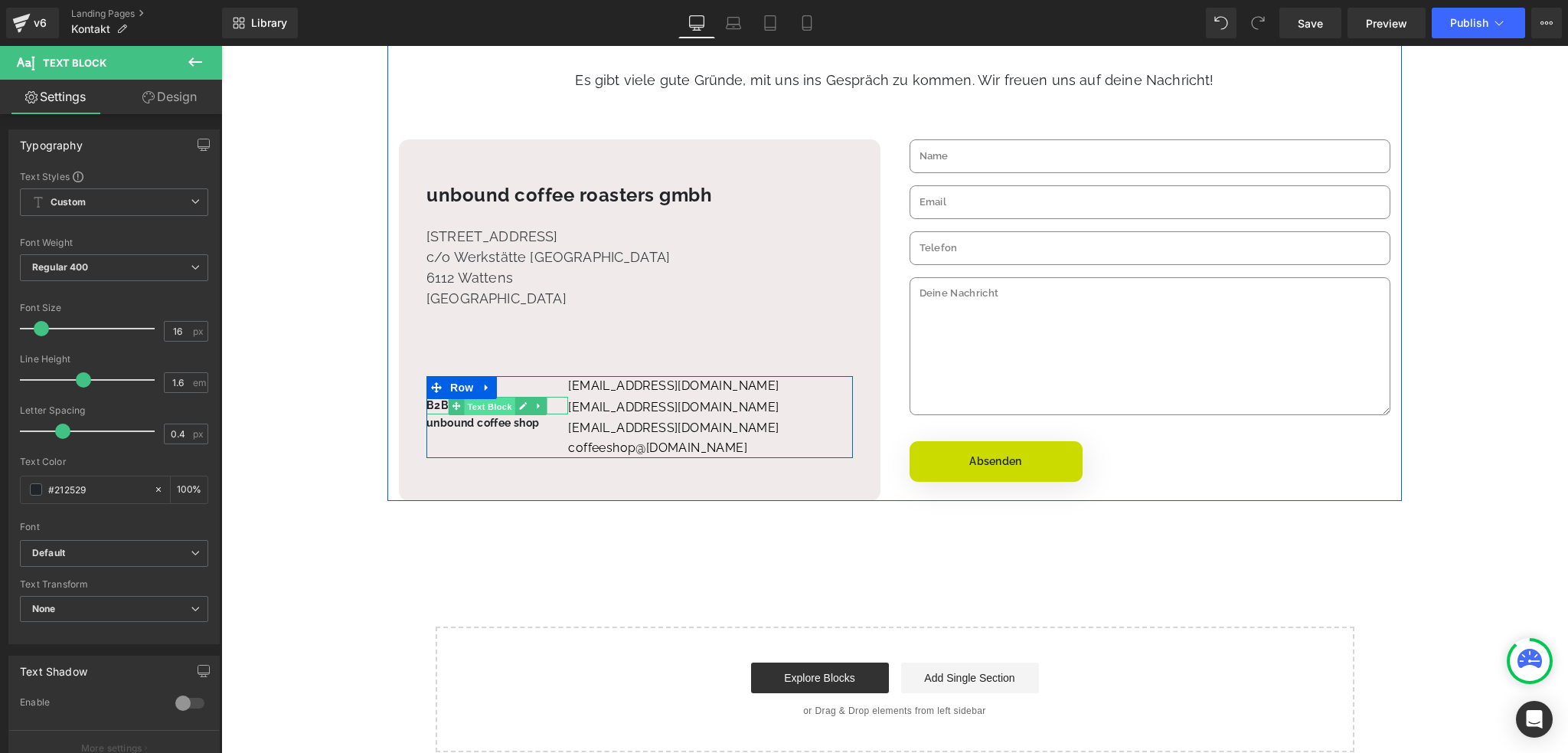
click at [488, 405] on span "Text Block" at bounding box center [489, 405] width 50 height 18
click at [509, 386] on span "Text Block" at bounding box center [489, 385] width 50 height 18
click at [531, 418] on icon at bounding box center [531, 418] width 9 height 9
click at [470, 413] on span "Text Block" at bounding box center [465, 418] width 50 height 18
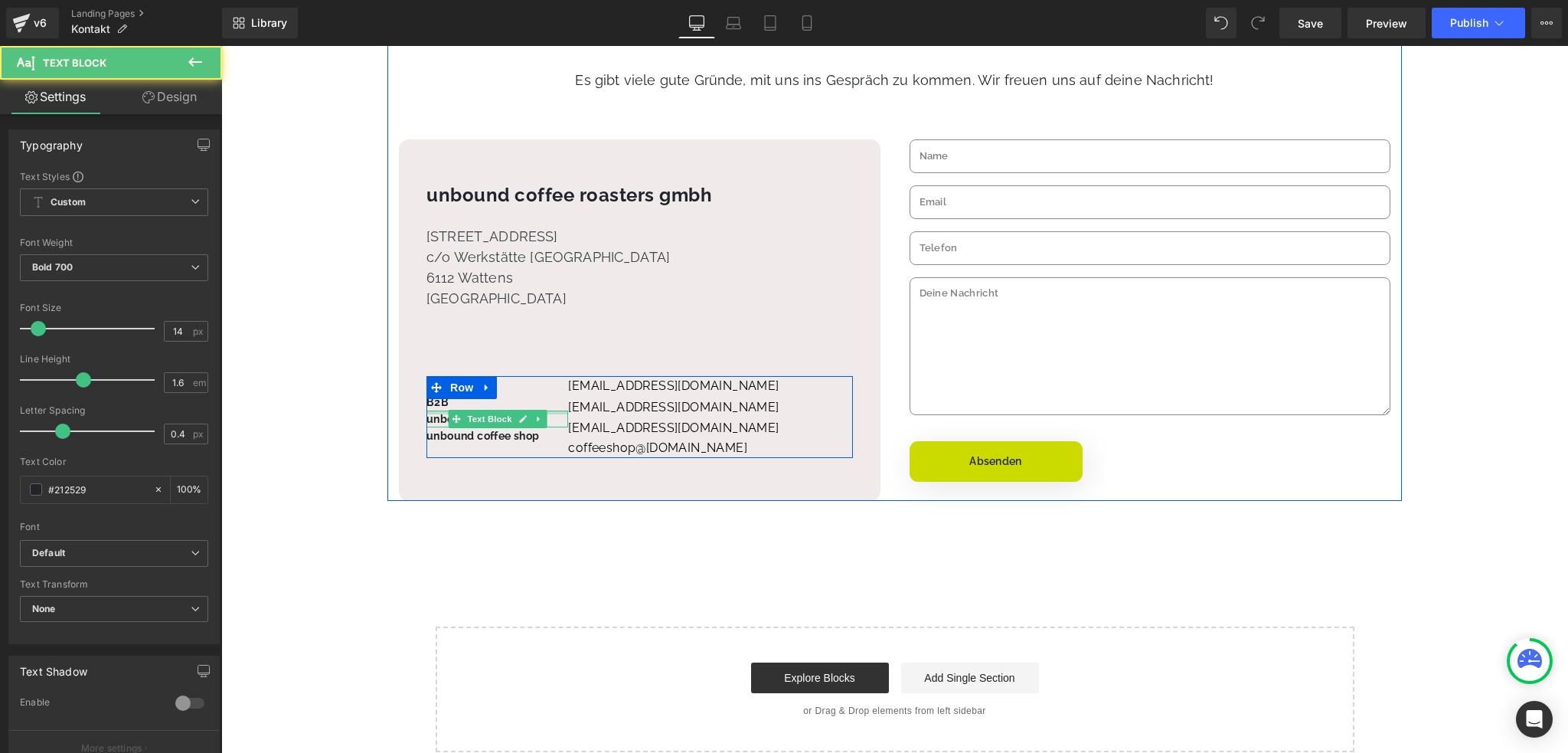
click at [427, 413] on div at bounding box center [429, 415] width 4 height 81
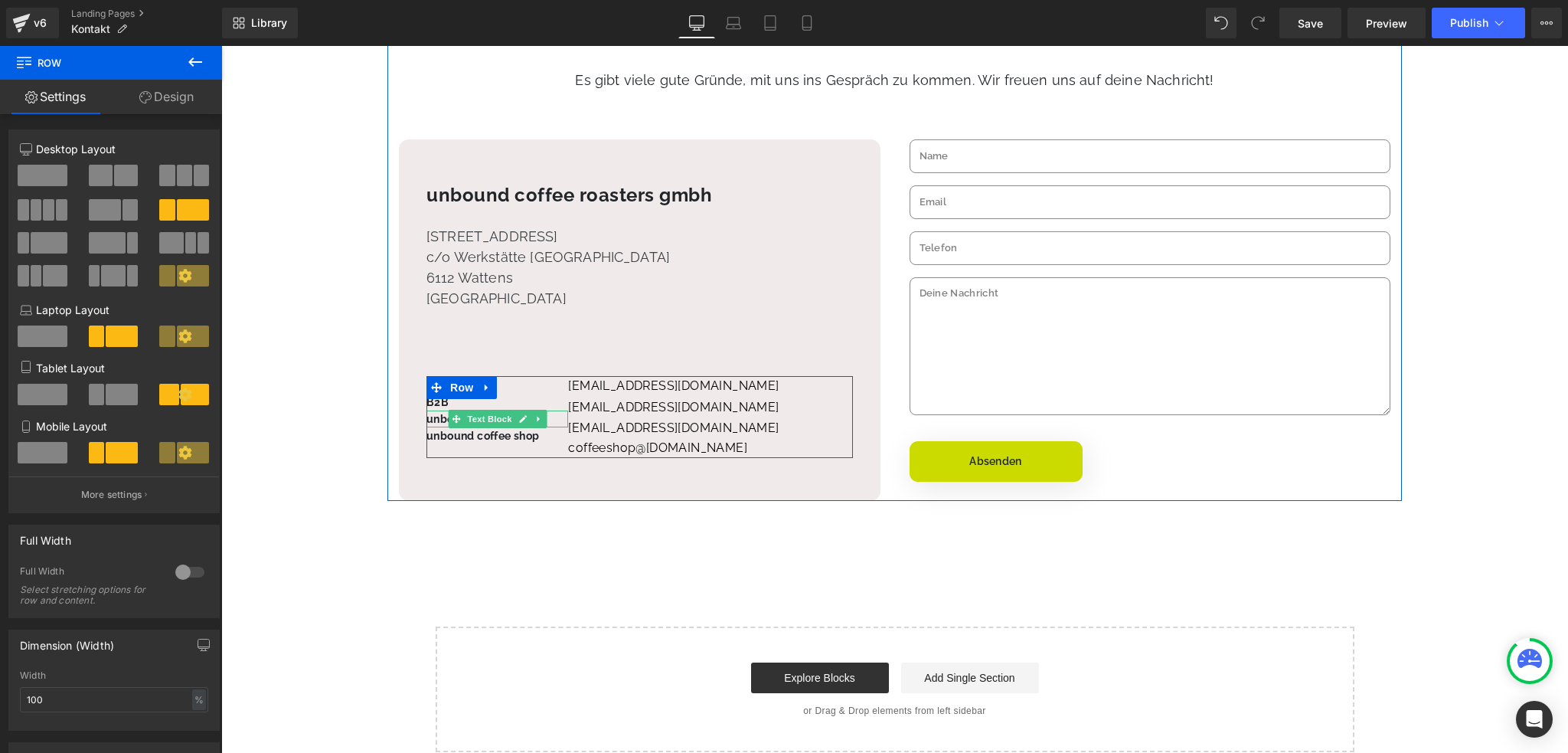
click at [442, 418] on p "unbound coffee shop" at bounding box center [497, 419] width 142 height 17
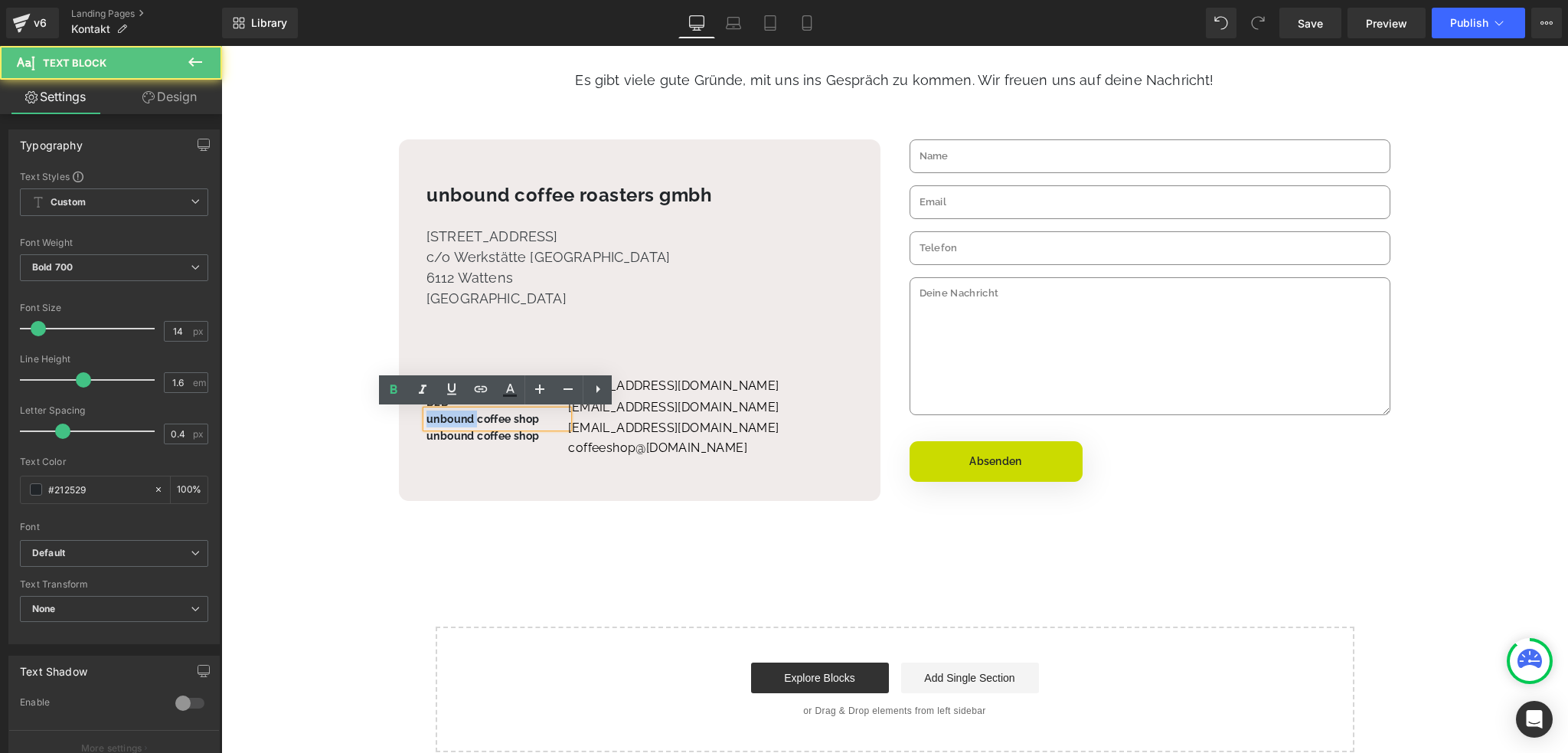
click at [442, 418] on p "unbound coffee shop" at bounding box center [497, 419] width 142 height 17
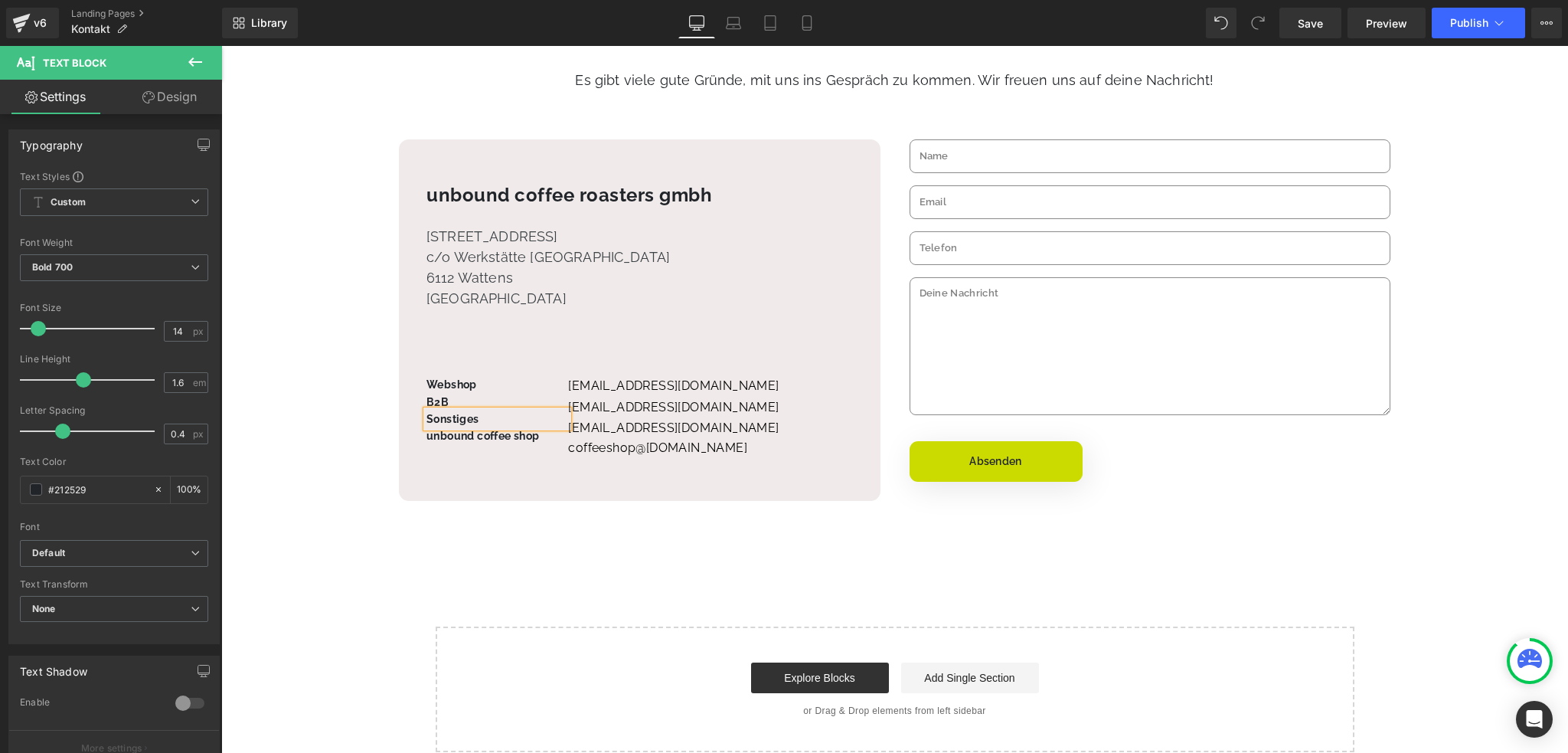
click at [503, 470] on div "unbound coffee roasters gmbh Heading [STREET_ADDRESS] Text Block Webshop Text B…" at bounding box center [640, 320] width 482 height 361
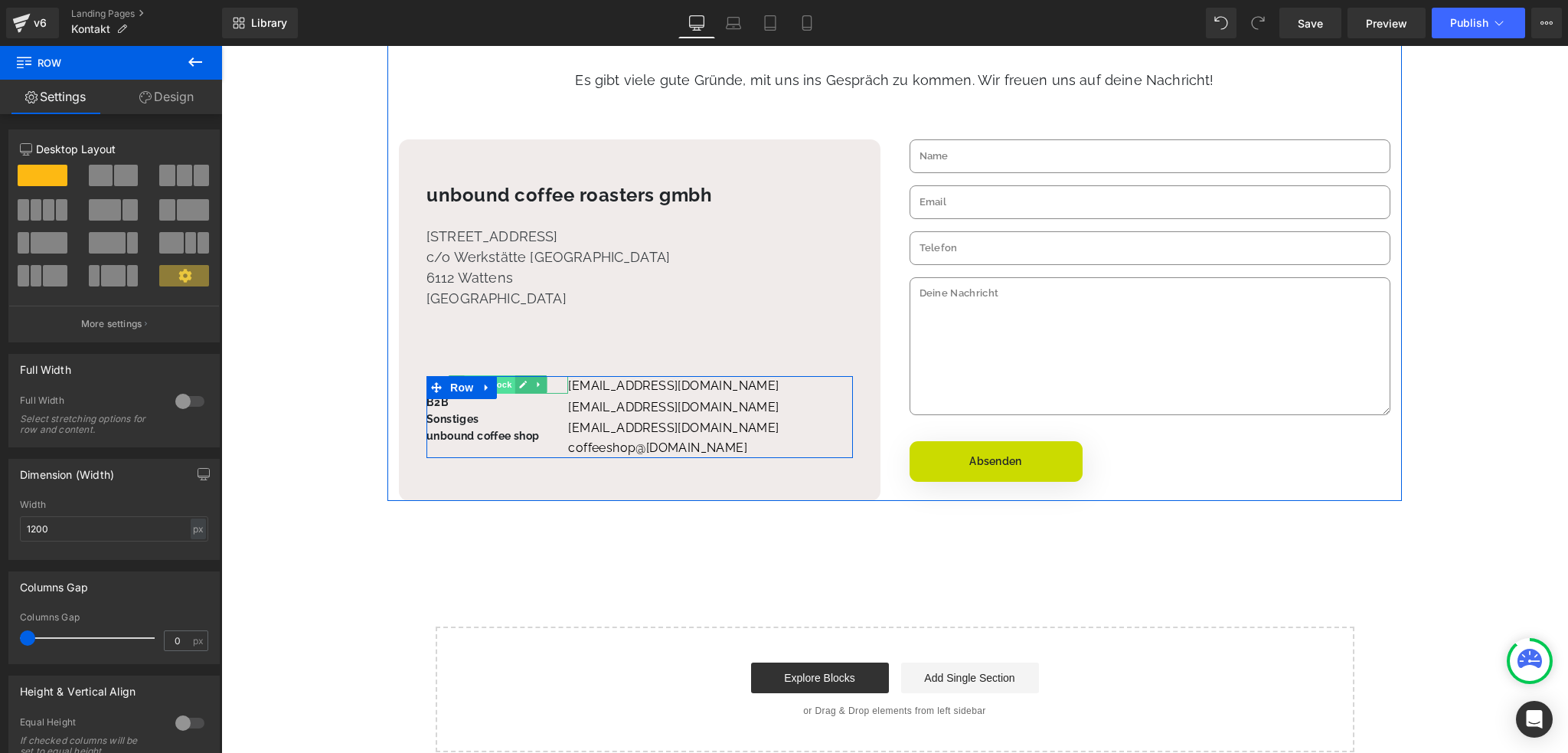
click at [504, 388] on span "Text Block" at bounding box center [489, 384] width 50 height 18
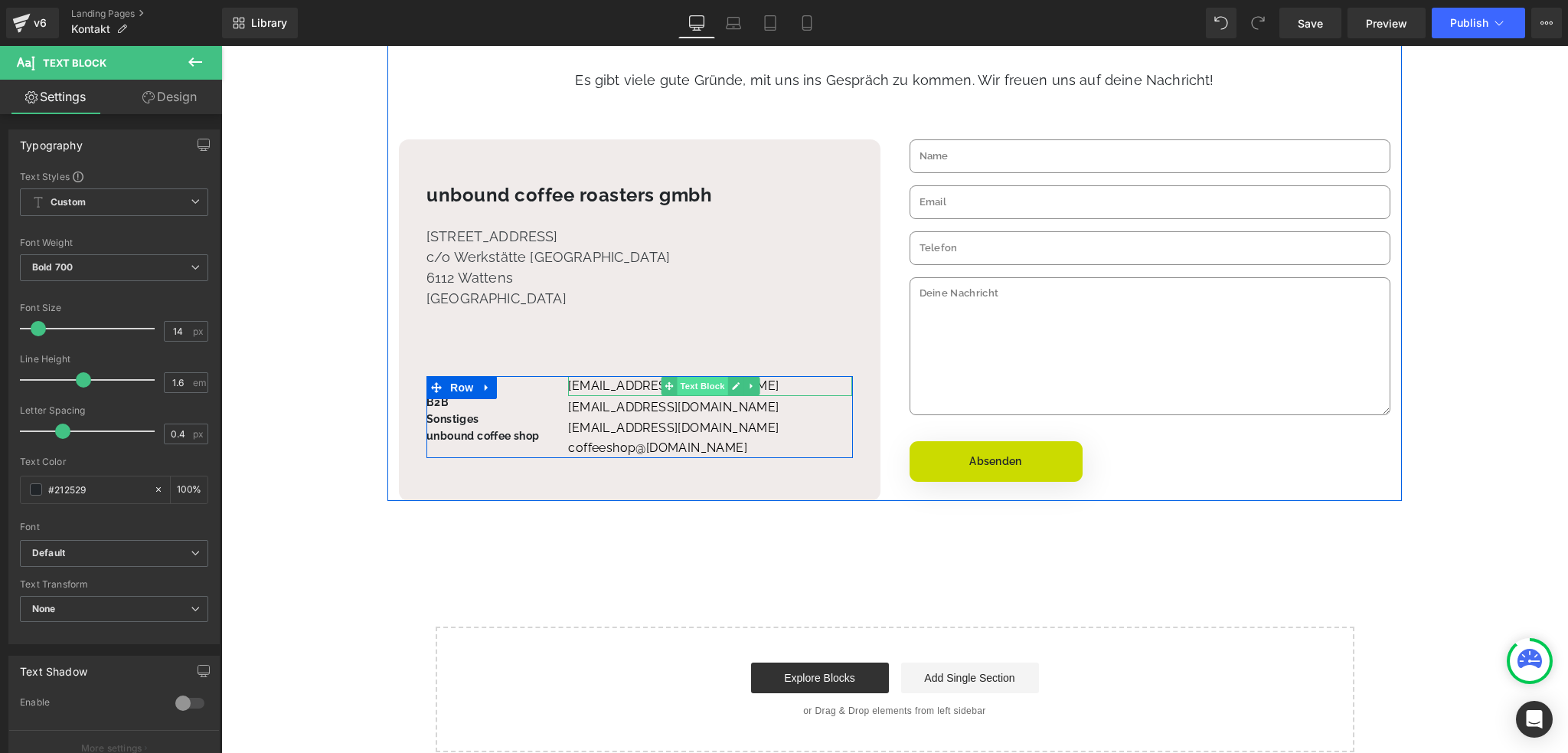
click at [692, 385] on span "Text Block" at bounding box center [702, 385] width 50 height 18
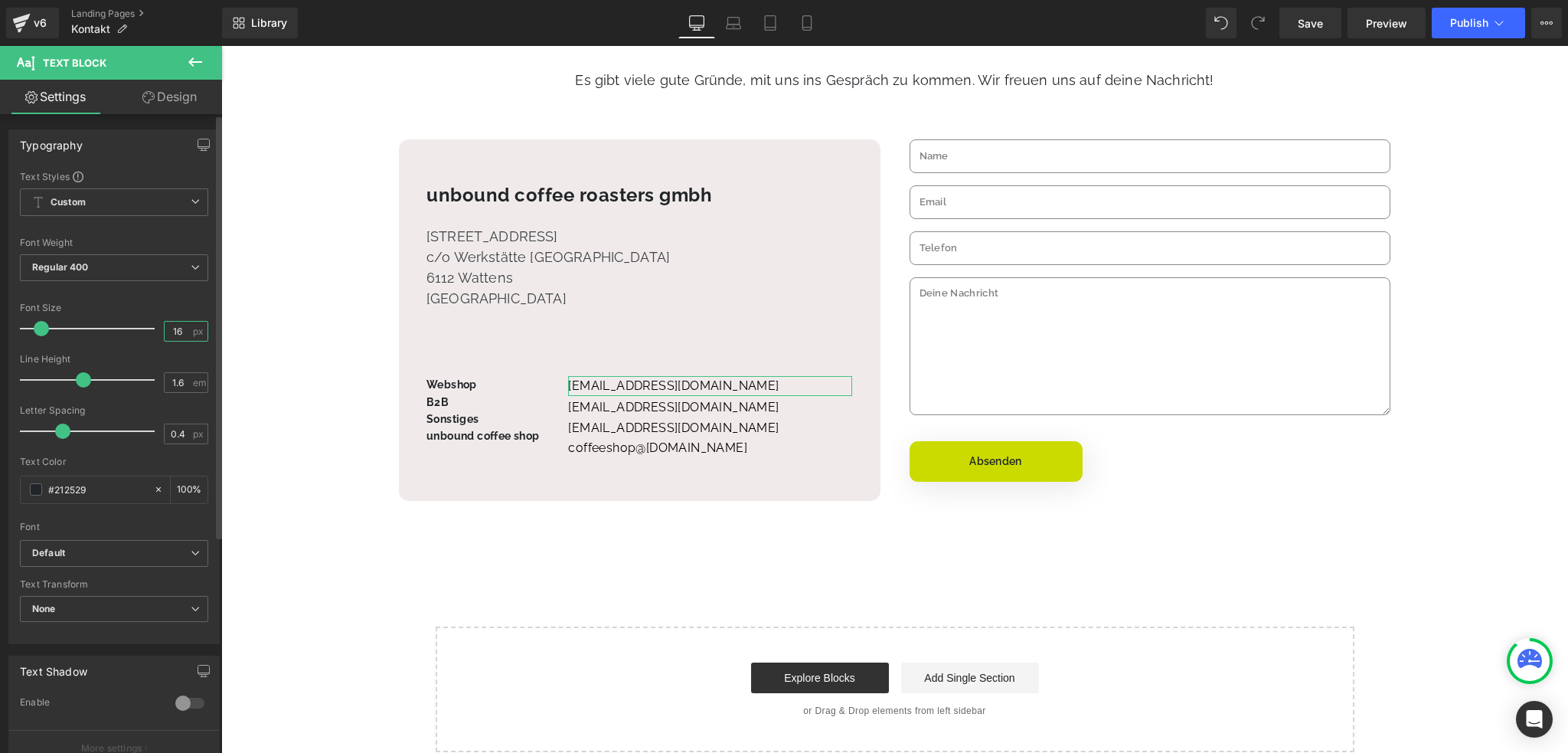
drag, startPoint x: 178, startPoint y: 330, endPoint x: 136, endPoint y: 333, distance: 42.1
click at [136, 333] on div "Font Size 16 px" at bounding box center [114, 328] width 188 height 51
type input "14"
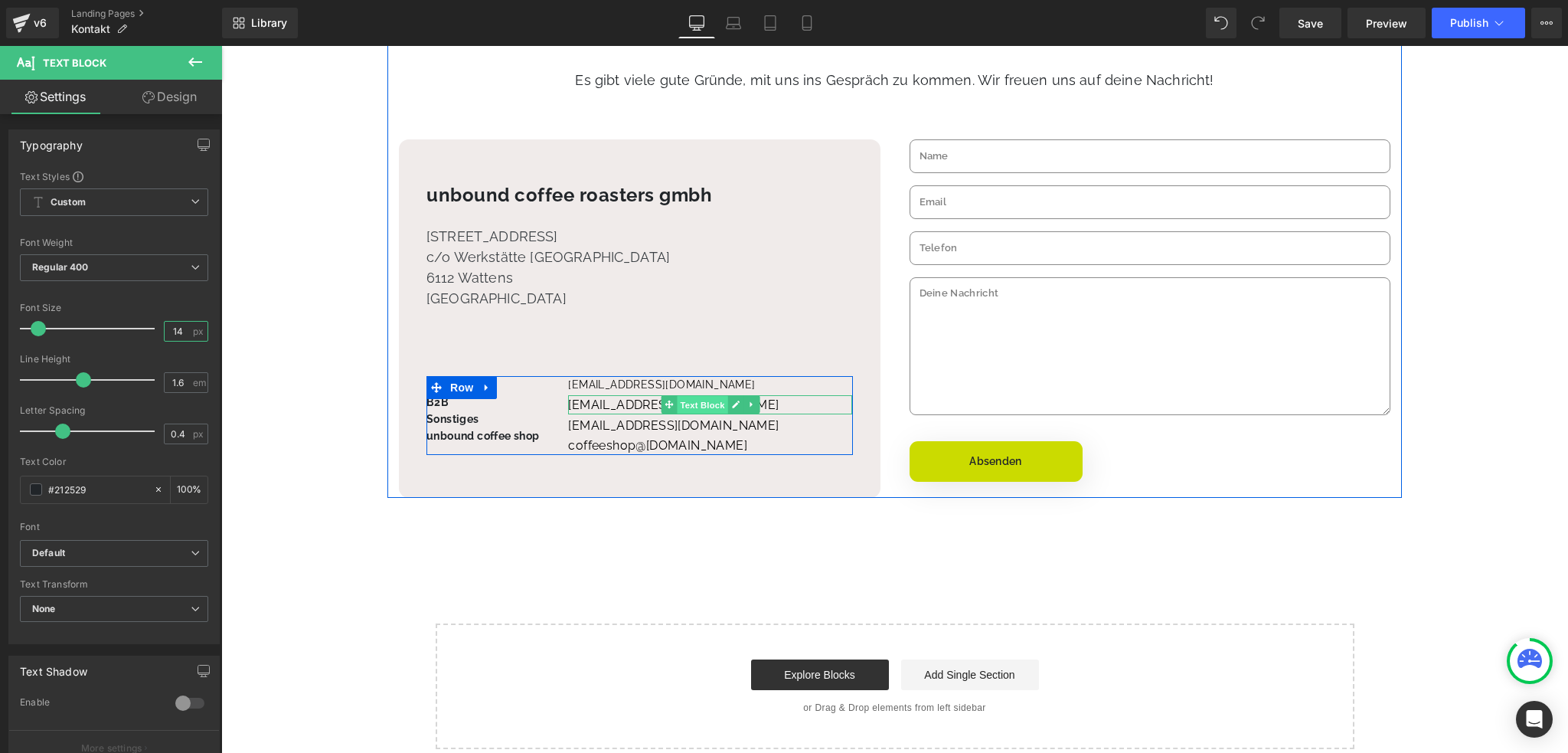
drag, startPoint x: 697, startPoint y: 404, endPoint x: 683, endPoint y: 407, distance: 14.3
click at [698, 404] on span "Text Block" at bounding box center [702, 404] width 50 height 18
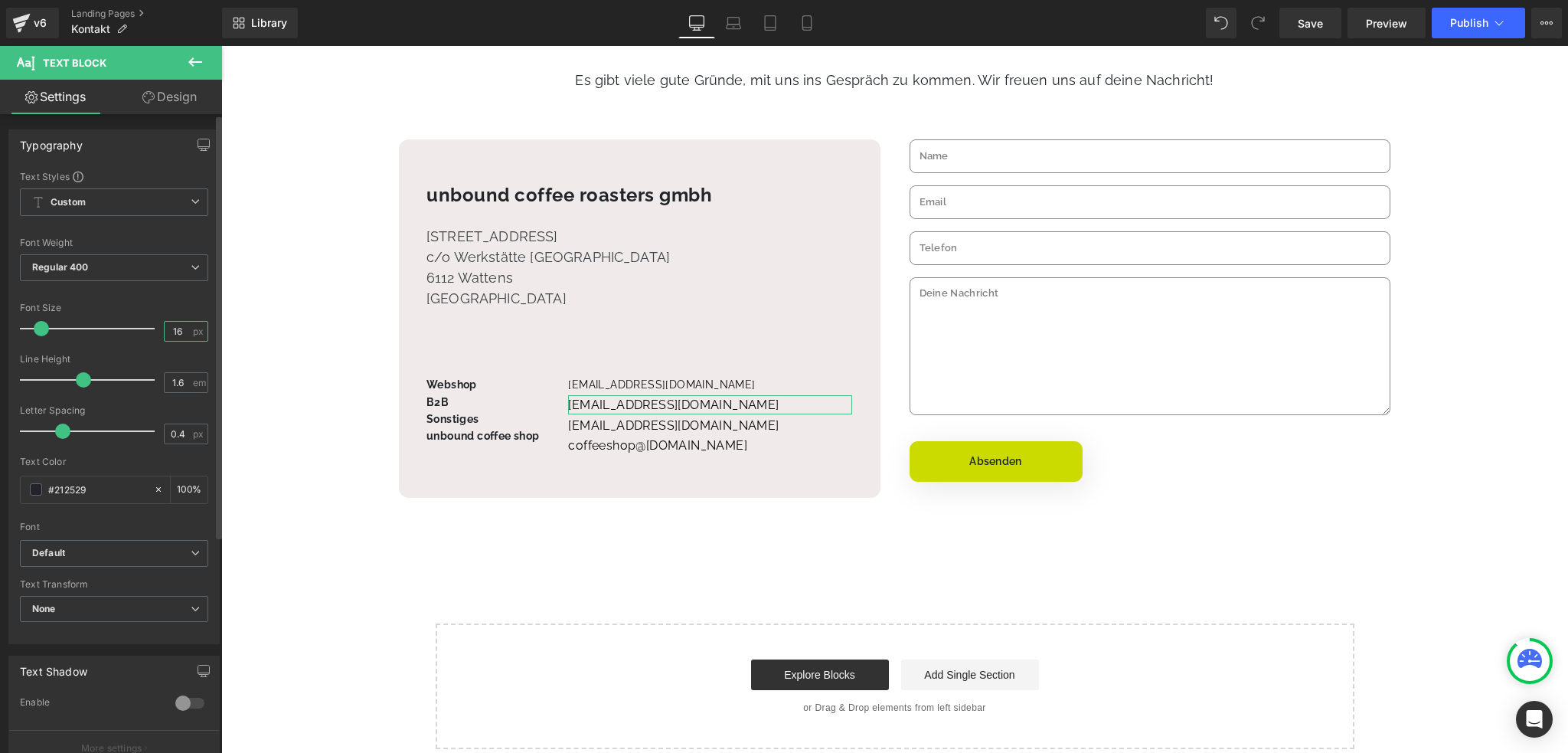
drag, startPoint x: 176, startPoint y: 326, endPoint x: 157, endPoint y: 328, distance: 19.1
click at [164, 328] on div "16 px" at bounding box center [185, 331] width 45 height 21
type input "14"
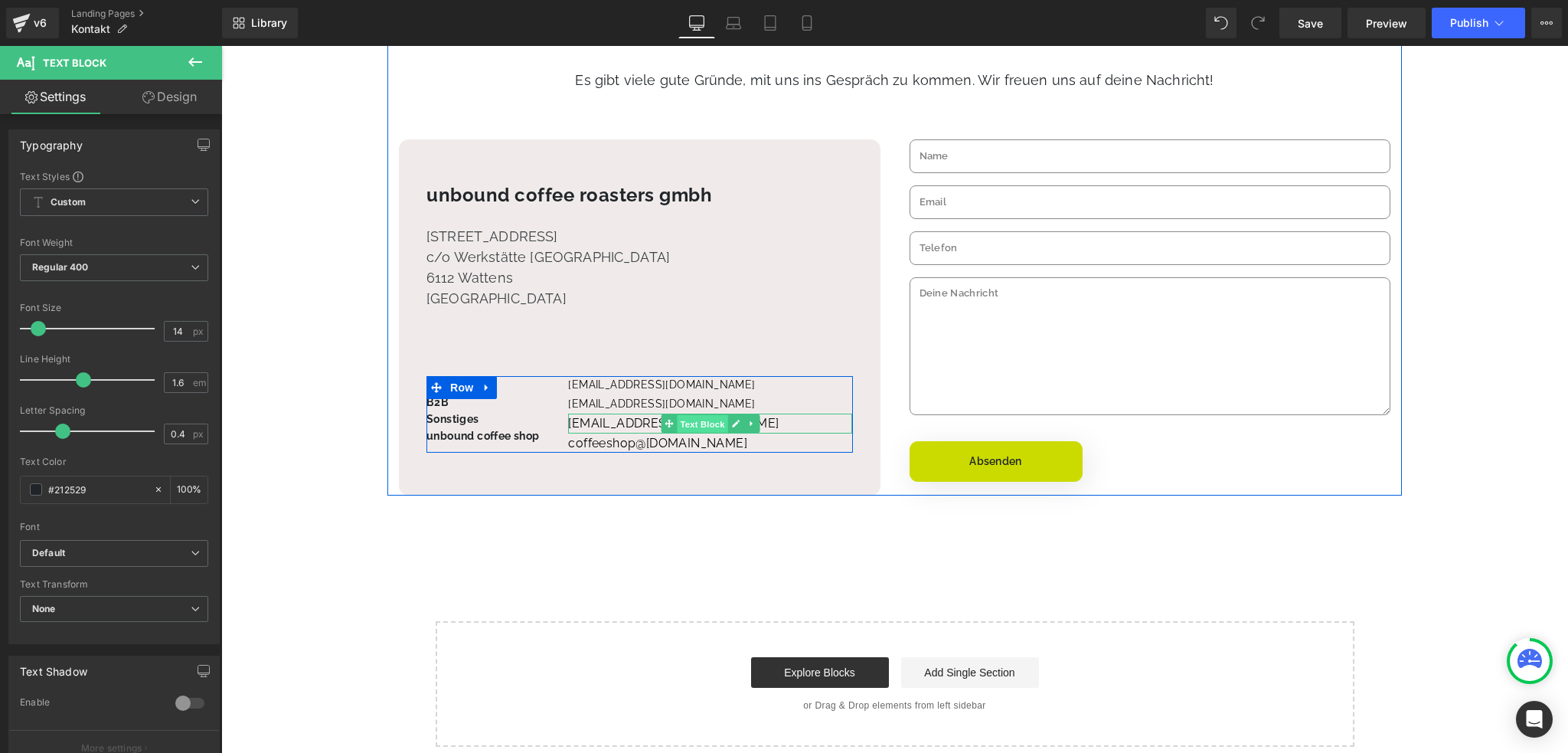
click at [687, 420] on span "Text Block" at bounding box center [702, 423] width 50 height 18
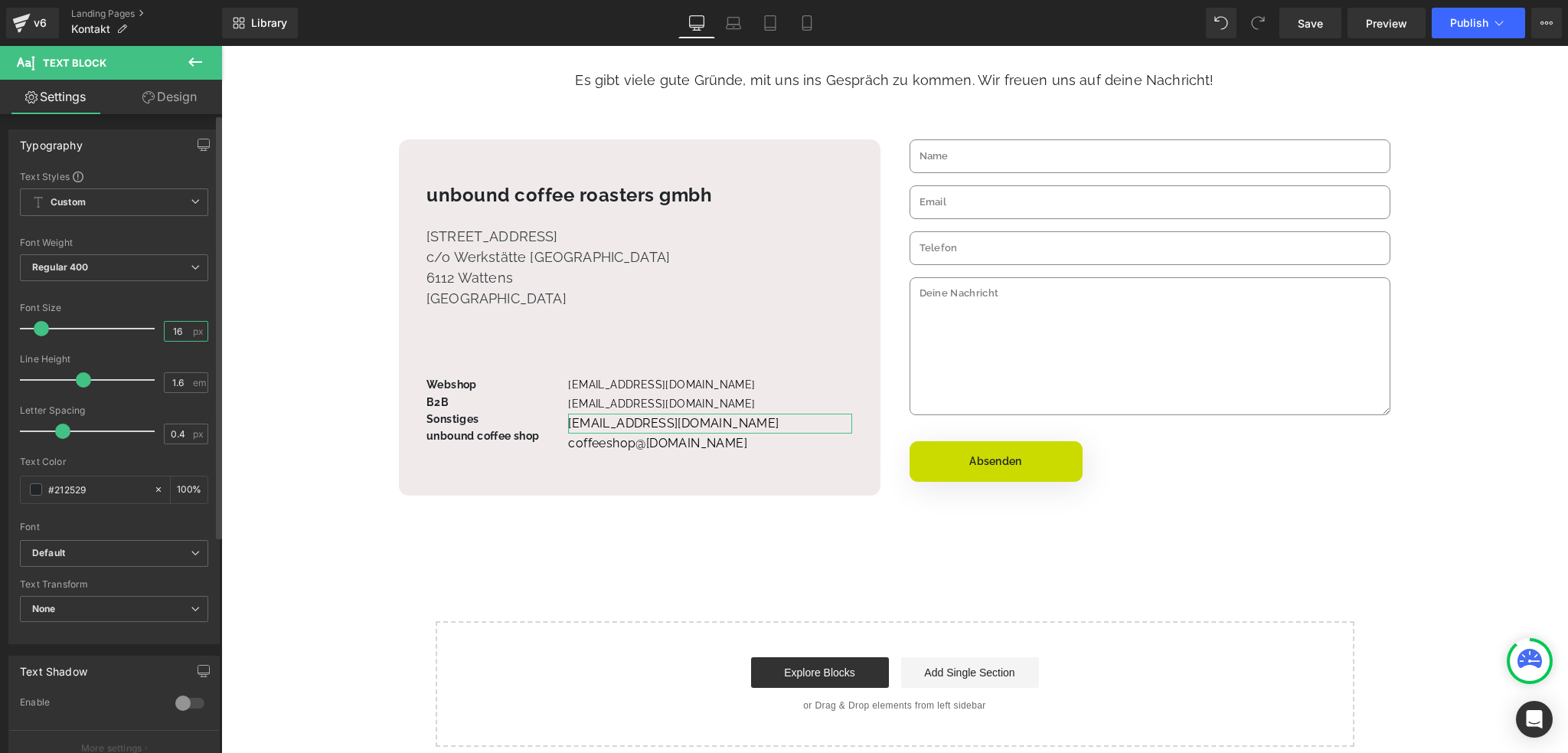
drag, startPoint x: 137, startPoint y: 327, endPoint x: 128, endPoint y: 327, distance: 9.0
click at [128, 327] on div "Font Size 16 px" at bounding box center [114, 328] width 188 height 51
type input "14"
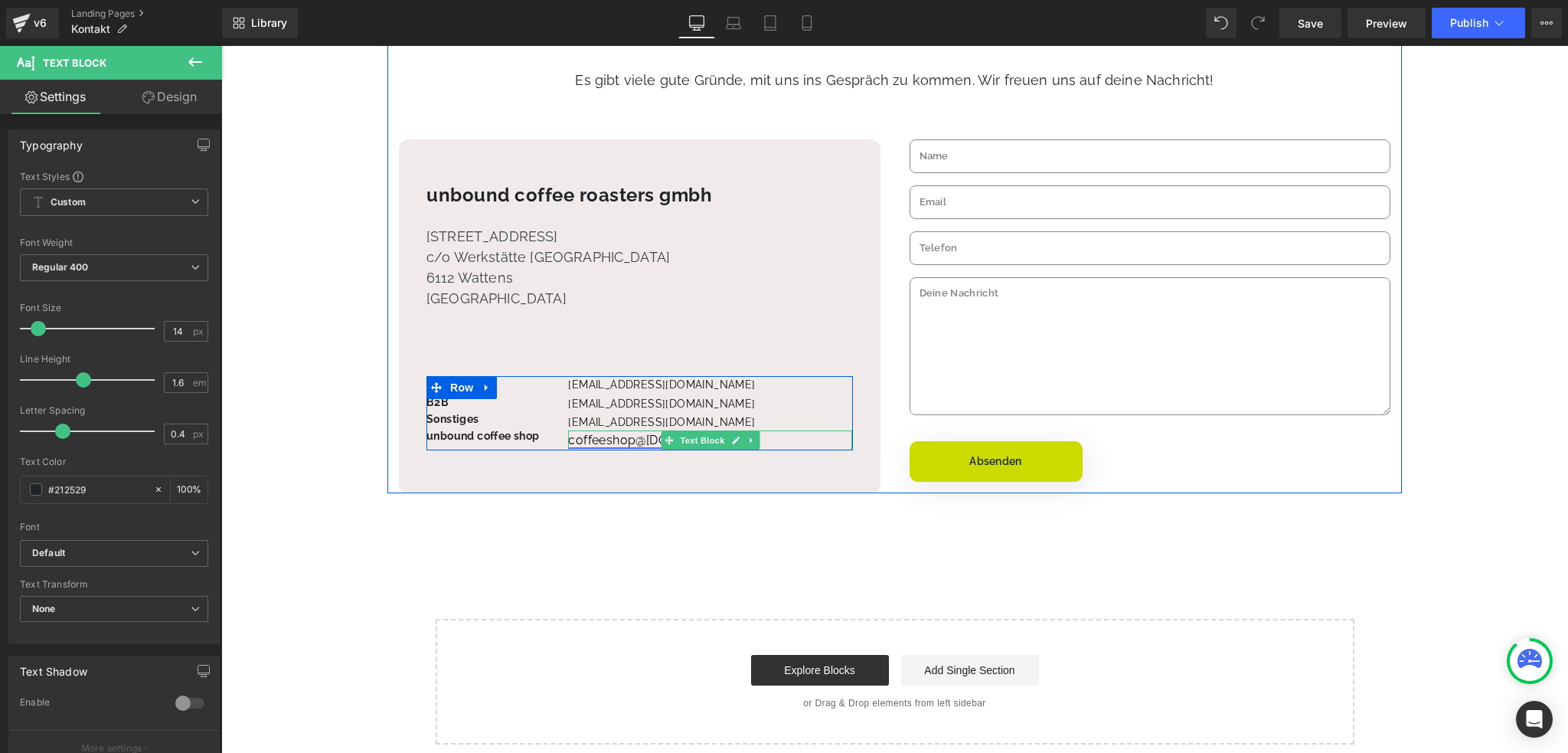
click at [581, 443] on link "coffeesh op@ [DOMAIN_NAME]" at bounding box center [657, 439] width 179 height 14
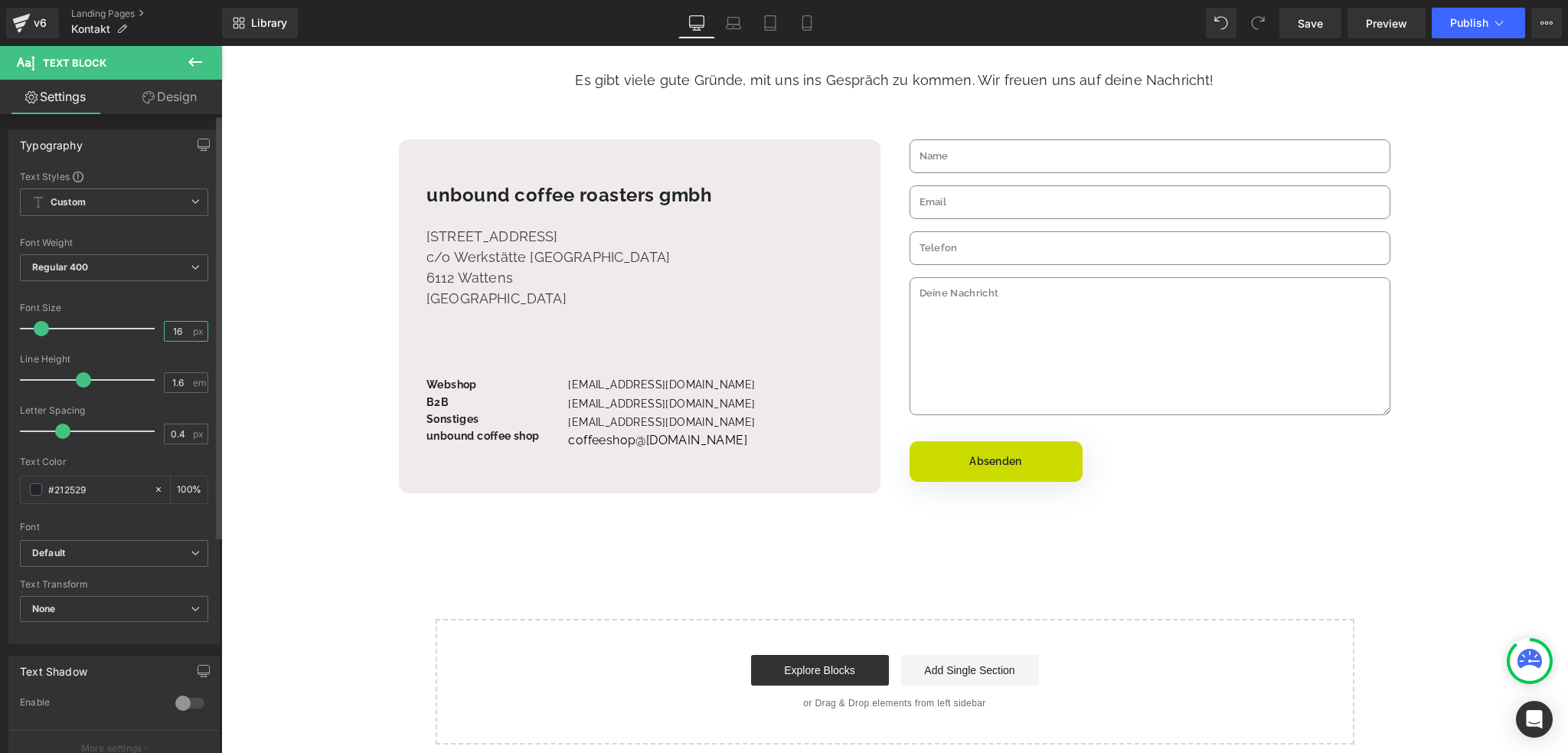
drag, startPoint x: 178, startPoint y: 328, endPoint x: 149, endPoint y: 327, distance: 29.0
click at [149, 327] on div "Font Size 16 px" at bounding box center [114, 328] width 188 height 51
type input "14"
click at [333, 234] on div "Liquid Row Kontakt zu unbound coffee roasters Heading Es gibt viele gute Gründe…" at bounding box center [895, 299] width 1346 height 886
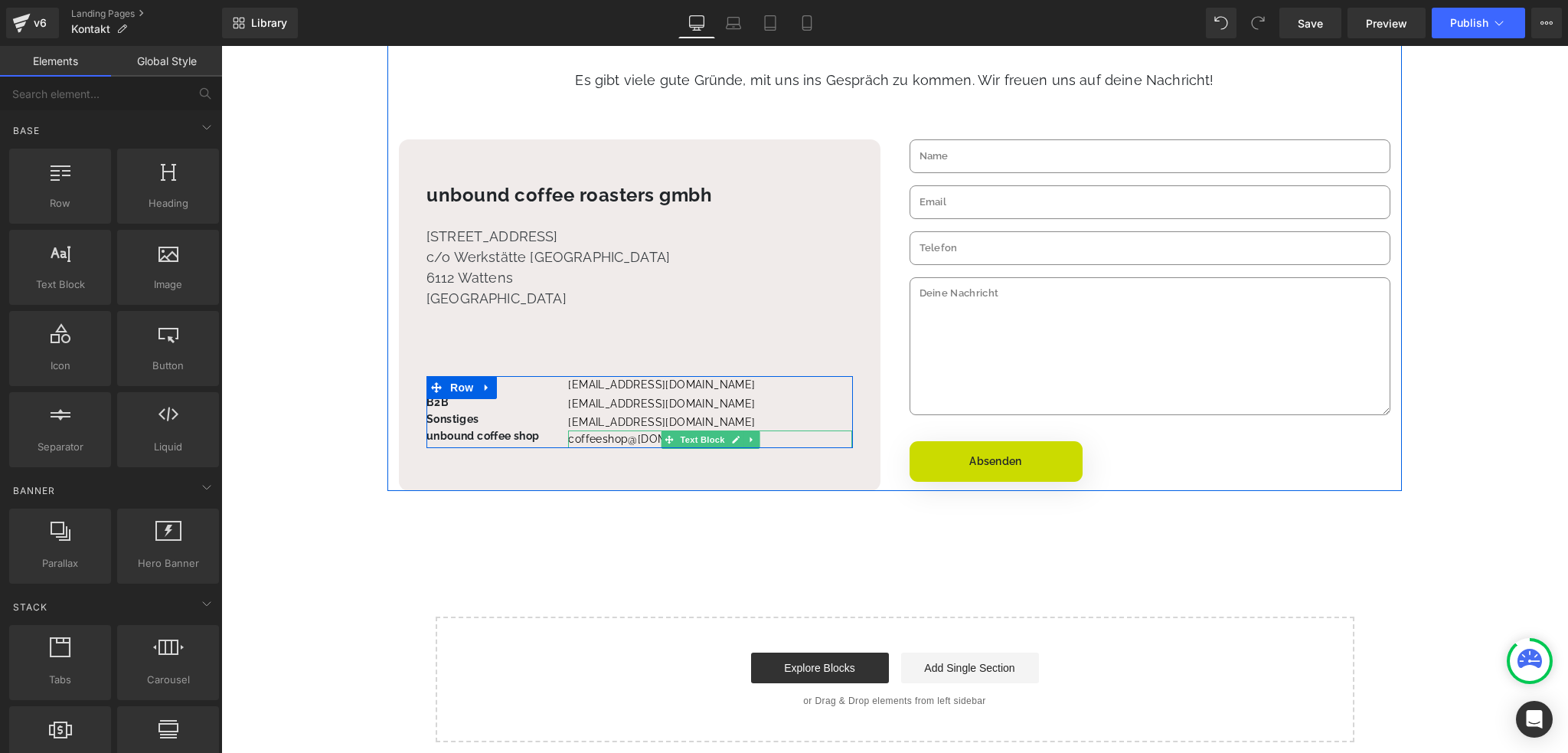
click at [732, 440] on icon at bounding box center [736, 439] width 8 height 8
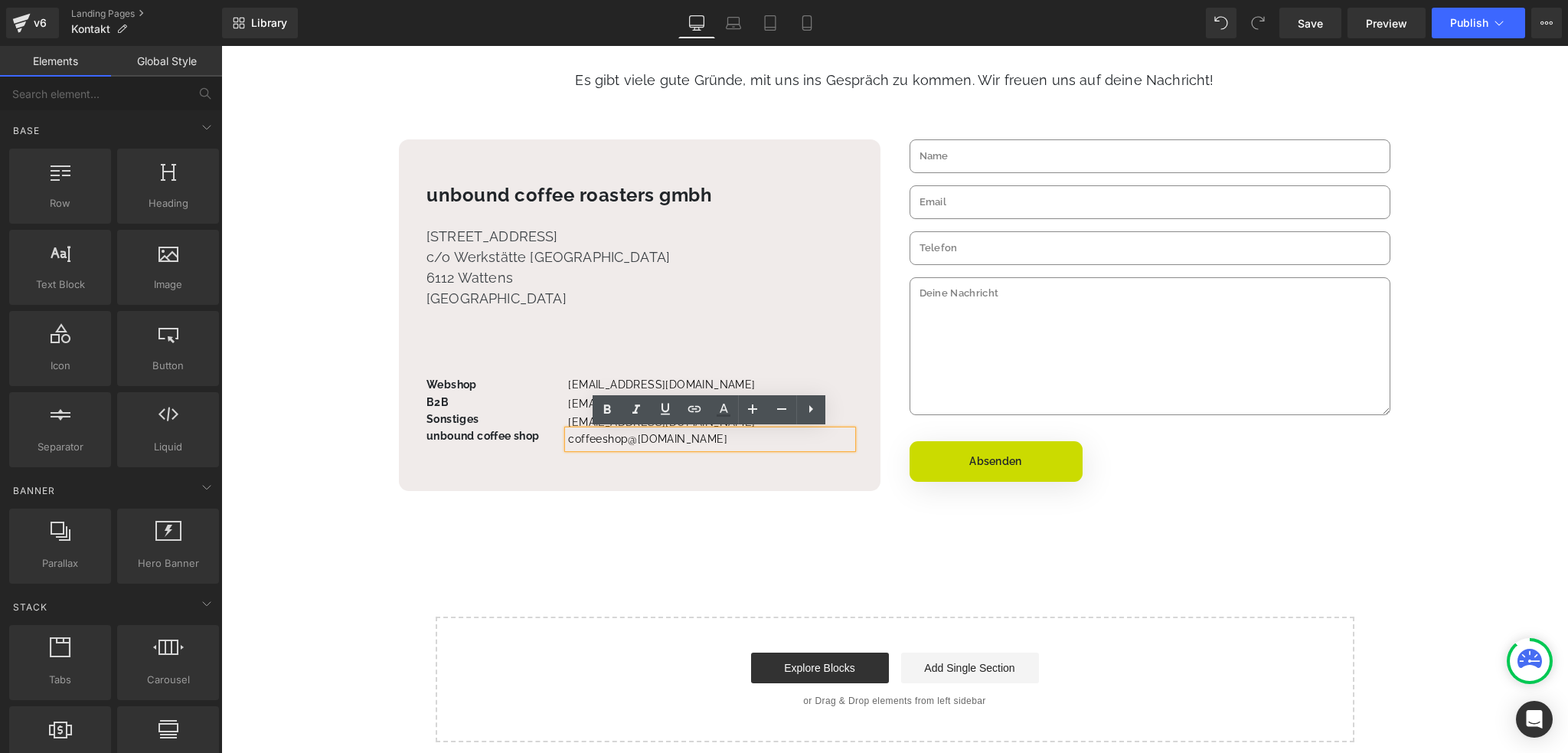
click at [773, 331] on div "unbound coffee roasters gmbh Heading [STREET_ADDRESS] Text Block Webshop Text B…" at bounding box center [640, 315] width 427 height 265
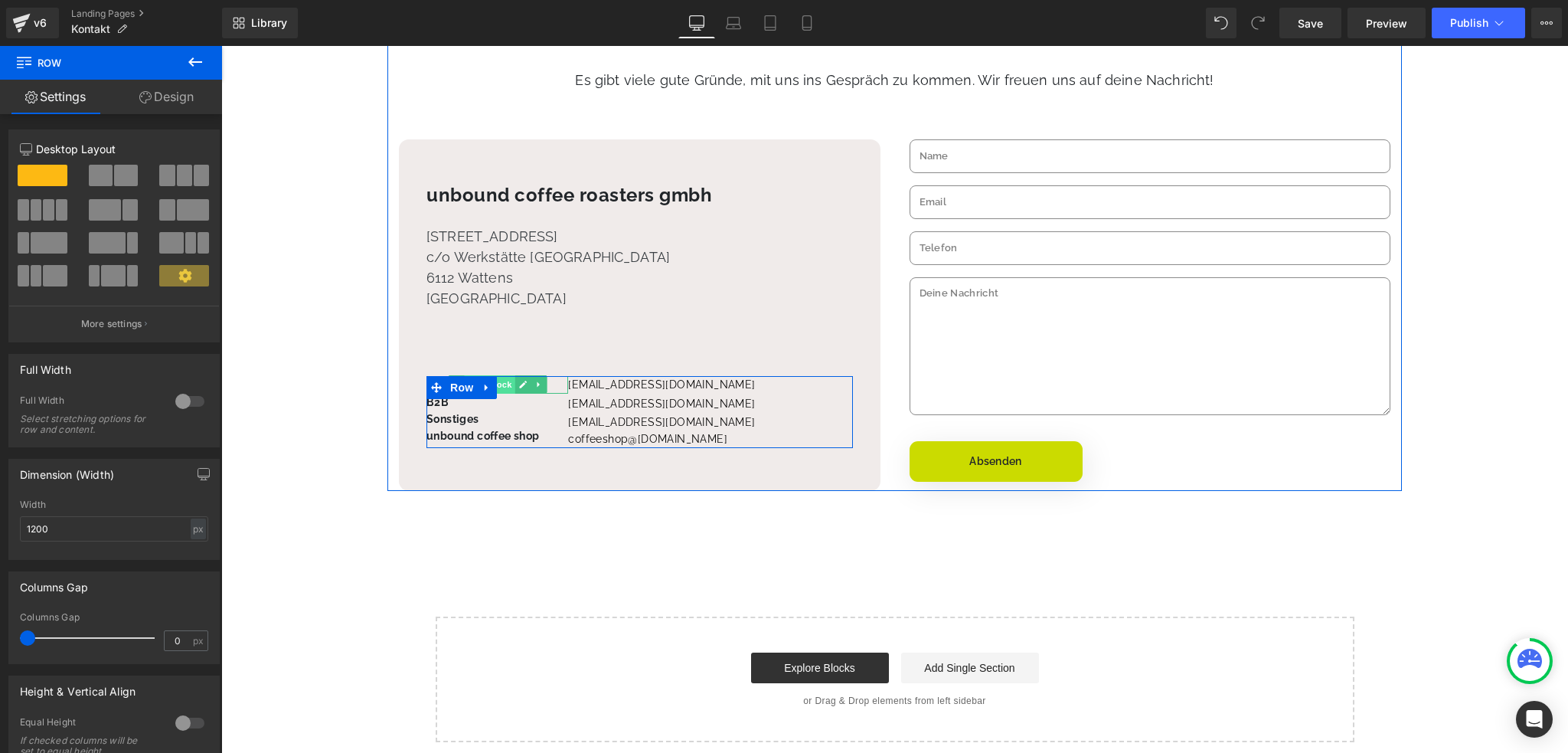
click at [506, 388] on span "Text Block" at bounding box center [489, 384] width 50 height 18
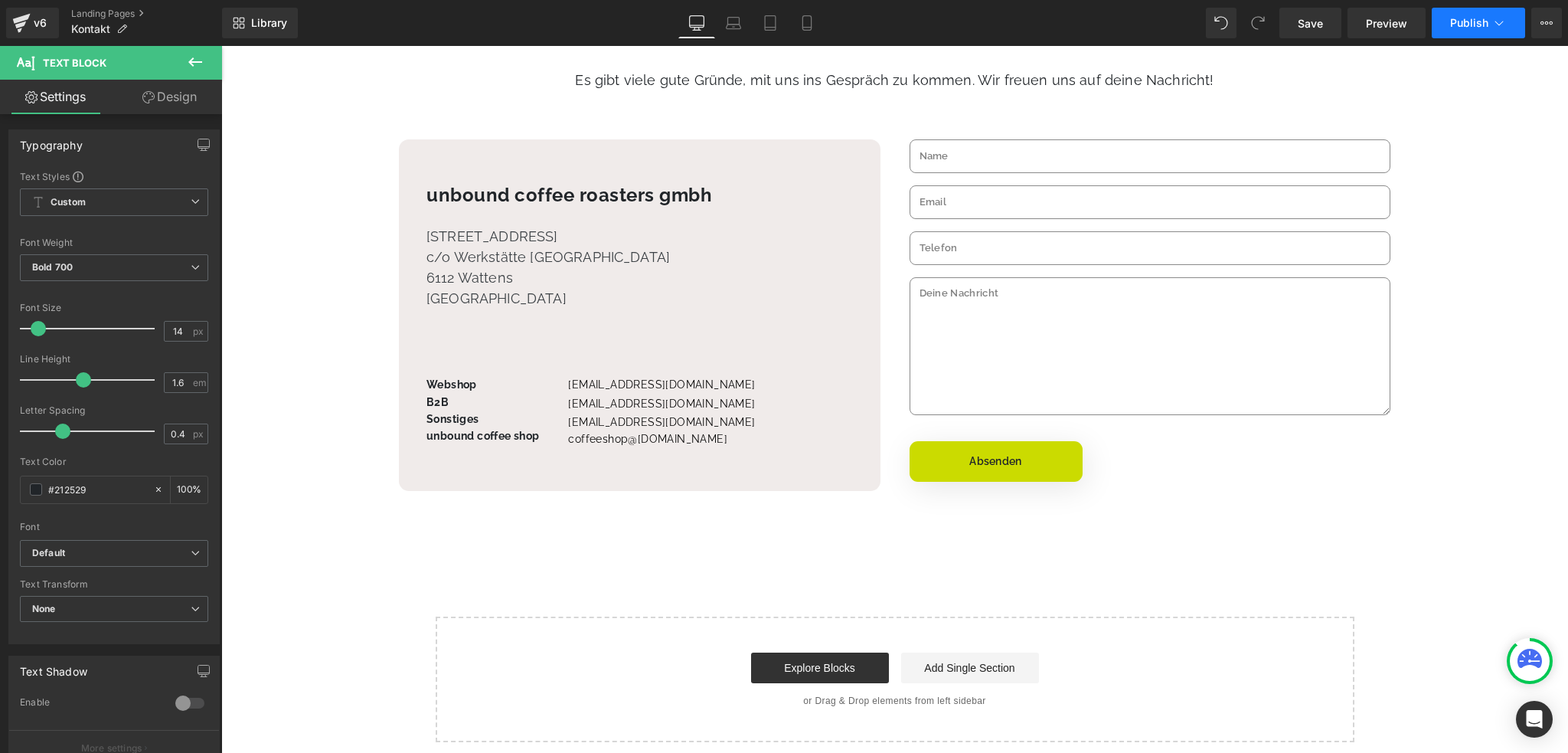
click at [1485, 21] on span "Publish" at bounding box center [1469, 23] width 38 height 12
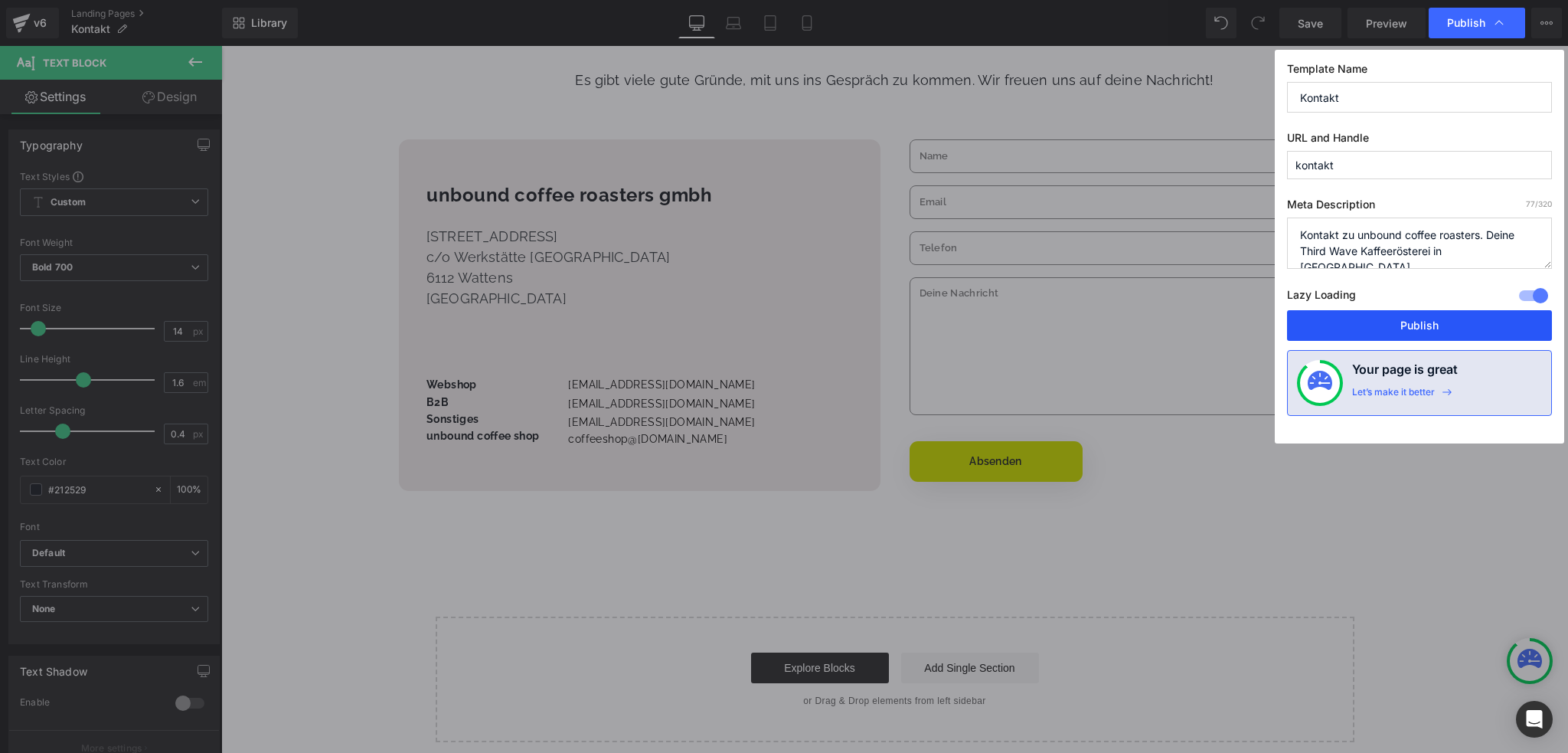
click at [1407, 317] on button "Publish" at bounding box center [1420, 325] width 265 height 30
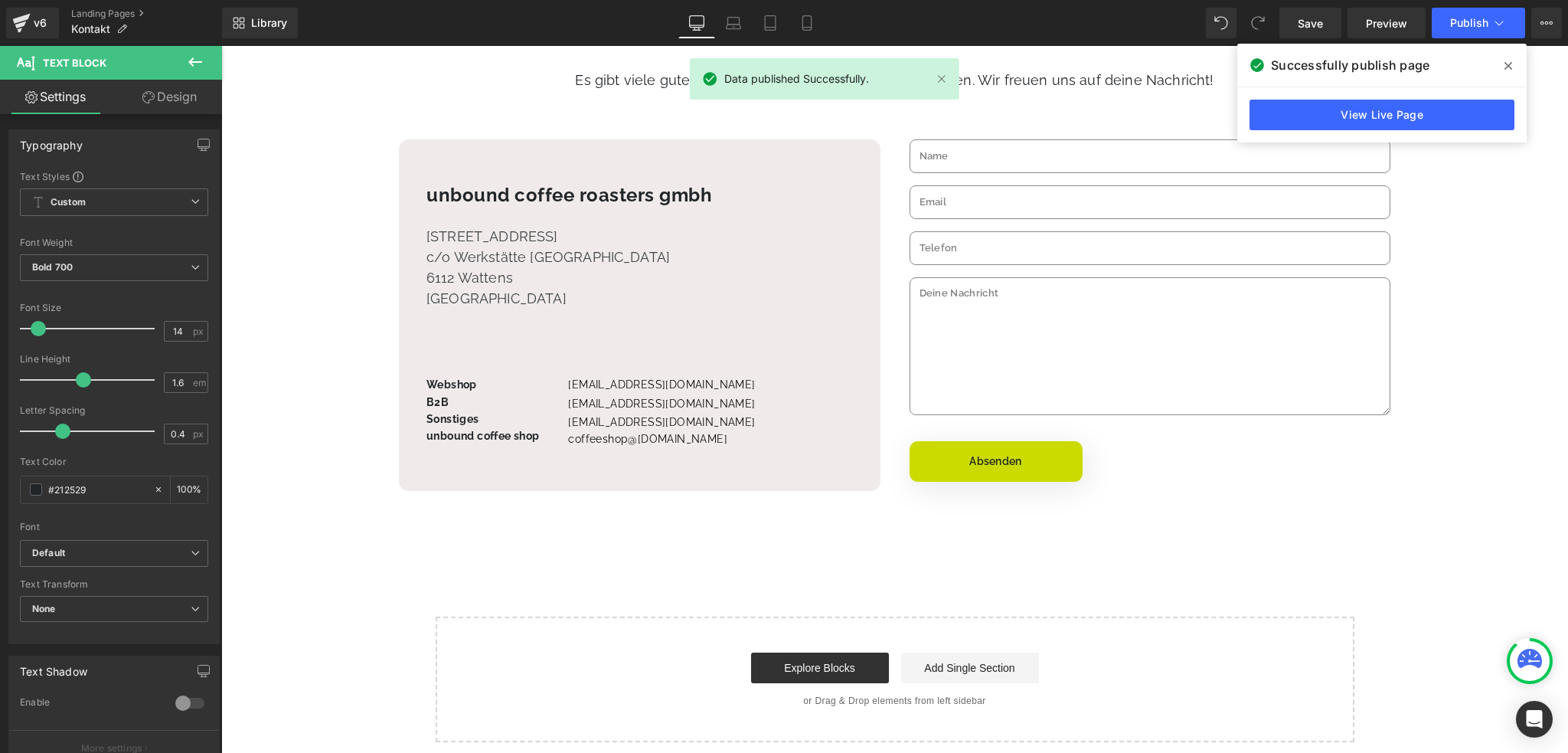
click at [1512, 61] on span at bounding box center [1508, 66] width 25 height 25
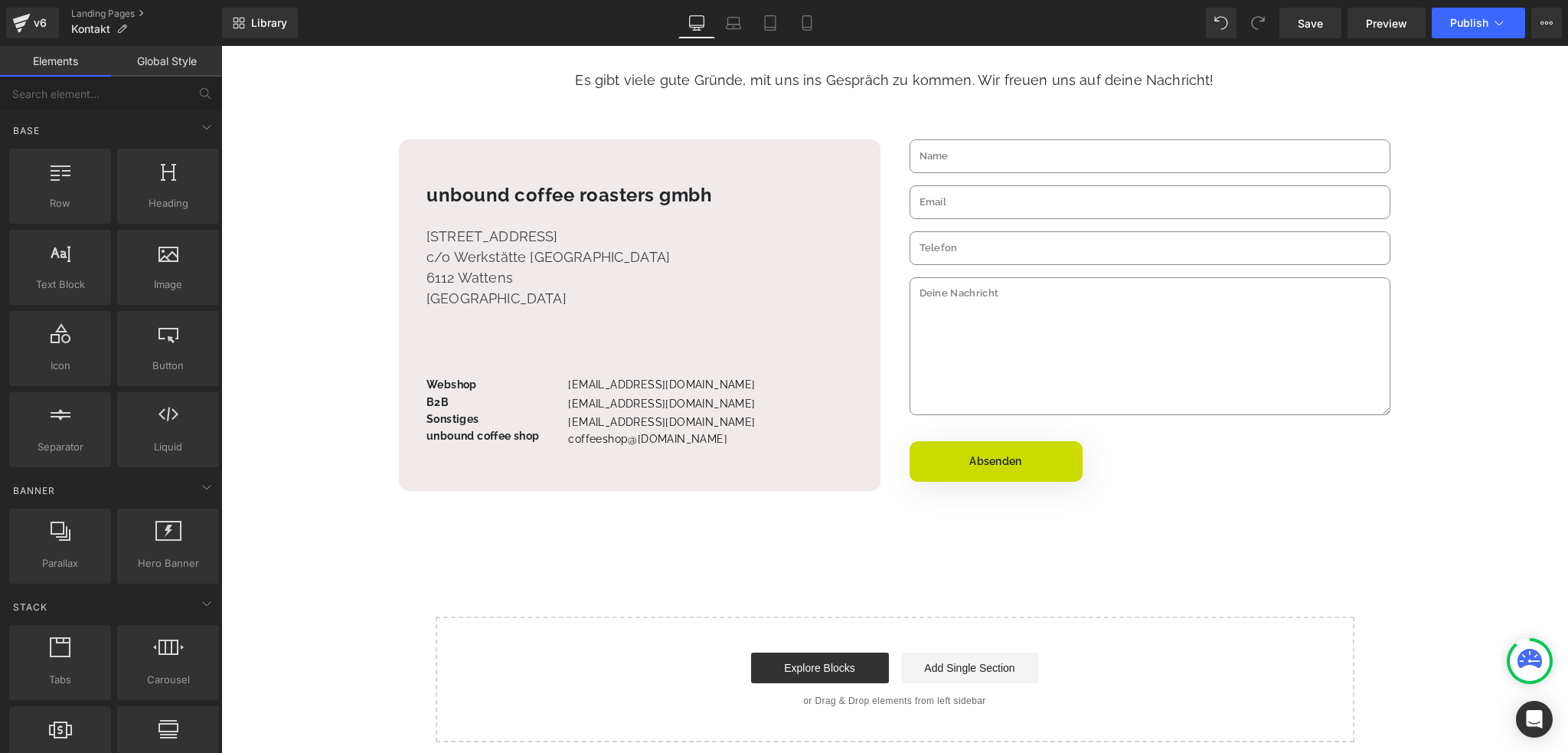
click at [346, 146] on div "Liquid Row Kontakt zu unbound coffee roasters Heading Es gibt viele gute Gründe…" at bounding box center [895, 299] width 1346 height 886
